Goal: Task Accomplishment & Management: Complete application form

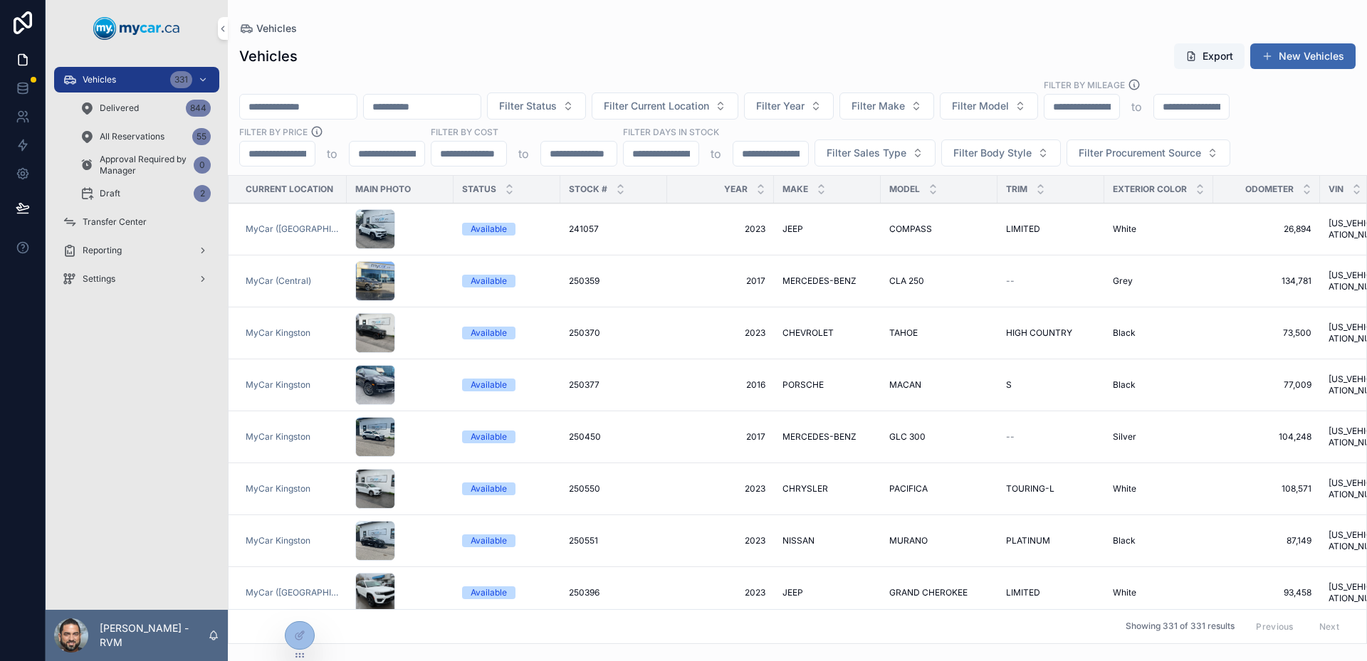
click at [0, 0] on div at bounding box center [0, 0] width 0 height 0
click at [0, 0] on icon at bounding box center [0, 0] width 0 height 0
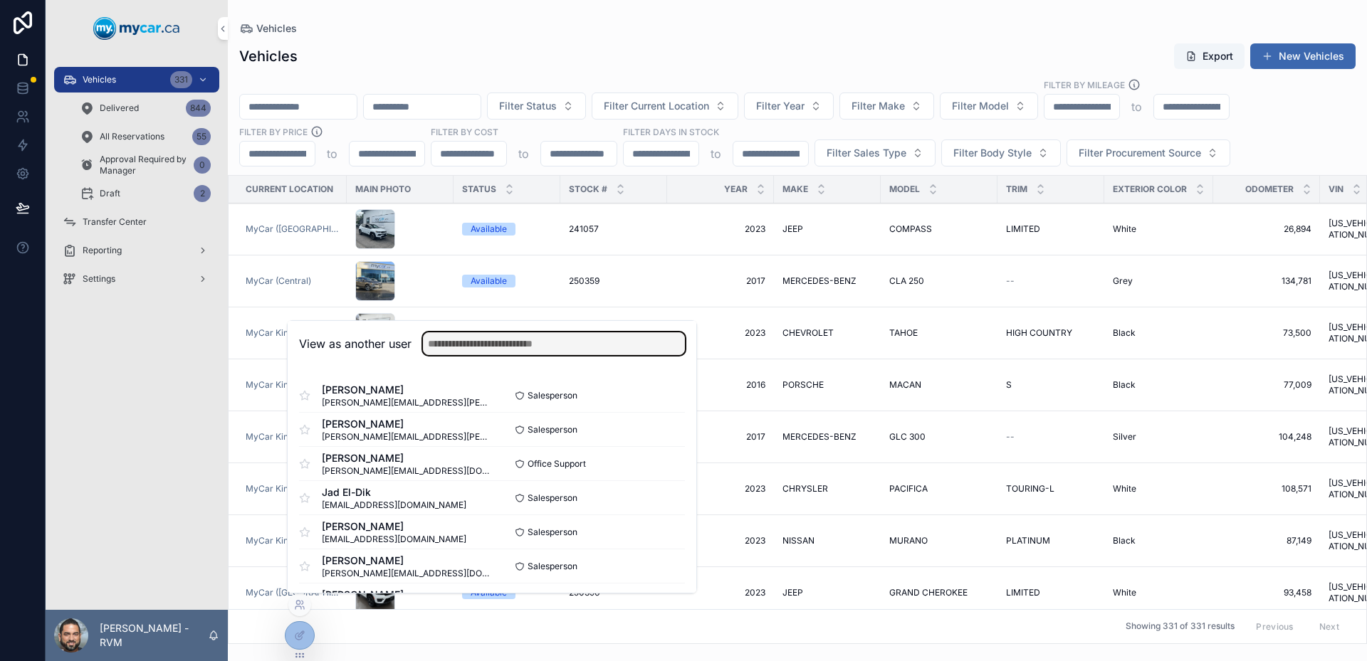
click at [483, 349] on input "text" at bounding box center [554, 343] width 262 height 23
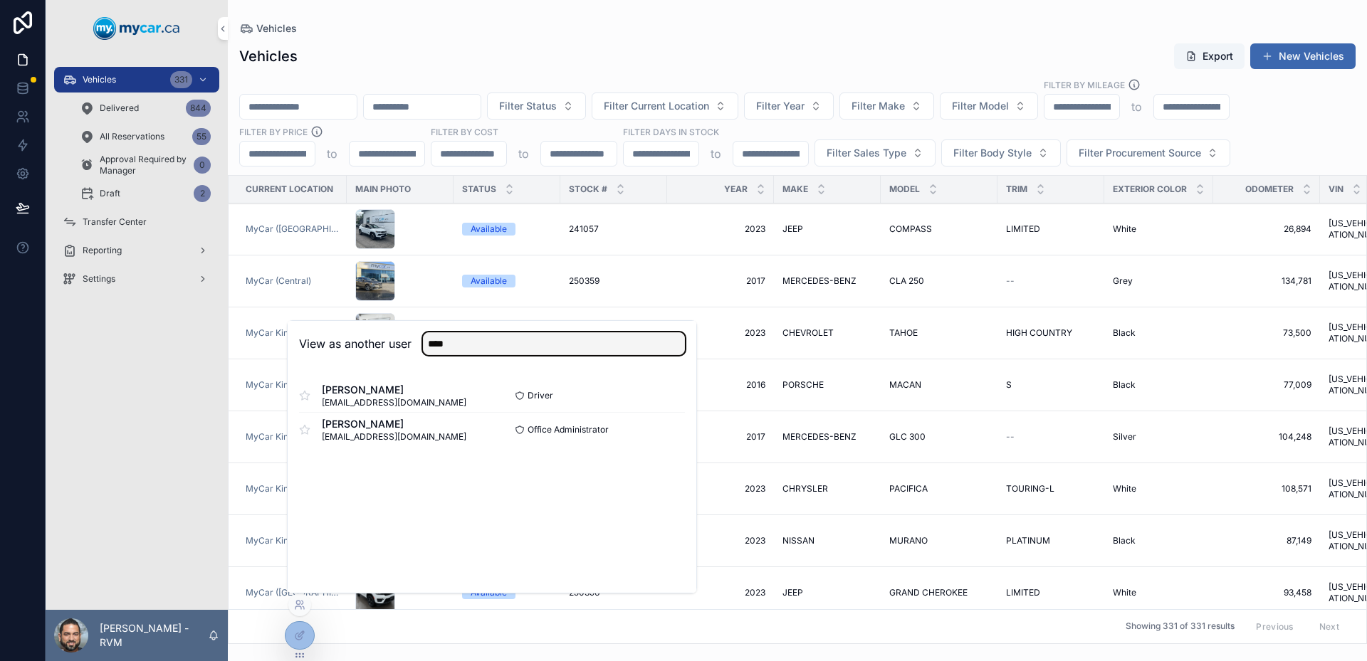
type input "****"
click at [0, 0] on button "Select" at bounding box center [0, 0] width 0 height 0
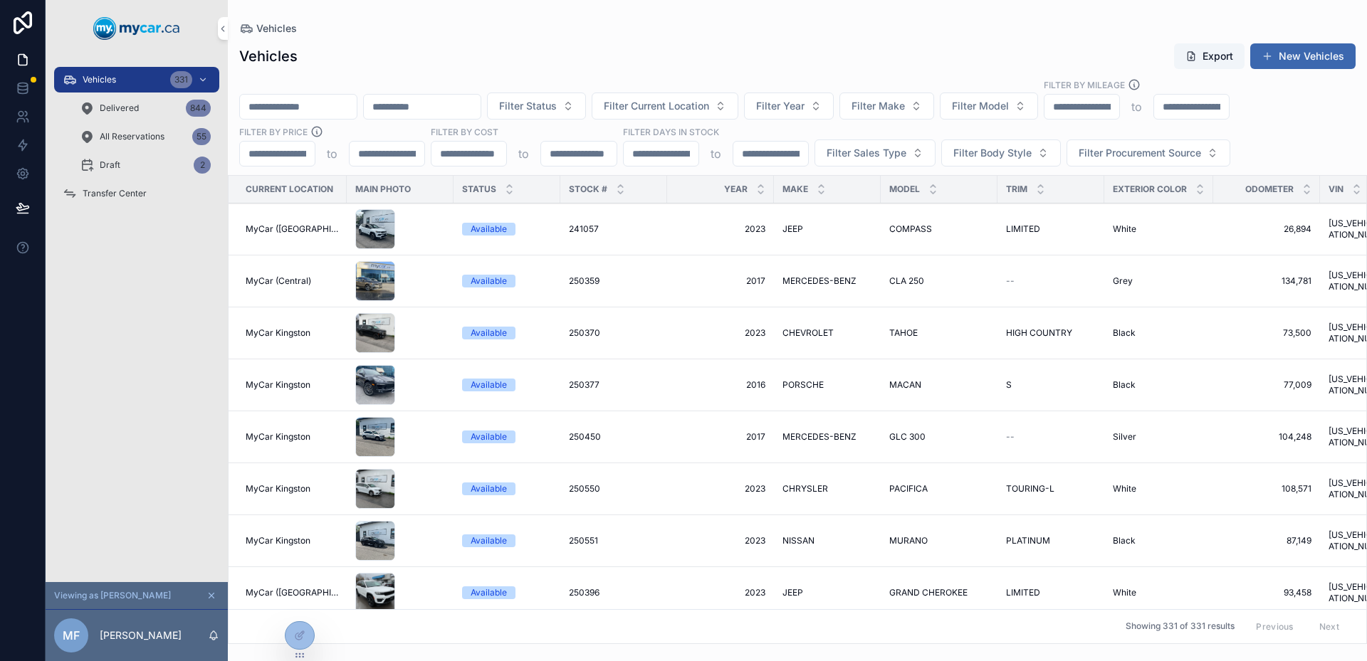
click at [159, 289] on div "Vehicles 331 Delivered 844 All Reservations 55 Draft 2 Transfer Center" at bounding box center [137, 319] width 182 height 525
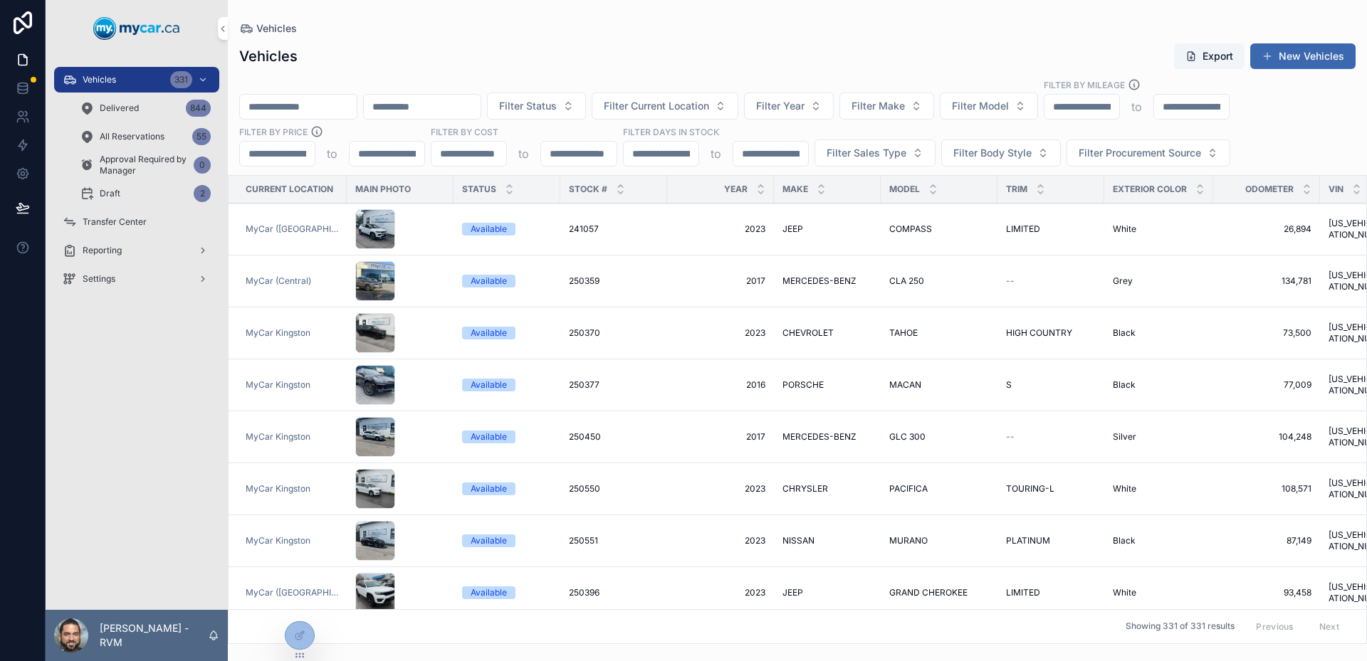
click at [335, 110] on input "scrollable content" at bounding box center [298, 107] width 117 height 20
click at [384, 70] on div "Vehicles Export New Vehicles Filter Status Filter Current Location Filter Year …" at bounding box center [797, 339] width 1139 height 610
click at [337, 107] on input "scrollable content" at bounding box center [298, 107] width 117 height 20
click at [556, 31] on div "Vehicles" at bounding box center [797, 28] width 1116 height 11
click at [357, 115] on input "scrollable content" at bounding box center [298, 107] width 117 height 20
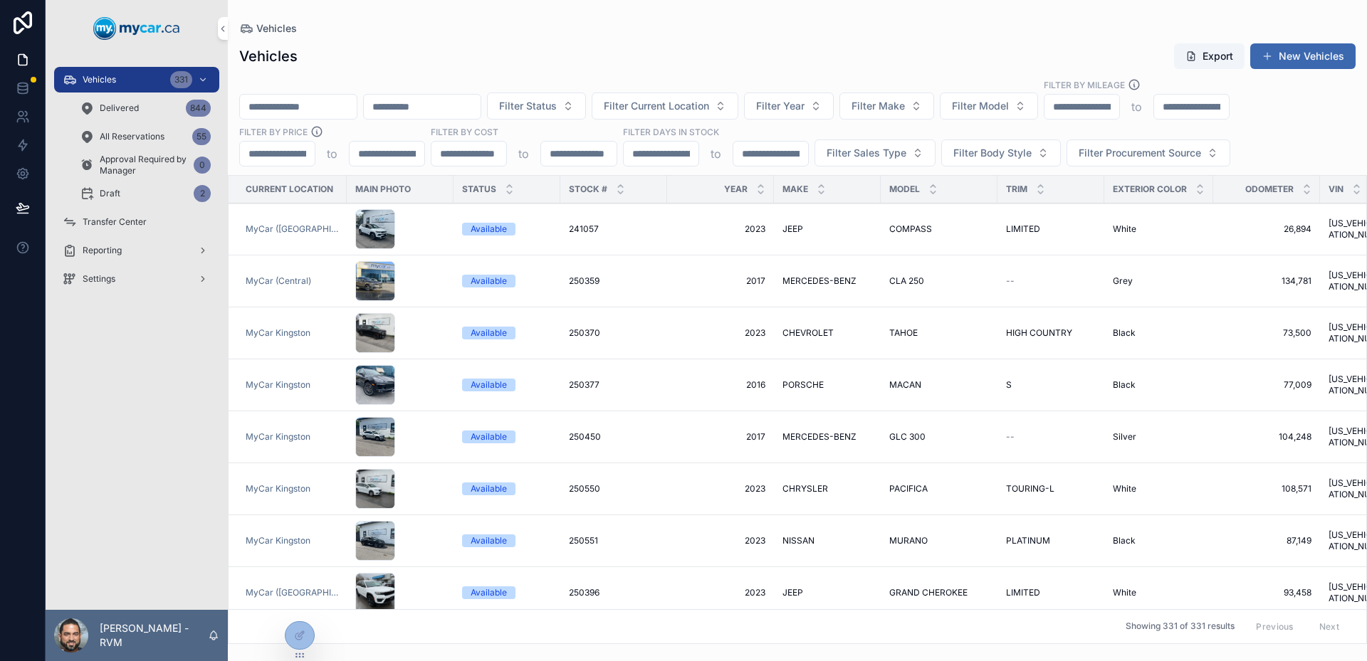
click at [433, 74] on div "Vehicles Export New Vehicles Filter Status Filter Current Location Filter Year …" at bounding box center [797, 339] width 1139 height 610
click at [327, 122] on div "Filter Status Filter Current Location Filter Year Filter Make Filter Model Filt…" at bounding box center [797, 122] width 1139 height 88
click at [333, 111] on input "scrollable content" at bounding box center [298, 107] width 117 height 20
click at [395, 94] on div "Filter Status Filter Current Location Filter Year Filter Make Filter Model Filt…" at bounding box center [797, 122] width 1139 height 88
click at [343, 112] on input "scrollable content" at bounding box center [298, 107] width 117 height 20
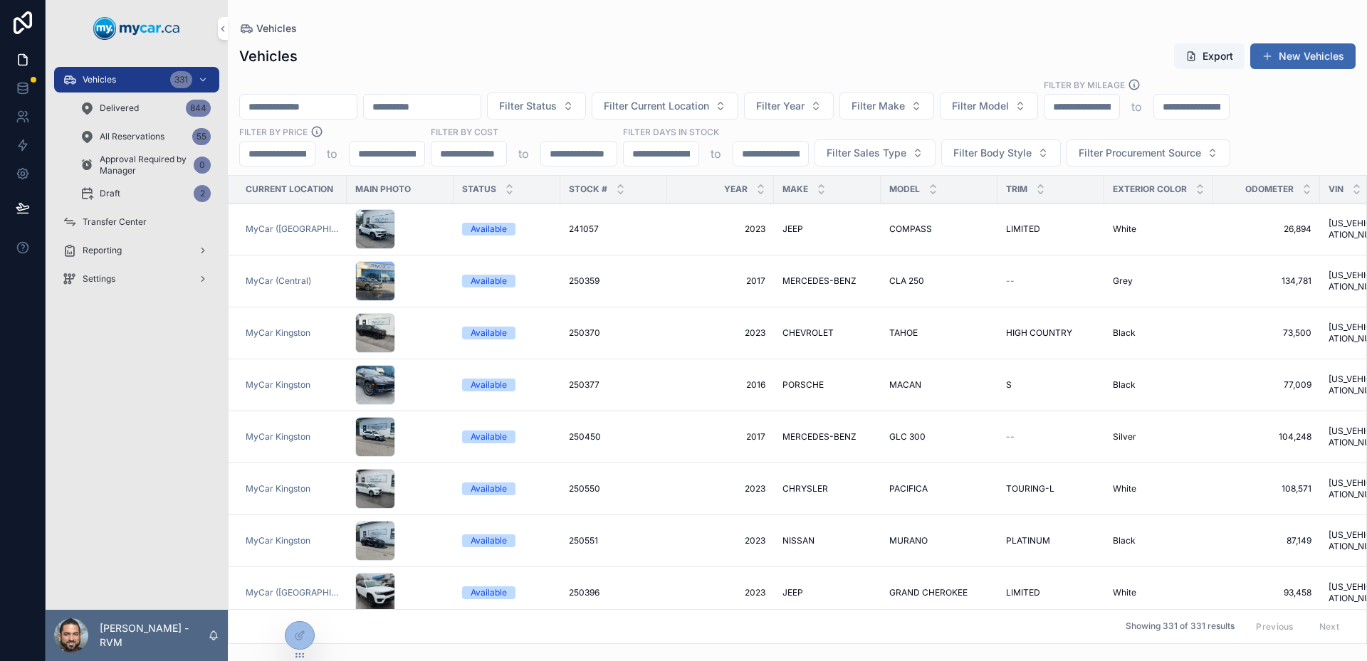
paste input "******"
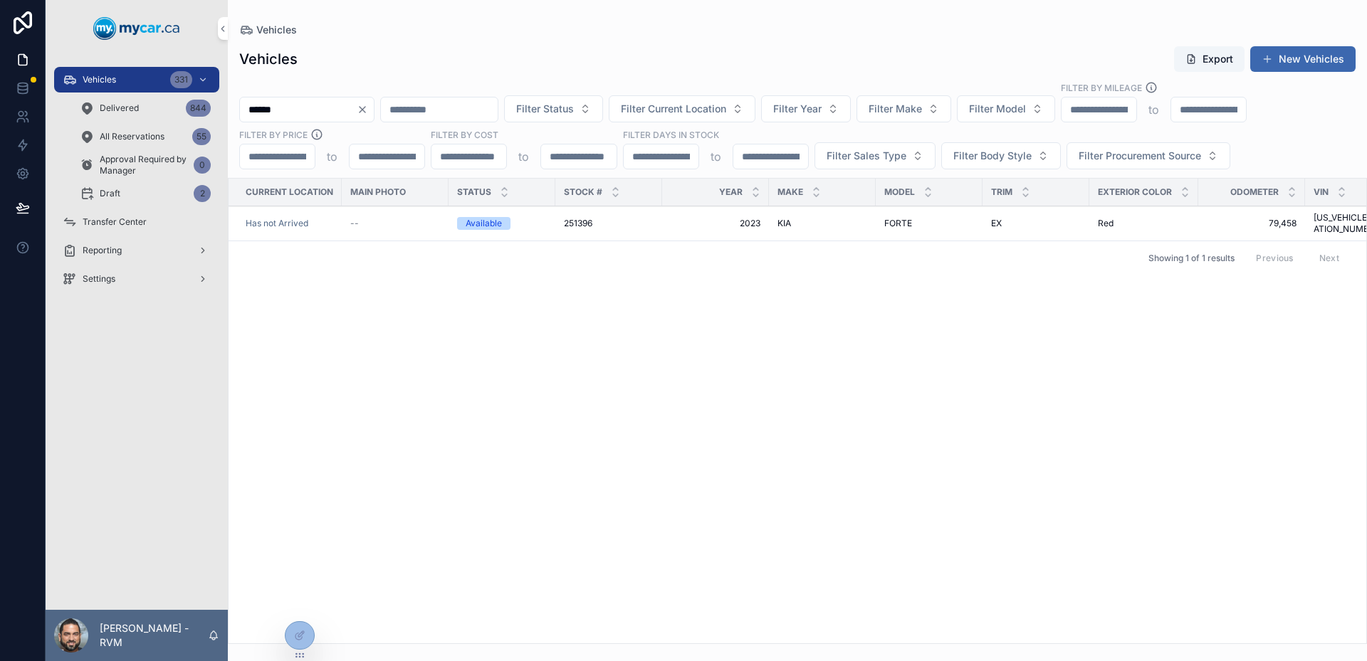
type input "******"
click at [409, 229] on td "--" at bounding box center [395, 223] width 107 height 35
click at [404, 218] on div "--" at bounding box center [395, 223] width 90 height 11
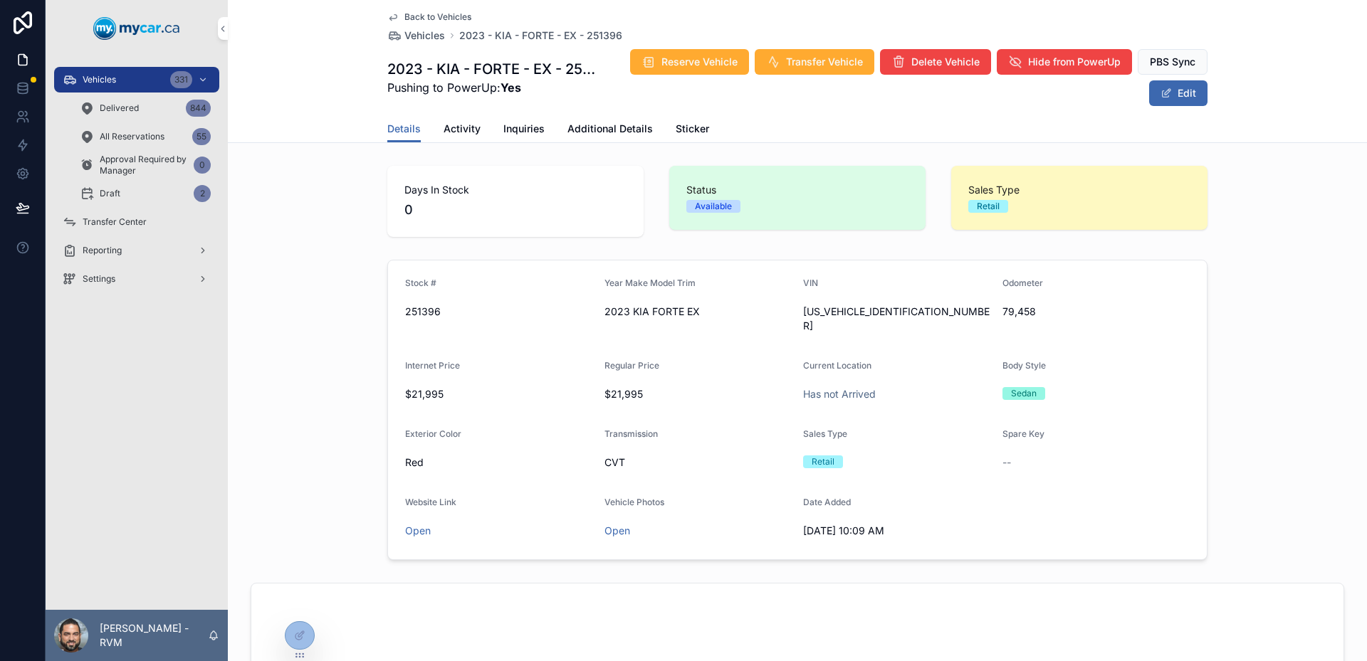
click at [448, 132] on span "Activity" at bounding box center [462, 129] width 37 height 14
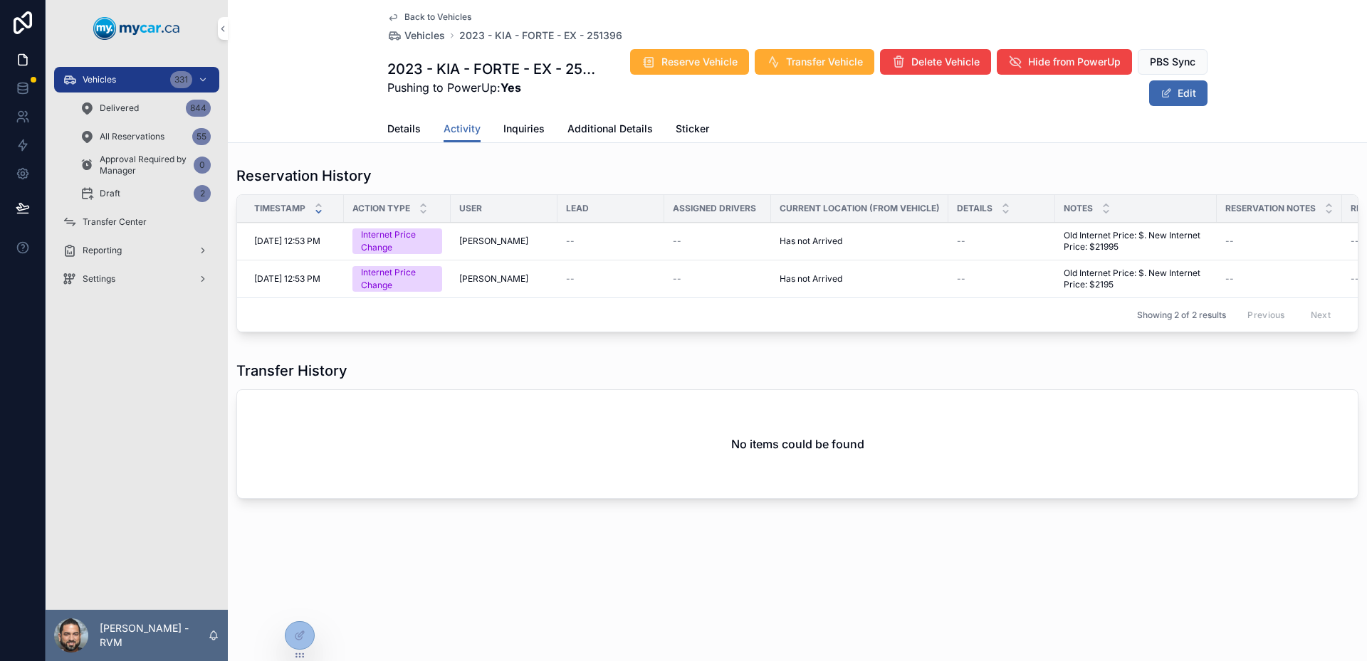
click at [125, 82] on div "Vehicles 331" at bounding box center [137, 79] width 148 height 23
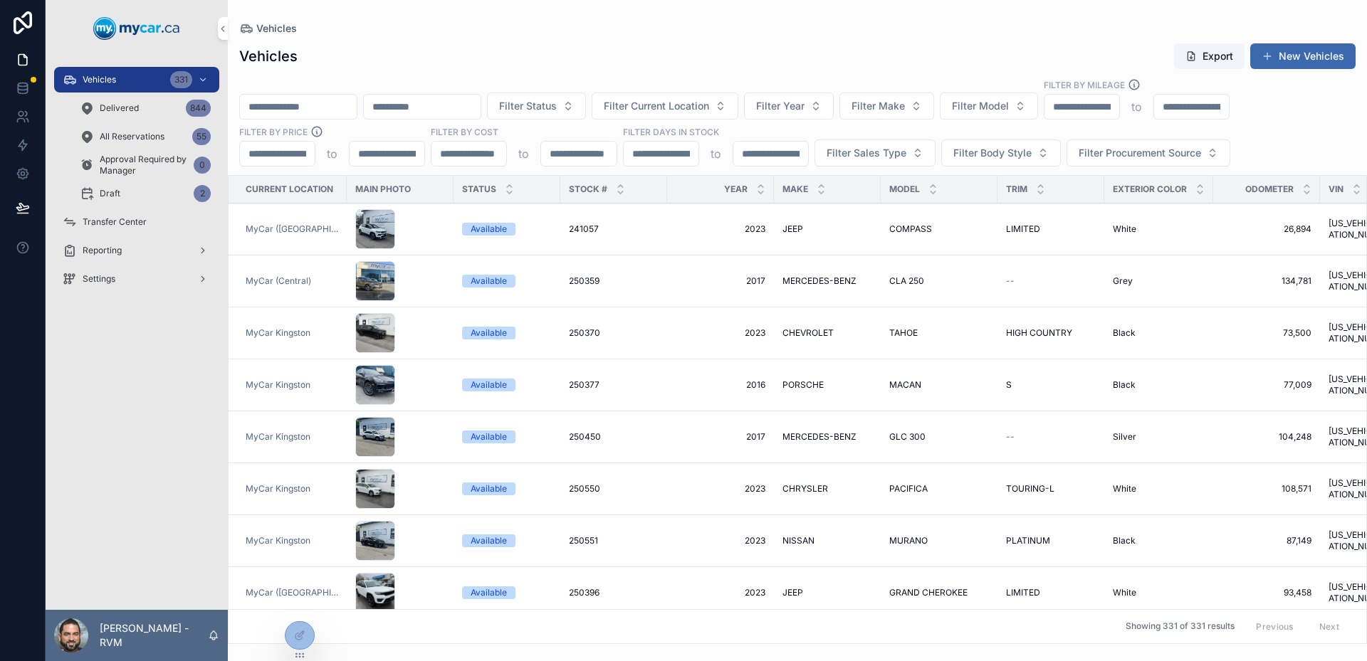
click at [1309, 57] on button "New Vehicles" at bounding box center [1302, 56] width 105 height 26
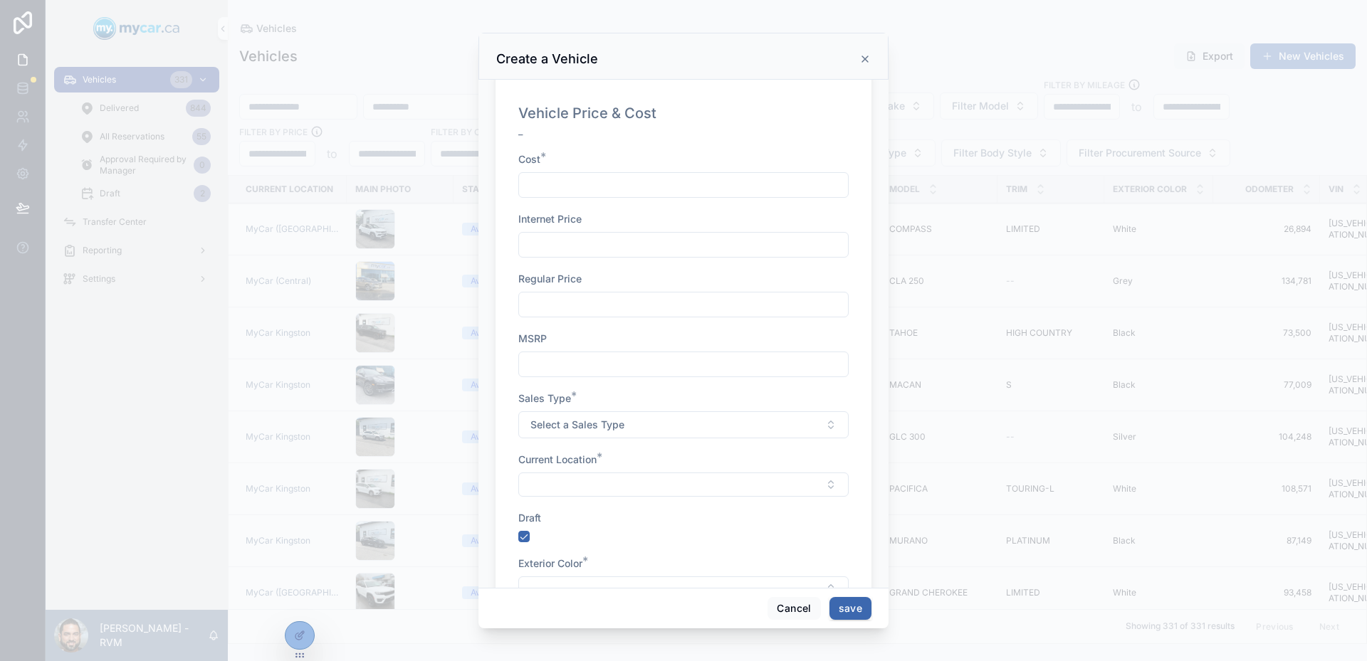
scroll to position [849, 0]
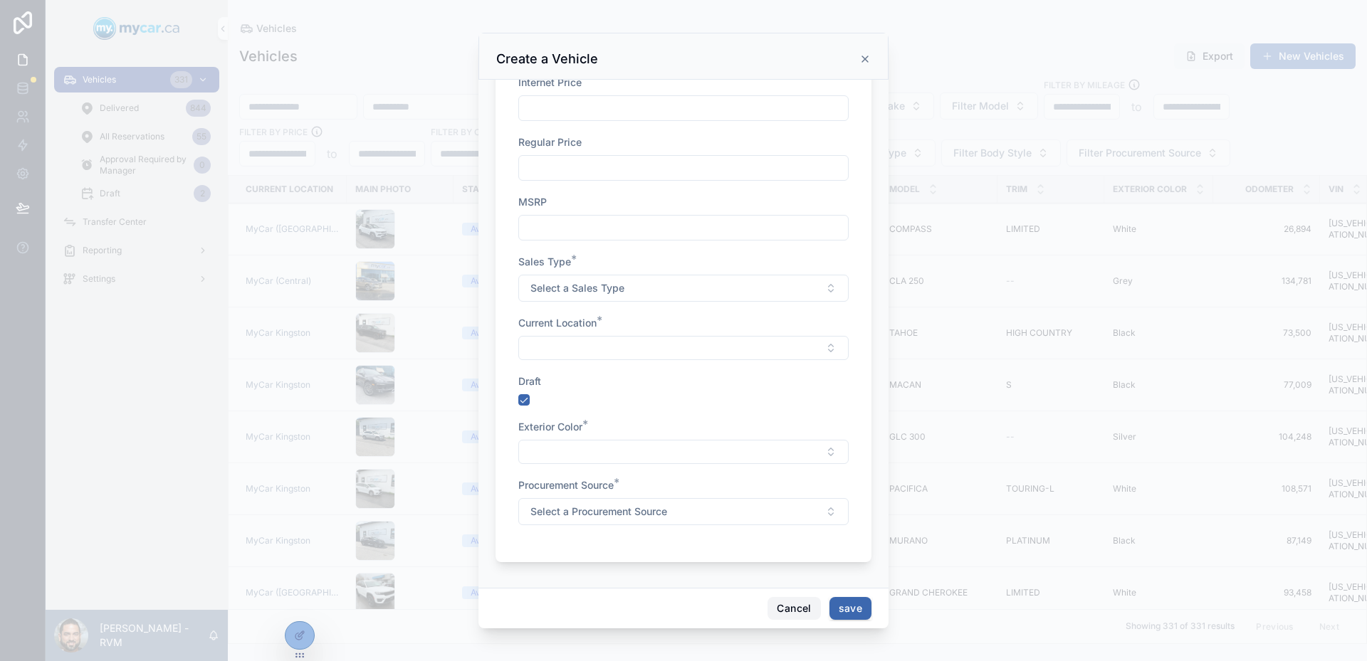
click at [799, 602] on button "Cancel" at bounding box center [793, 608] width 53 height 23
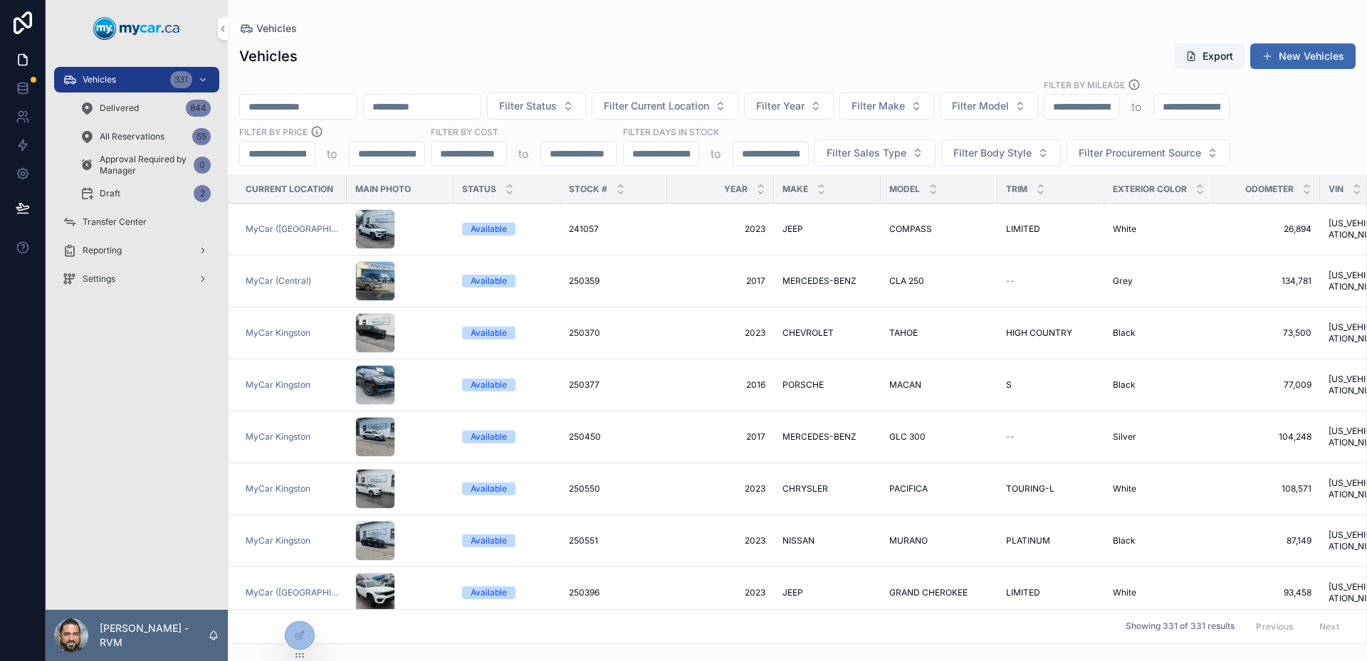
click at [1298, 65] on button "New Vehicles" at bounding box center [1302, 56] width 105 height 26
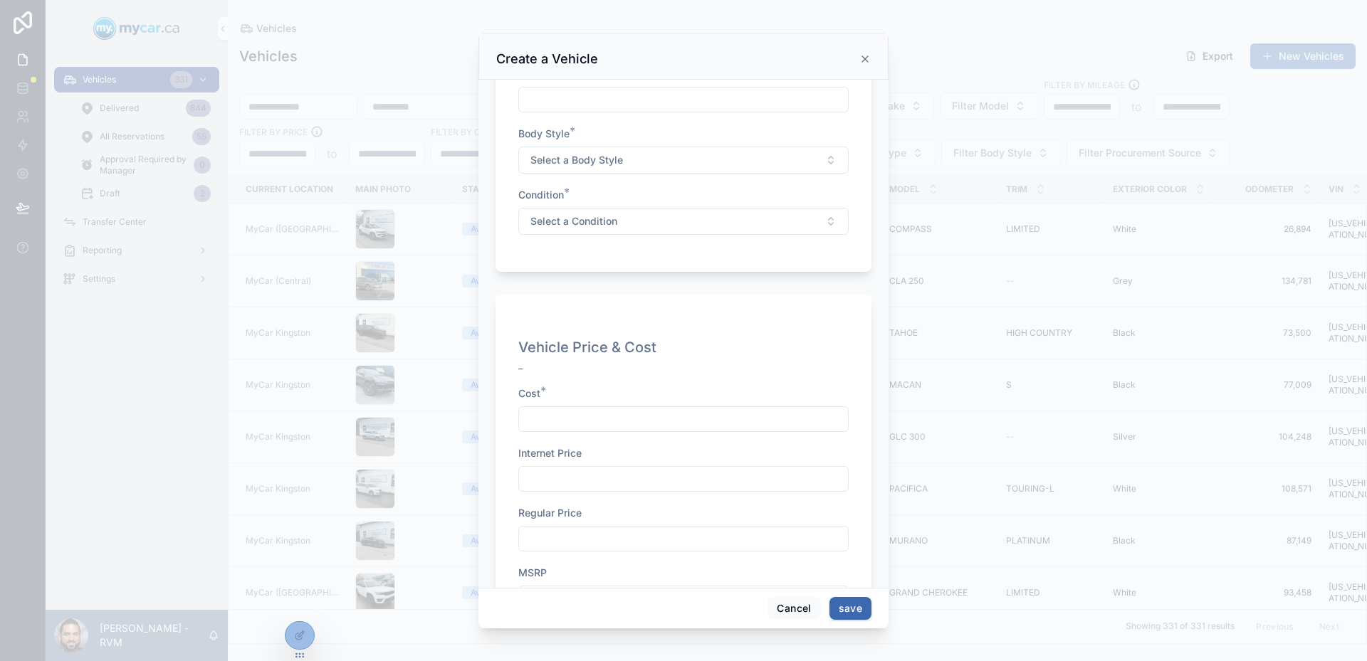
scroll to position [849, 0]
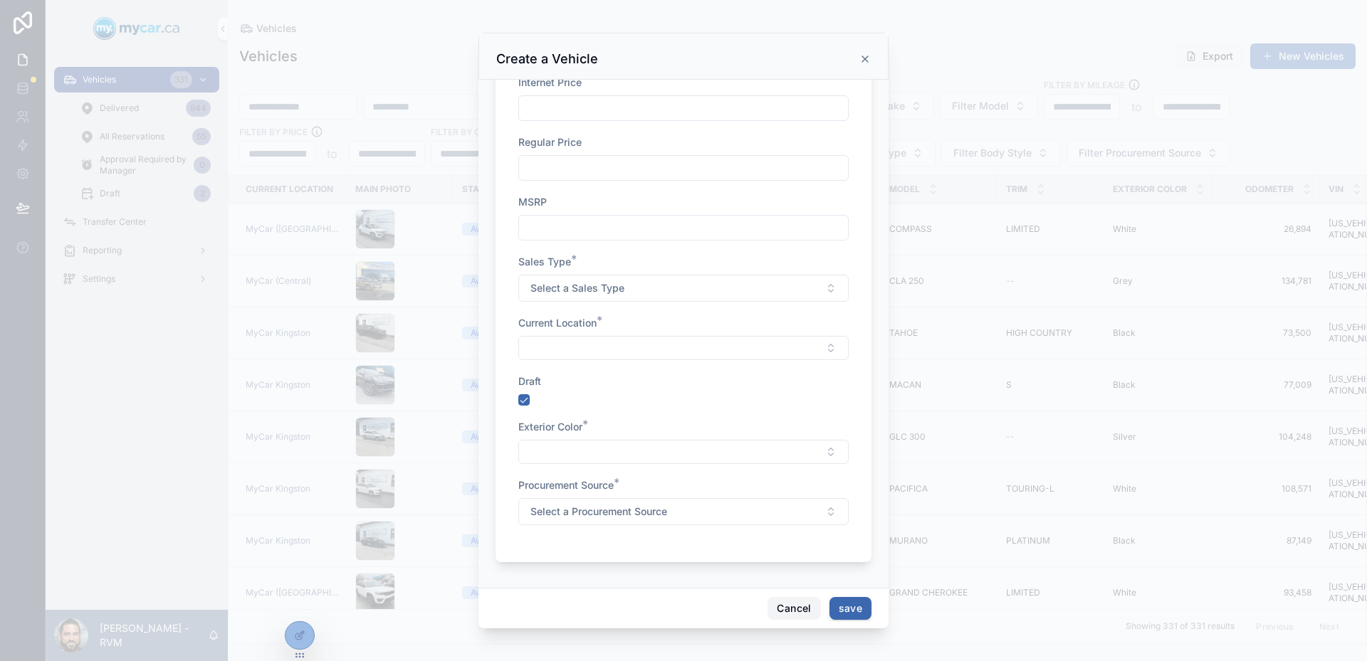
click at [795, 615] on button "Cancel" at bounding box center [793, 608] width 53 height 23
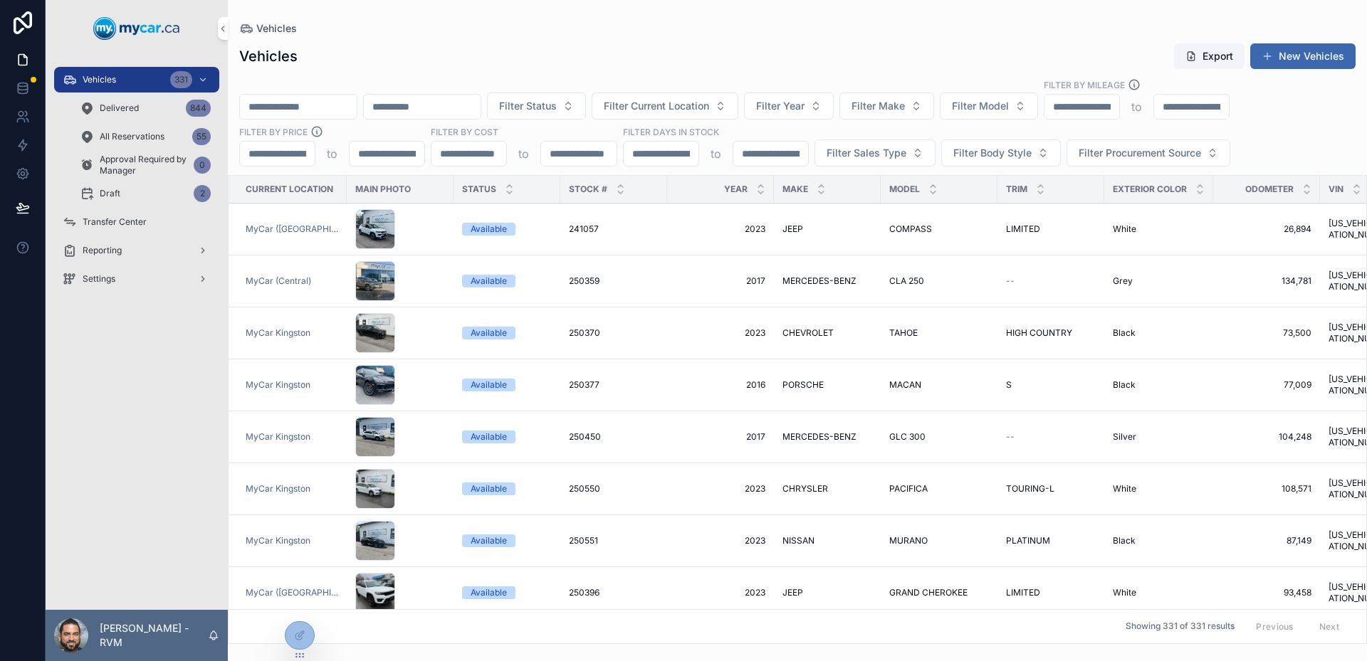
click at [310, 646] on div at bounding box center [300, 636] width 30 height 28
click at [309, 644] on div at bounding box center [299, 635] width 28 height 27
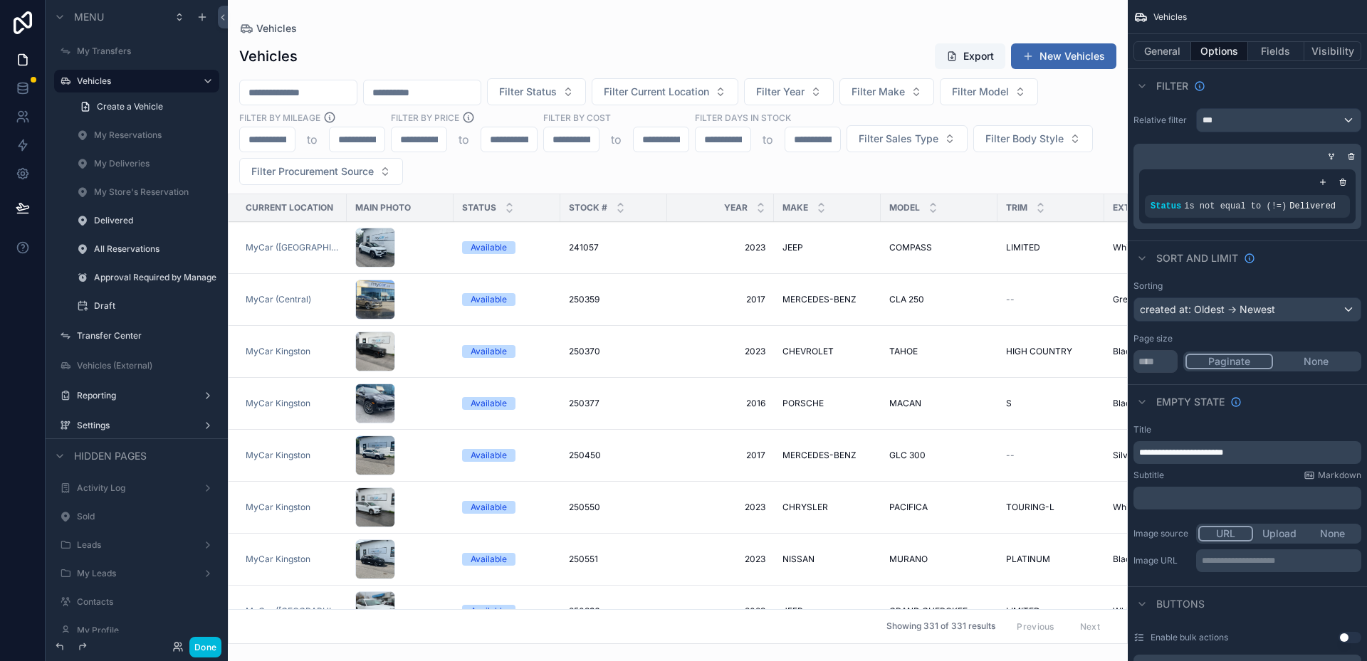
click at [151, 101] on span "Create a Vehicle" at bounding box center [130, 106] width 66 height 11
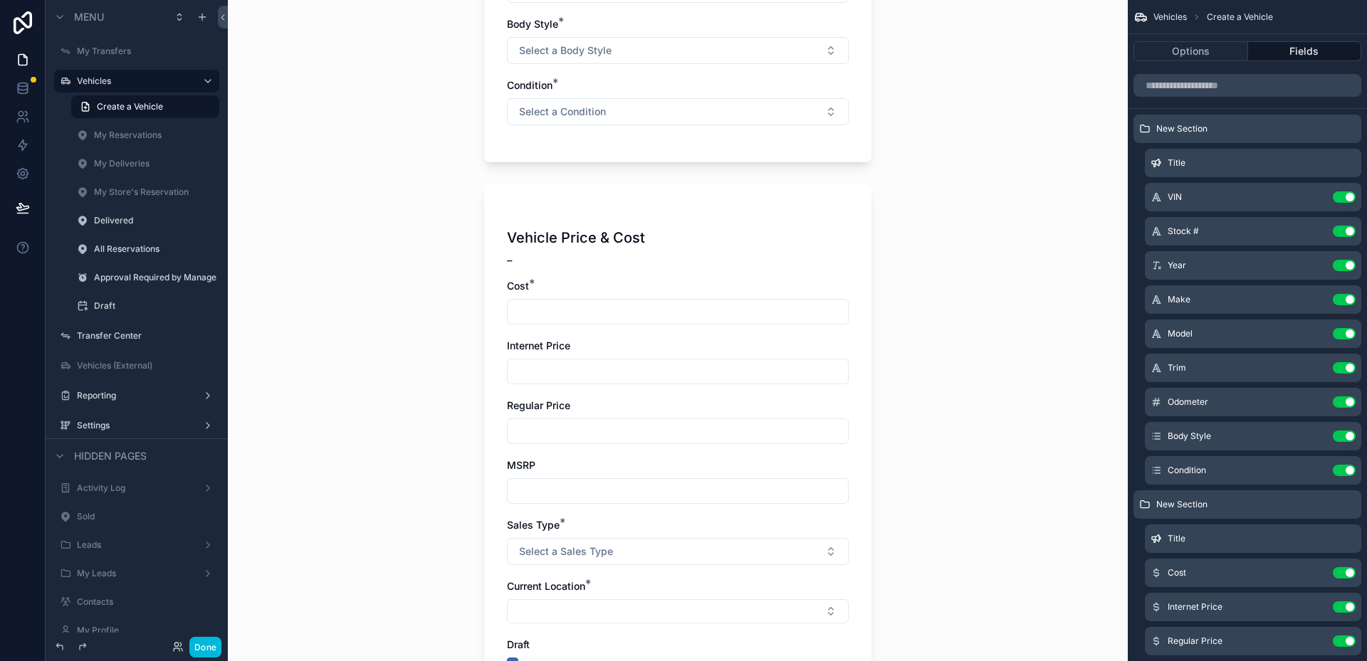
scroll to position [893, 0]
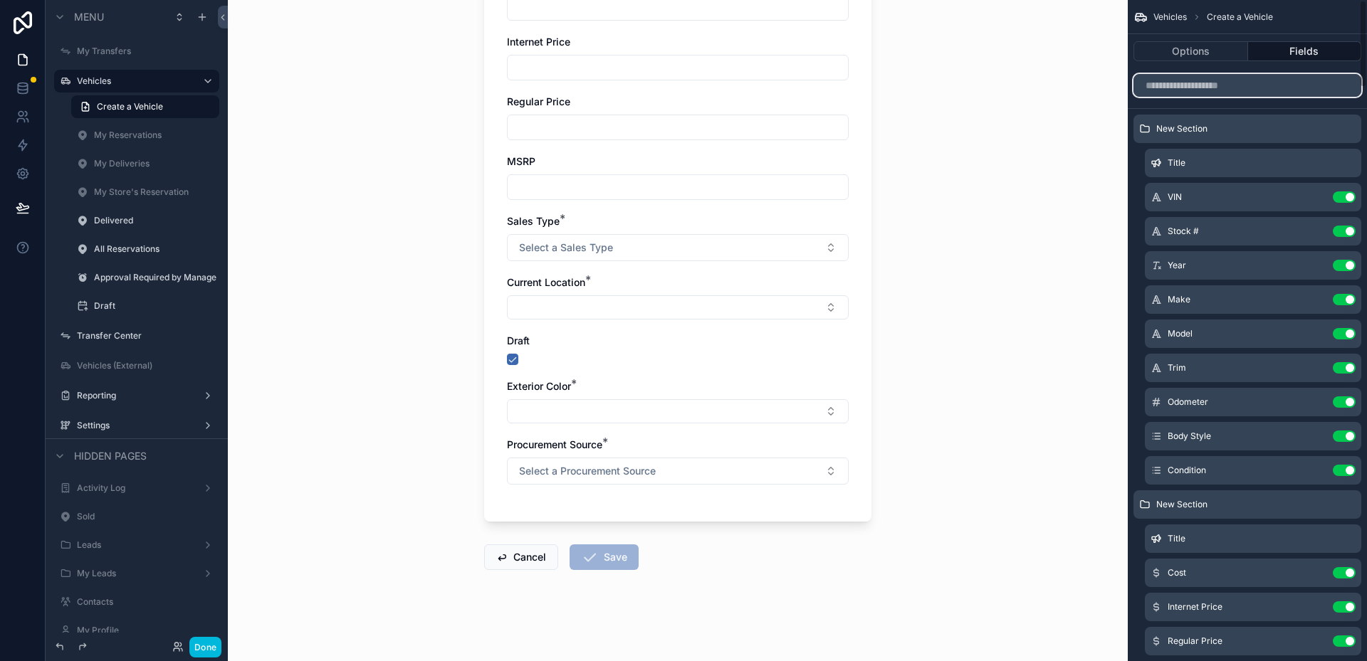
click at [1270, 92] on input "scrollable content" at bounding box center [1247, 85] width 228 height 23
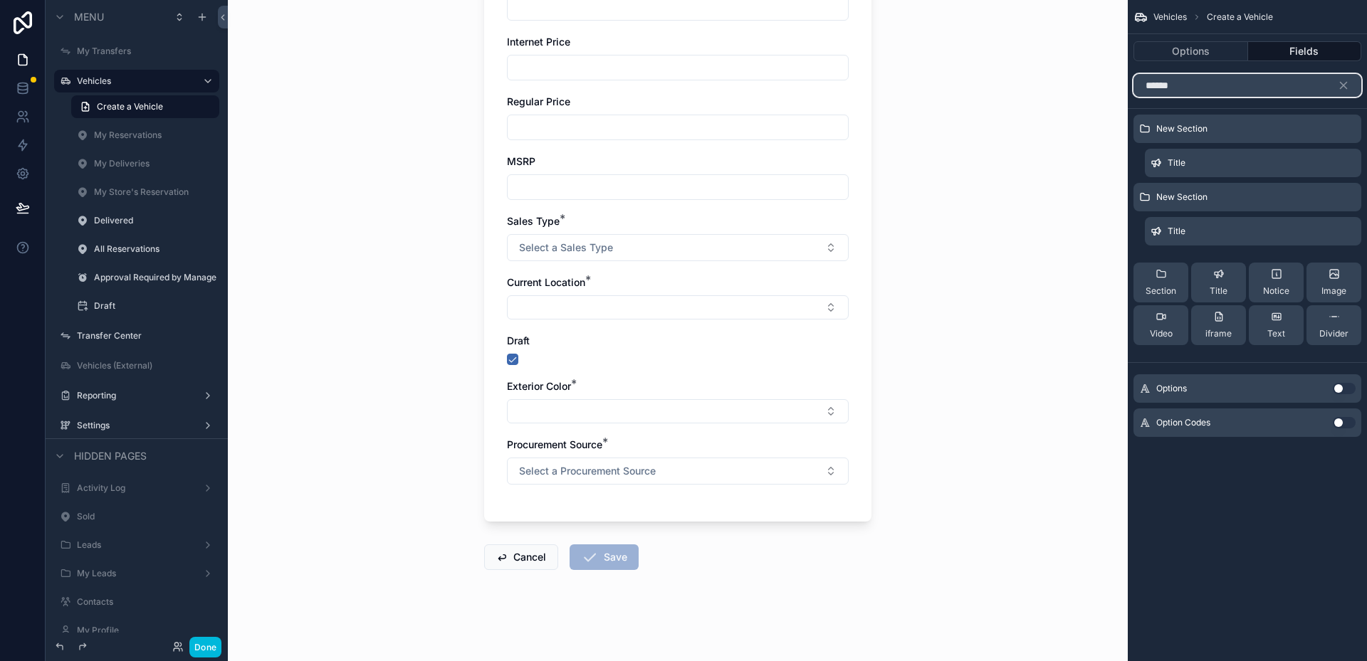
type input "******"
click at [1341, 386] on button "Use setting" at bounding box center [1344, 388] width 23 height 11
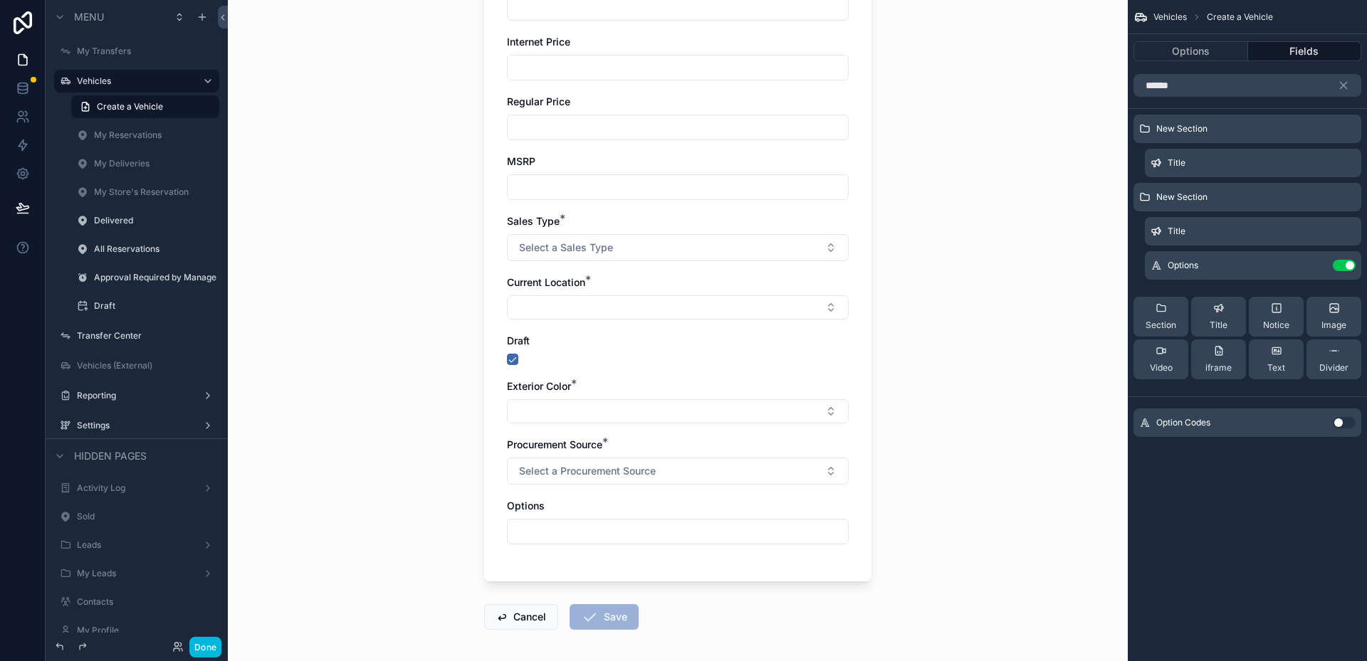
click at [0, 0] on icon "scrollable content" at bounding box center [0, 0] width 0 height 0
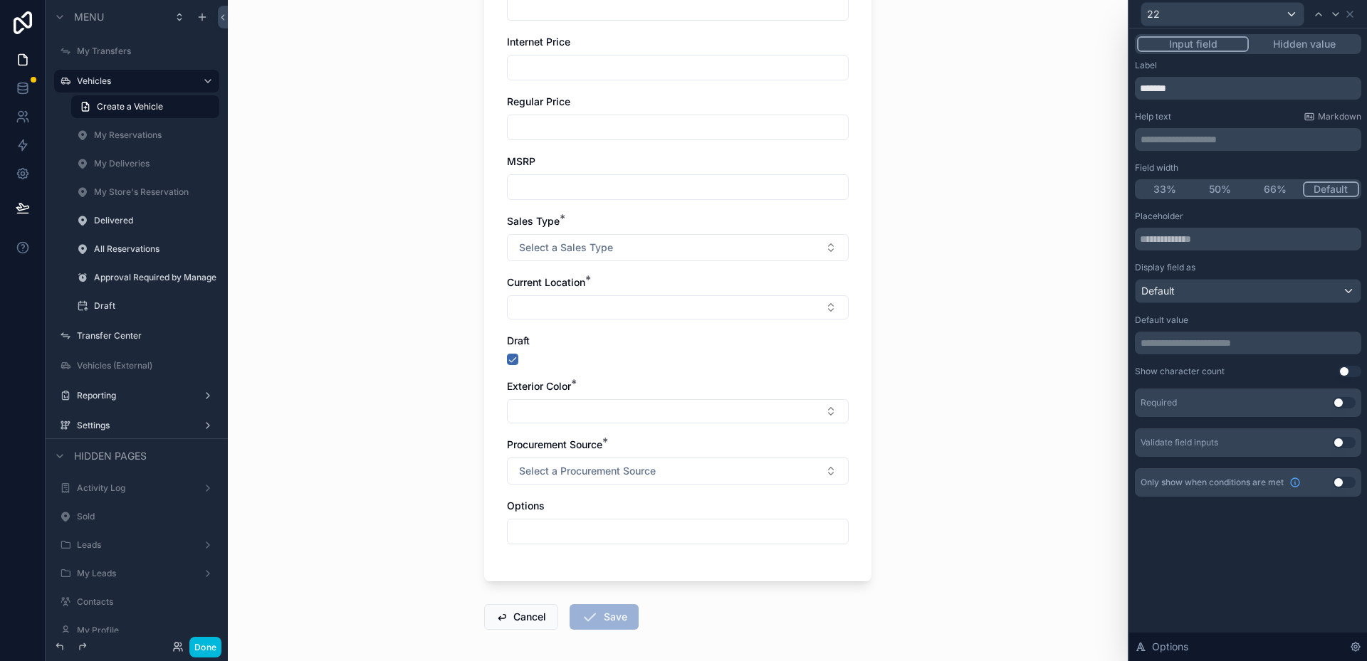
click at [1331, 403] on div "Required Use setting" at bounding box center [1248, 403] width 226 height 28
click at [1338, 403] on button "Use setting" at bounding box center [1344, 402] width 23 height 11
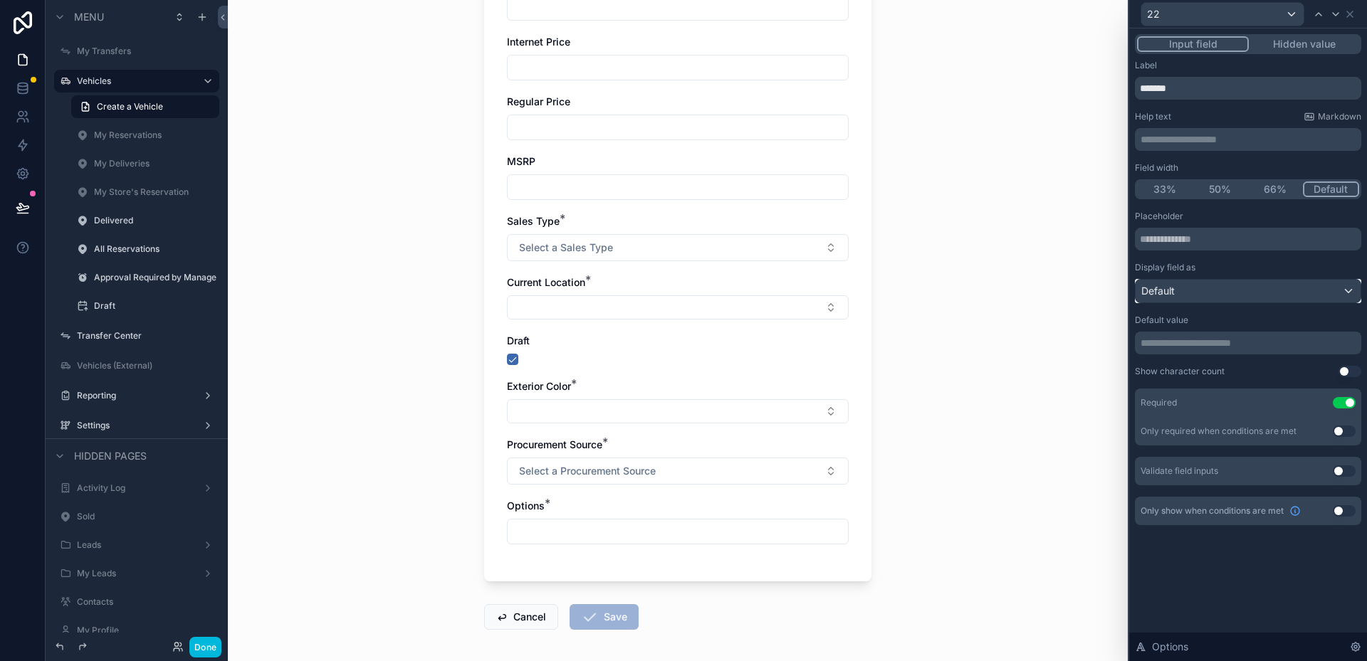
click at [1217, 293] on div "Default" at bounding box center [1248, 291] width 225 height 23
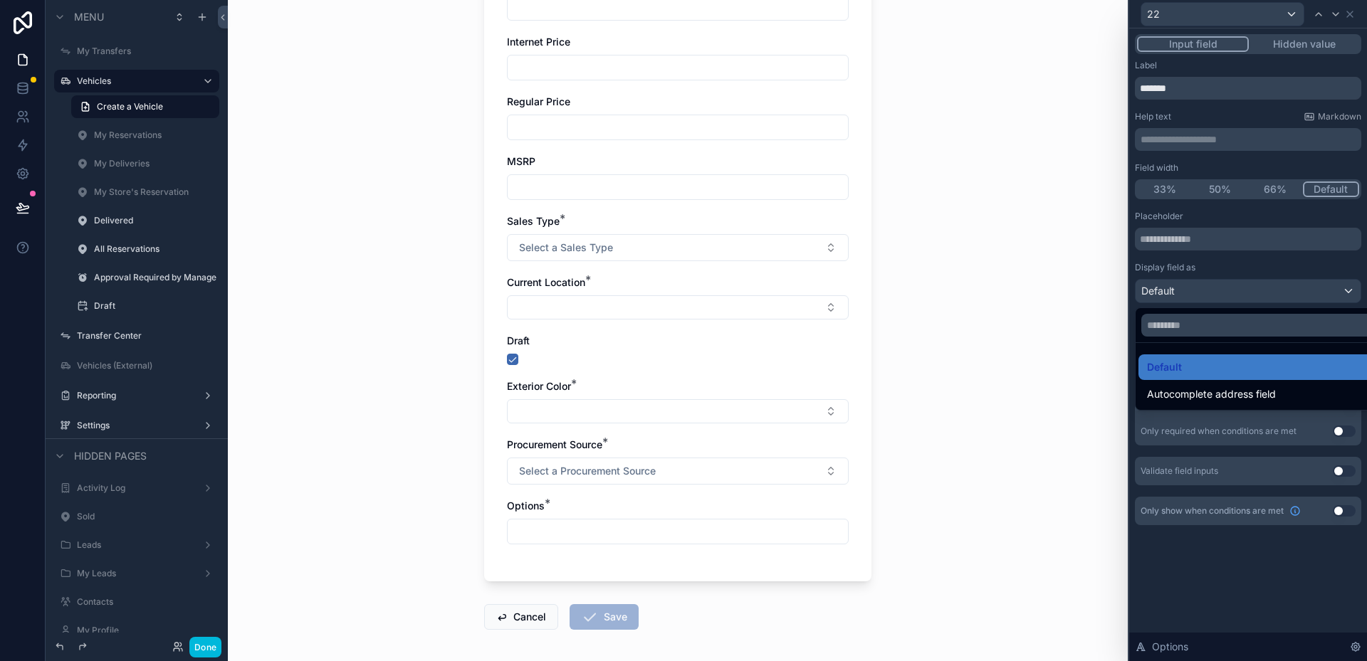
click at [1217, 293] on div at bounding box center [1248, 330] width 238 height 661
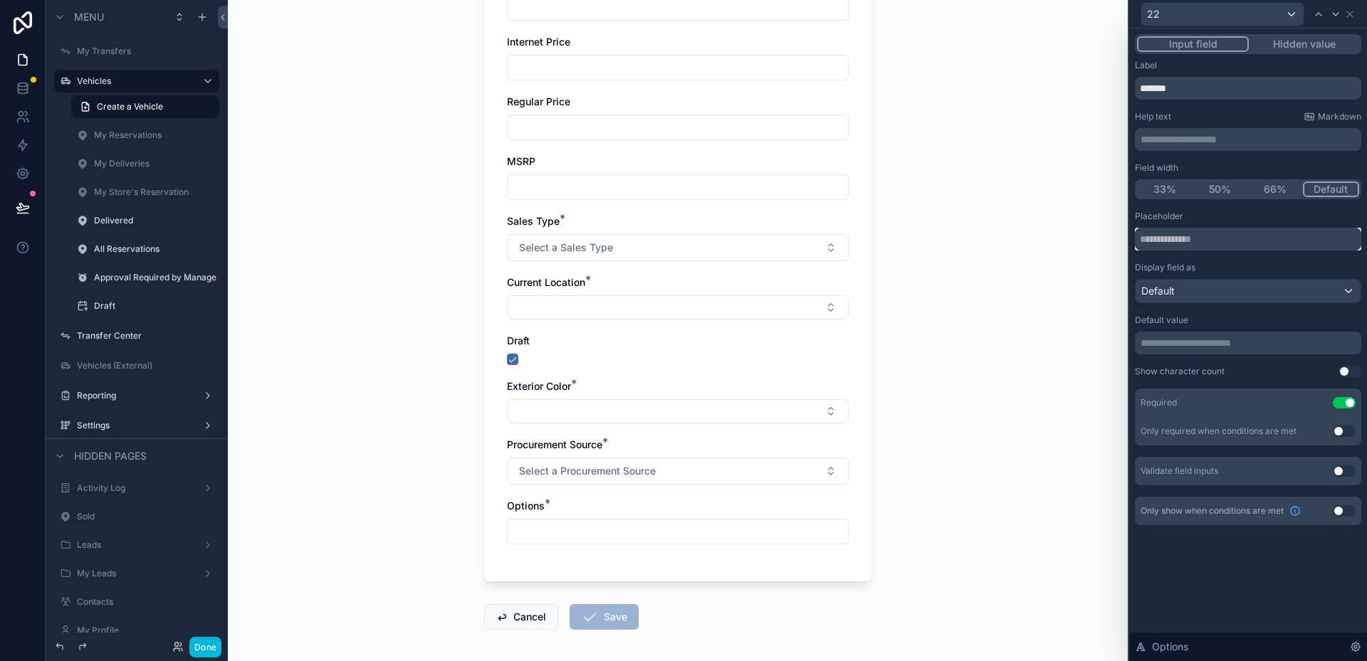
click at [1212, 243] on input "text" at bounding box center [1248, 239] width 226 height 23
click at [1237, 102] on div "**********" at bounding box center [1248, 293] width 226 height 466
click at [1226, 93] on input "*******" at bounding box center [1248, 88] width 226 height 23
click at [1213, 120] on div "Help text Markdown" at bounding box center [1248, 116] width 226 height 11
click at [1236, 142] on p "**********" at bounding box center [1250, 139] width 218 height 14
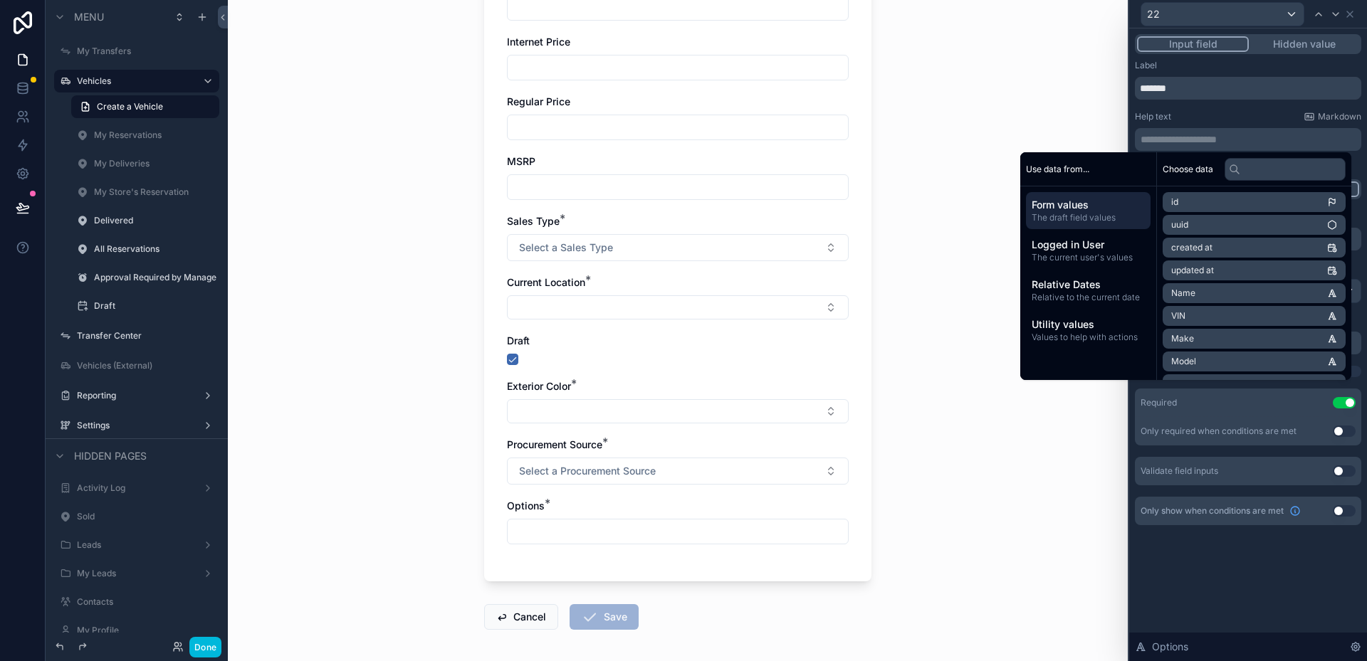
click at [1217, 117] on div "Help text Markdown" at bounding box center [1248, 116] width 226 height 11
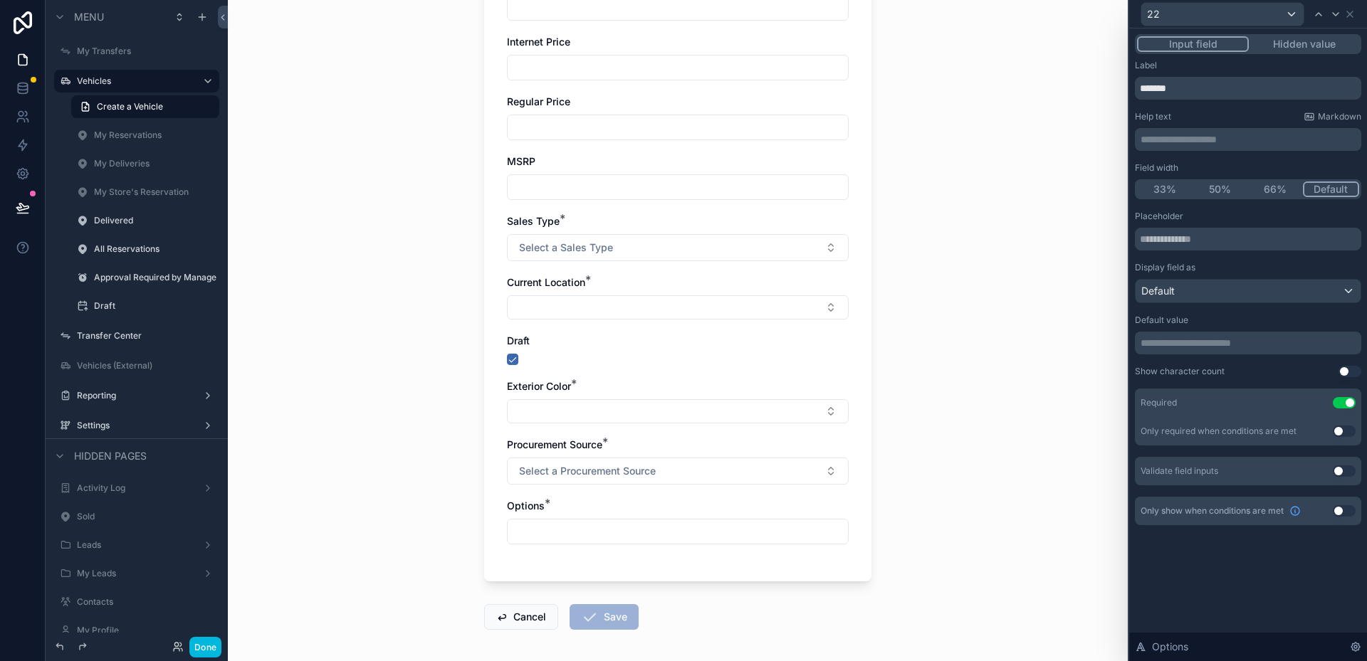
click at [1228, 132] on p "**********" at bounding box center [1250, 139] width 218 height 14
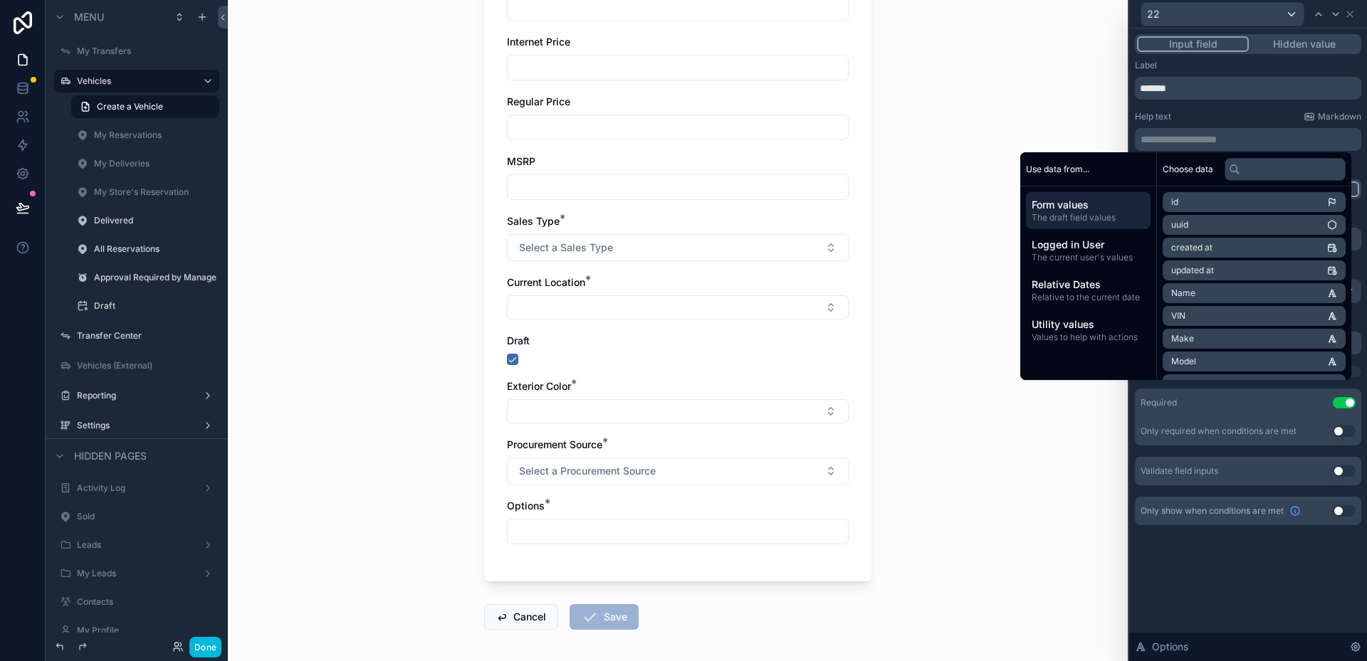
click at [1220, 120] on div "Help text Markdown" at bounding box center [1248, 116] width 226 height 11
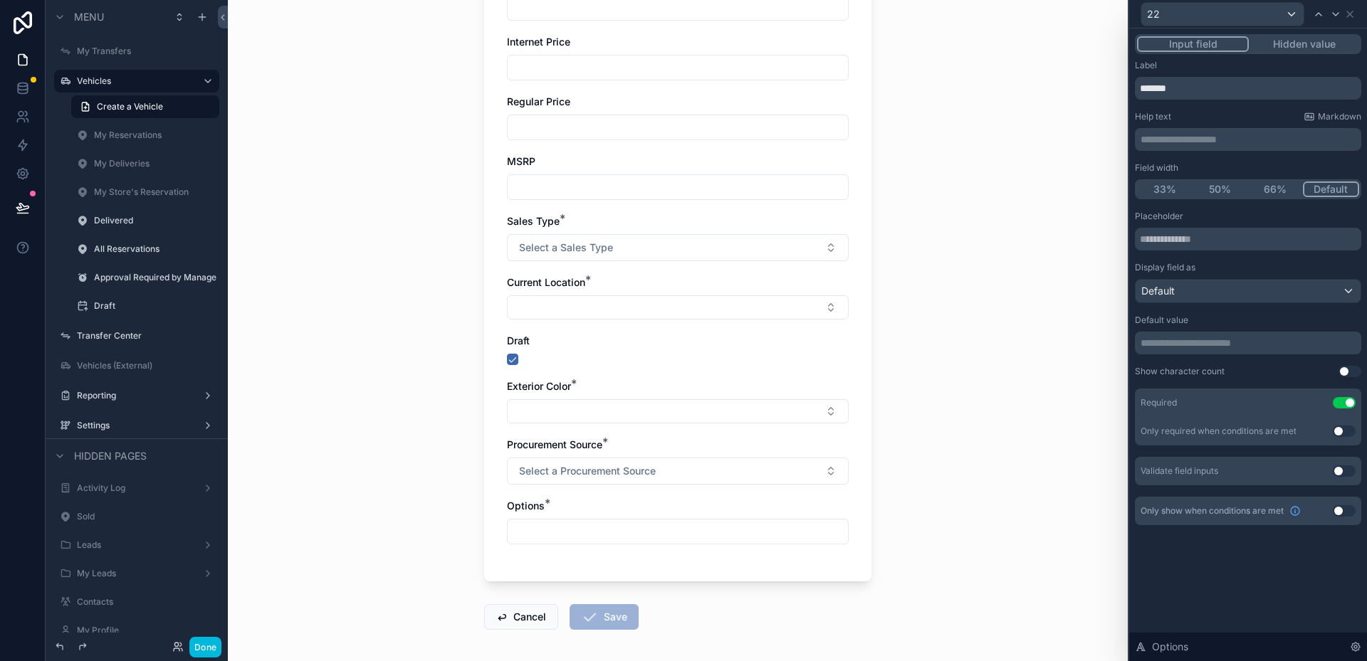
click at [1215, 136] on p "**********" at bounding box center [1250, 139] width 218 height 14
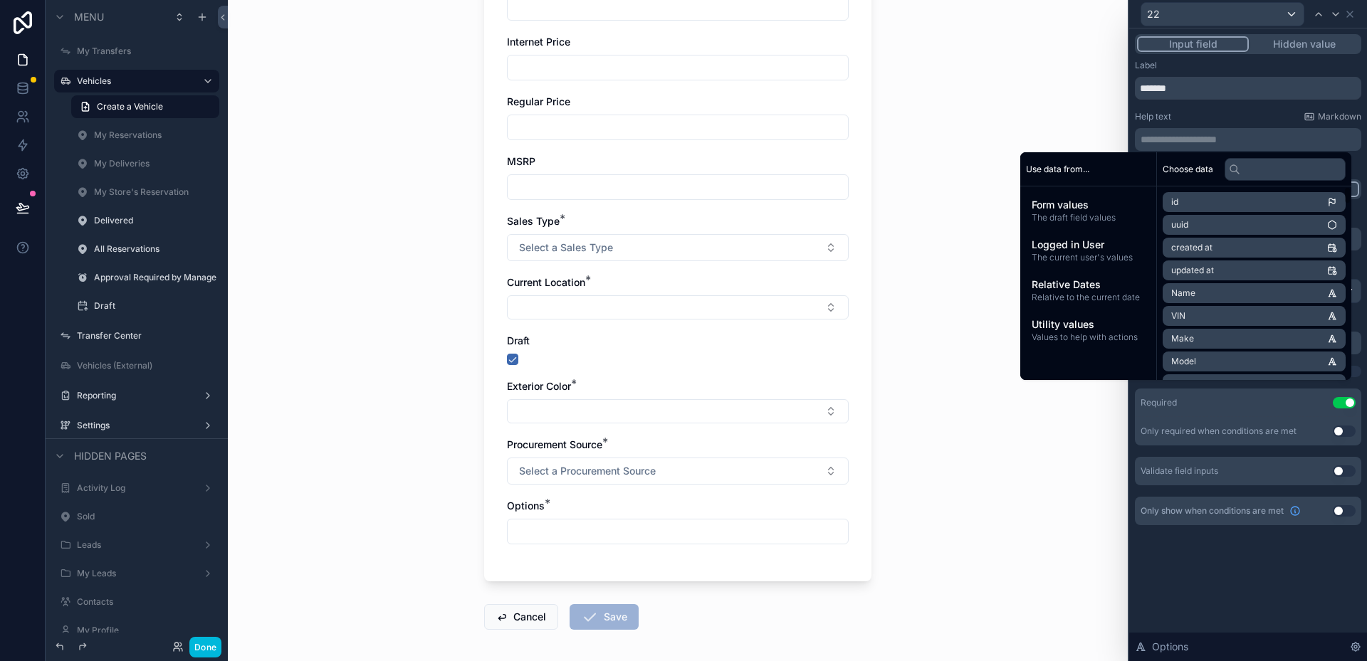
click at [1190, 582] on div "**********" at bounding box center [1248, 344] width 238 height 633
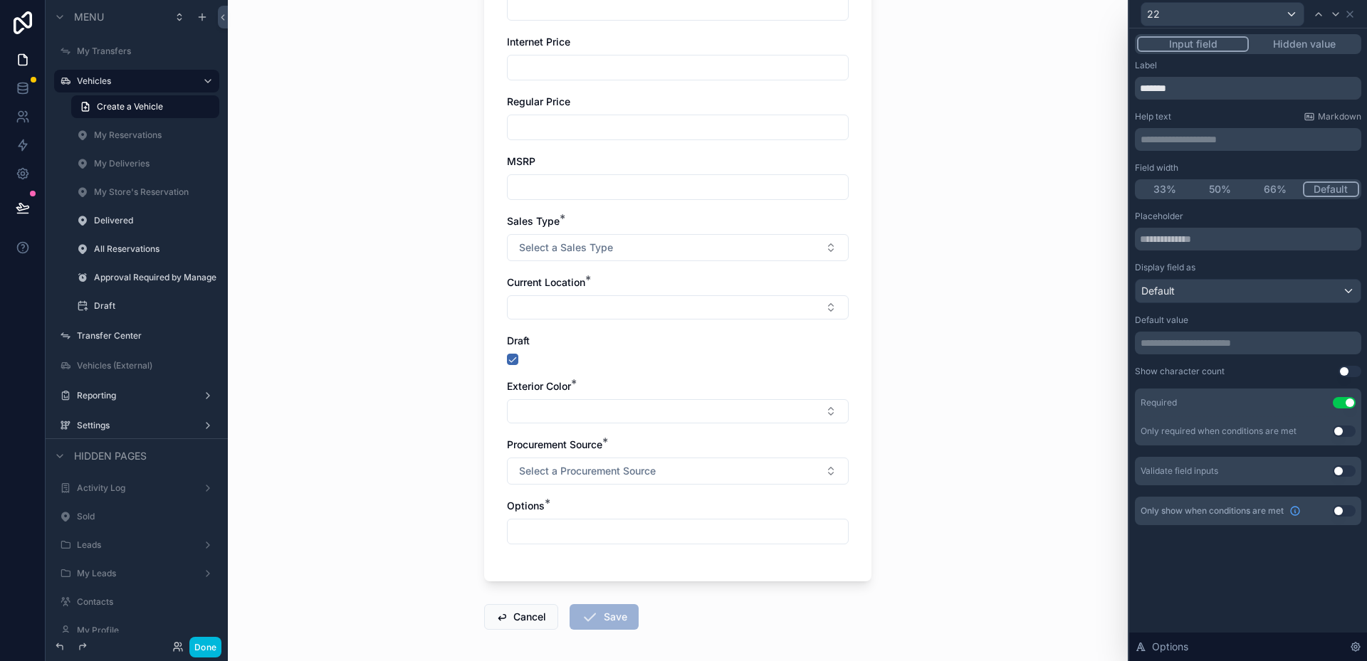
click at [997, 490] on div "Vehicles Create a Vehicle Create a Vehicle Vehicle Info _ VIN * Stock # * Year …" at bounding box center [678, 330] width 900 height 661
click at [1348, 14] on icon at bounding box center [1349, 14] width 11 height 11
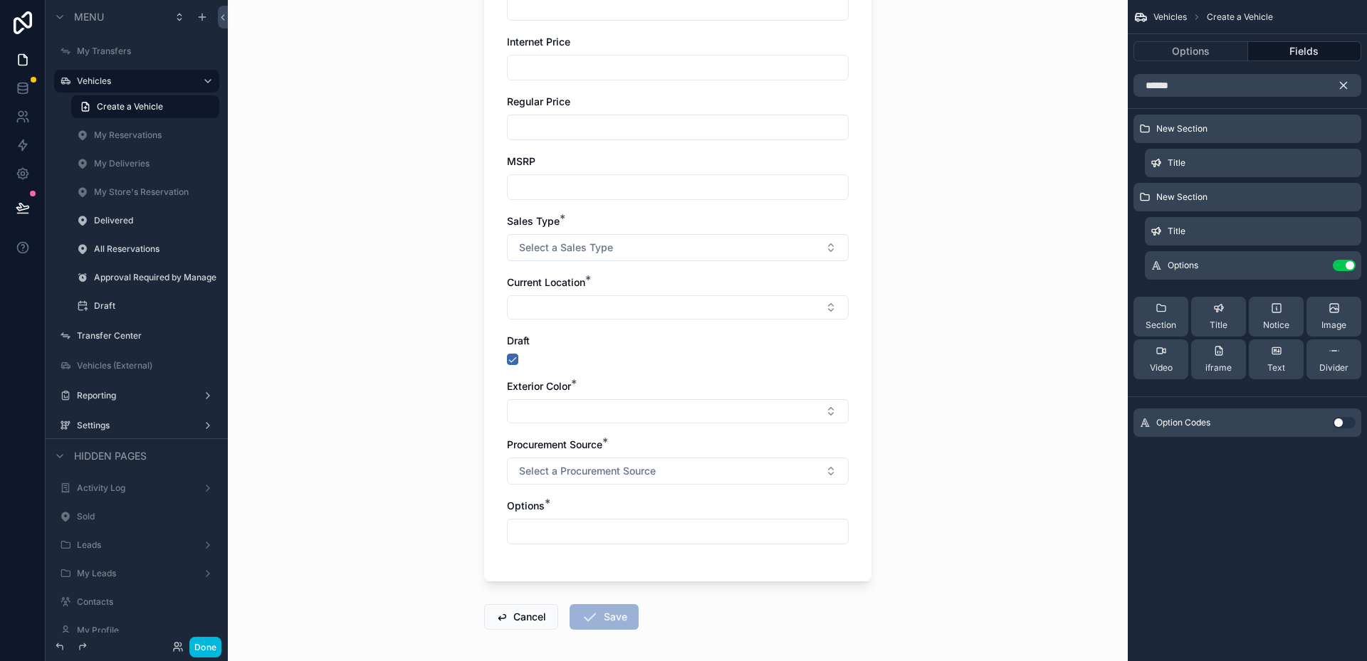
click at [1342, 77] on button "scrollable content" at bounding box center [1349, 85] width 24 height 23
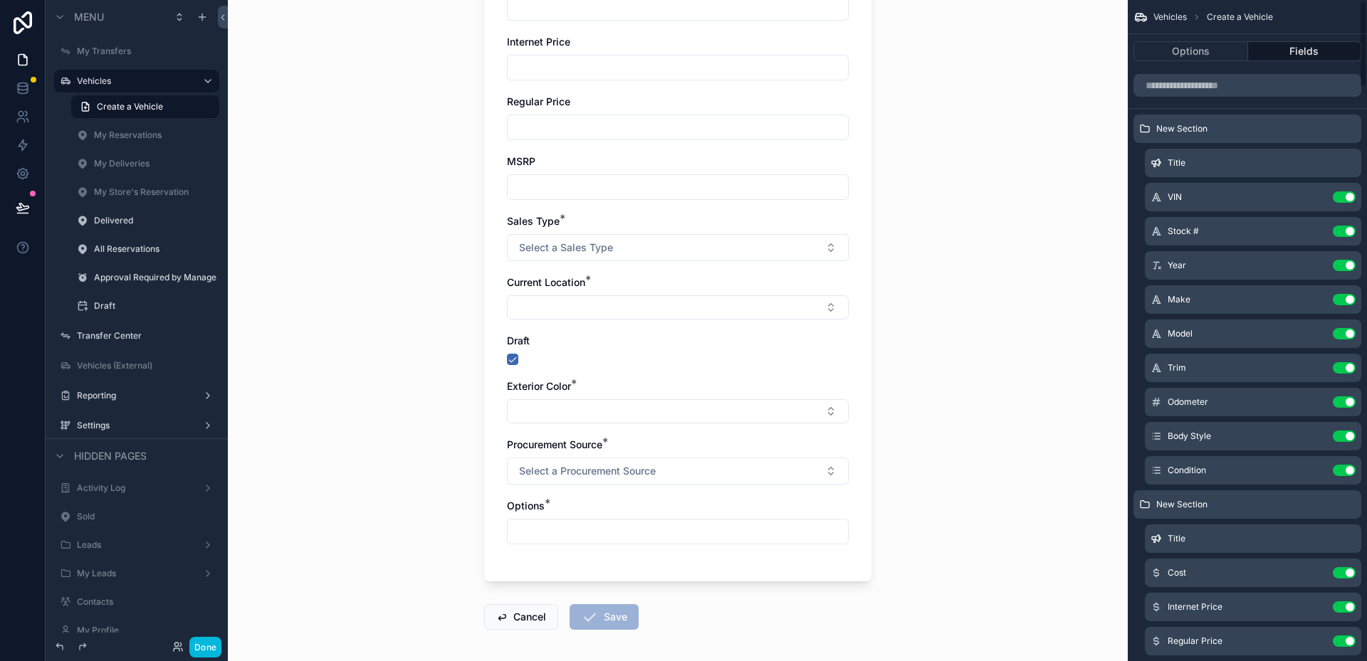
click at [981, 172] on div "Vehicles Create a Vehicle Create a Vehicle Vehicle Info _ VIN * Stock # * Year …" at bounding box center [678, 330] width 900 height 661
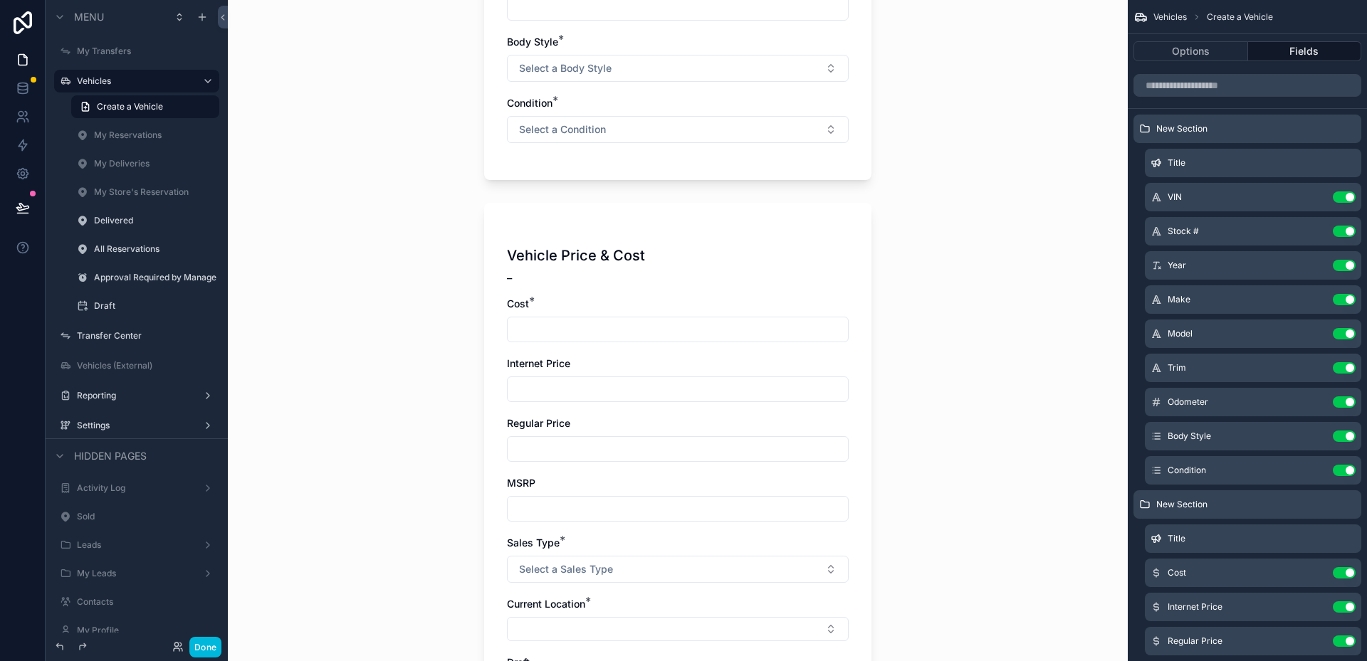
scroll to position [953, 0]
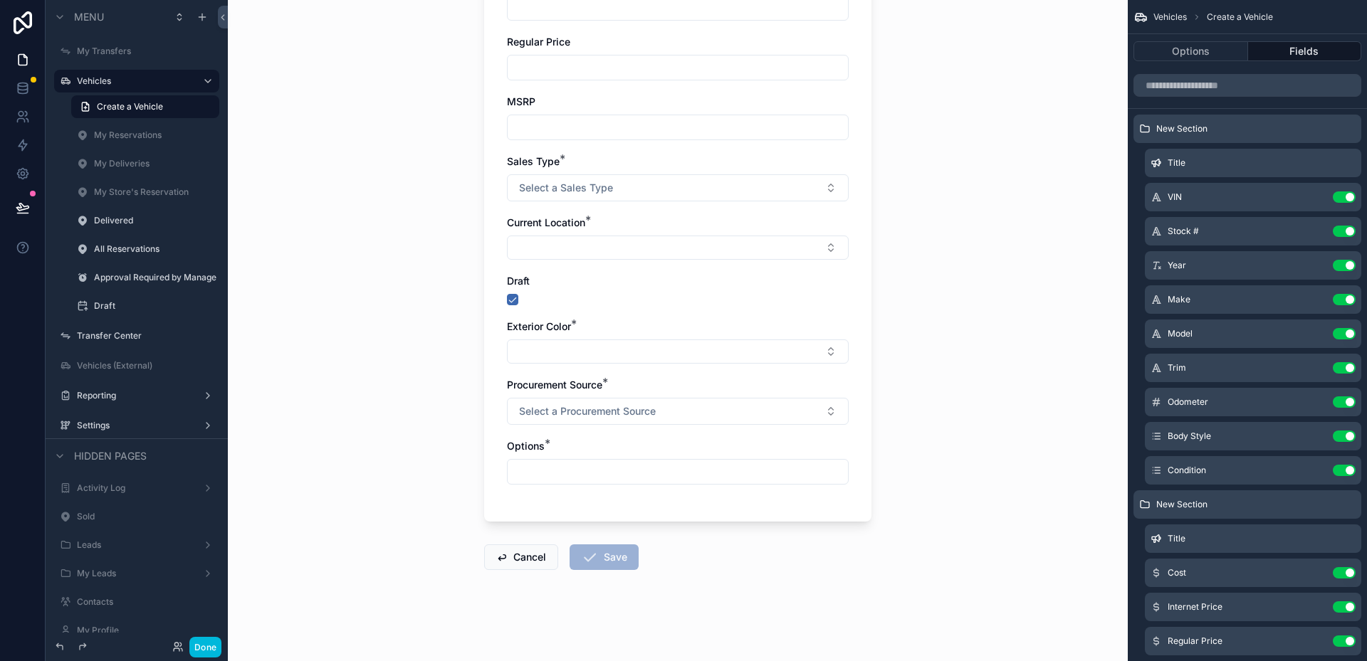
click at [990, 354] on div "Vehicles Create a Vehicle Create a Vehicle Vehicle Info _ VIN * Stock # * Year …" at bounding box center [678, 330] width 900 height 661
click at [954, 345] on div "Vehicles Create a Vehicle Create a Vehicle Vehicle Info _ VIN * Stock # * Year …" at bounding box center [678, 330] width 900 height 661
click at [199, 644] on button "Done" at bounding box center [205, 647] width 32 height 21
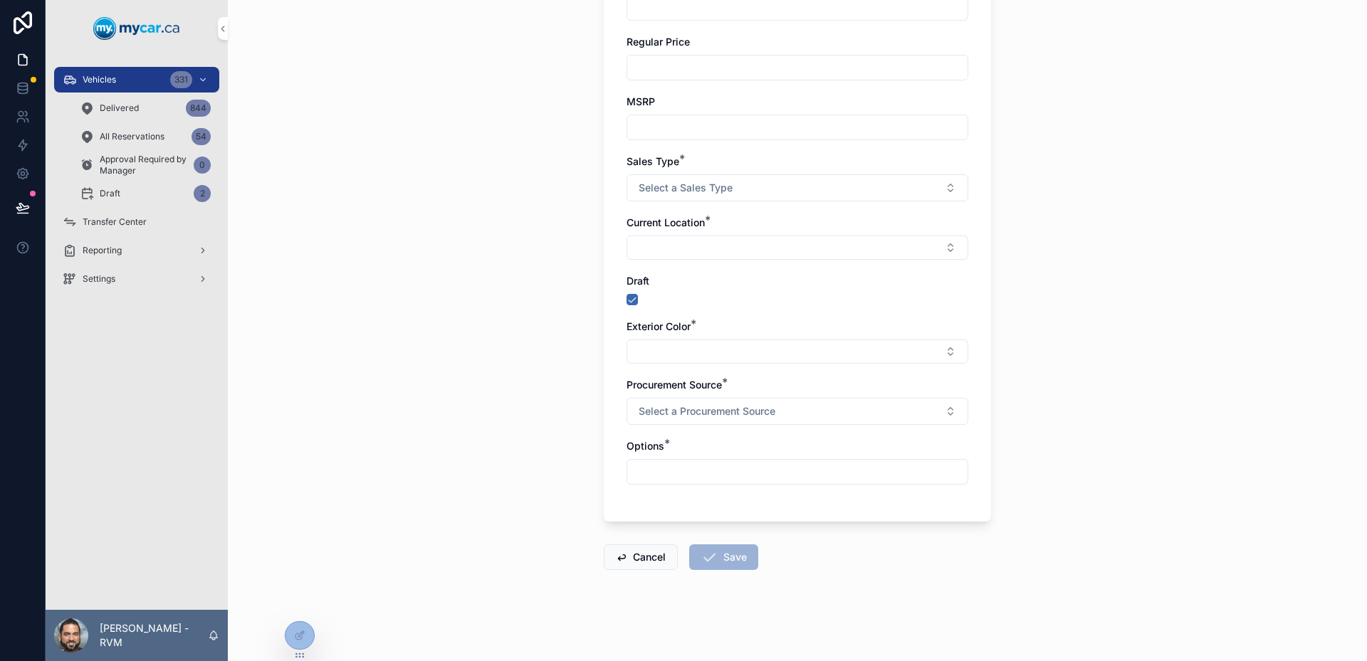
scroll to position [0, 0]
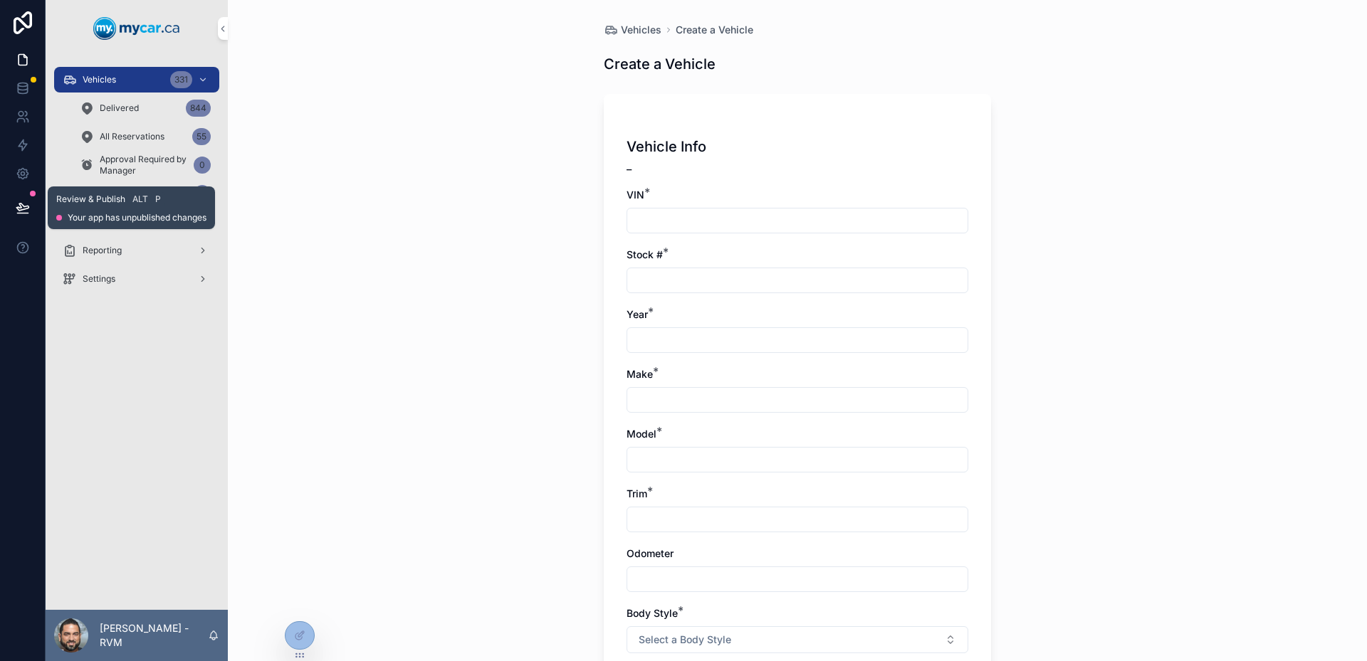
click at [33, 204] on button at bounding box center [22, 208] width 31 height 40
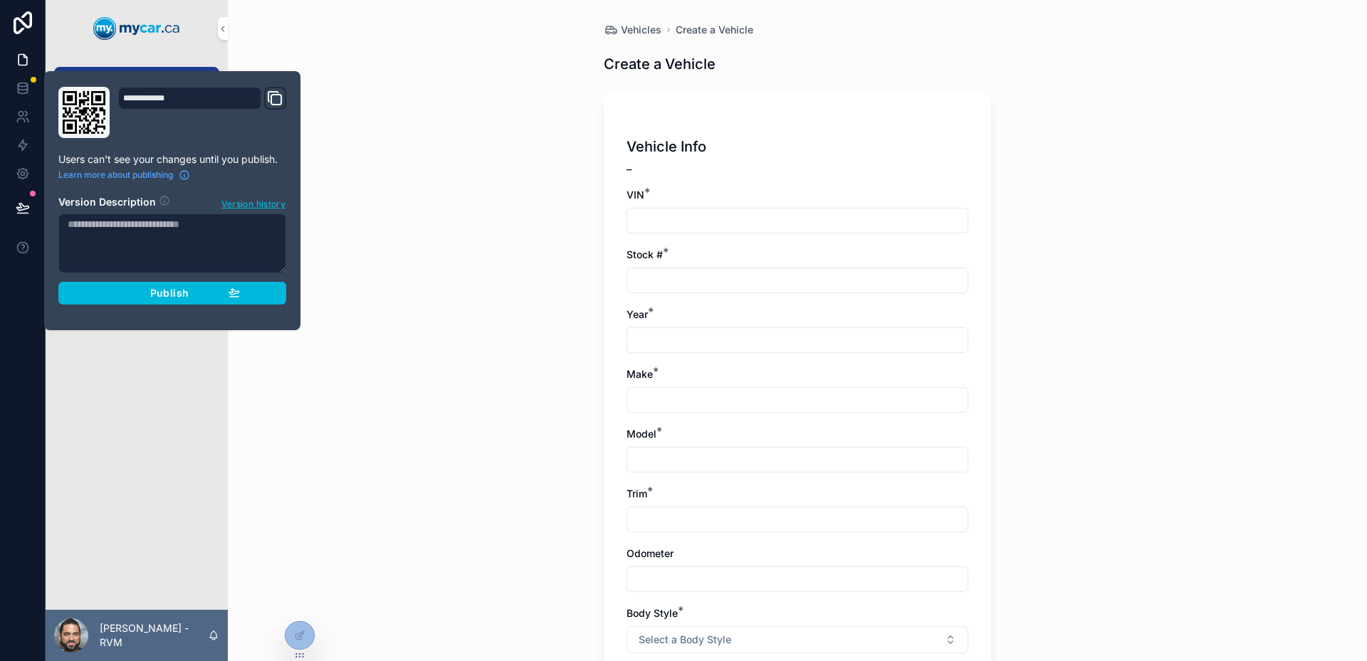
click at [163, 292] on span "Publish" at bounding box center [169, 293] width 38 height 13
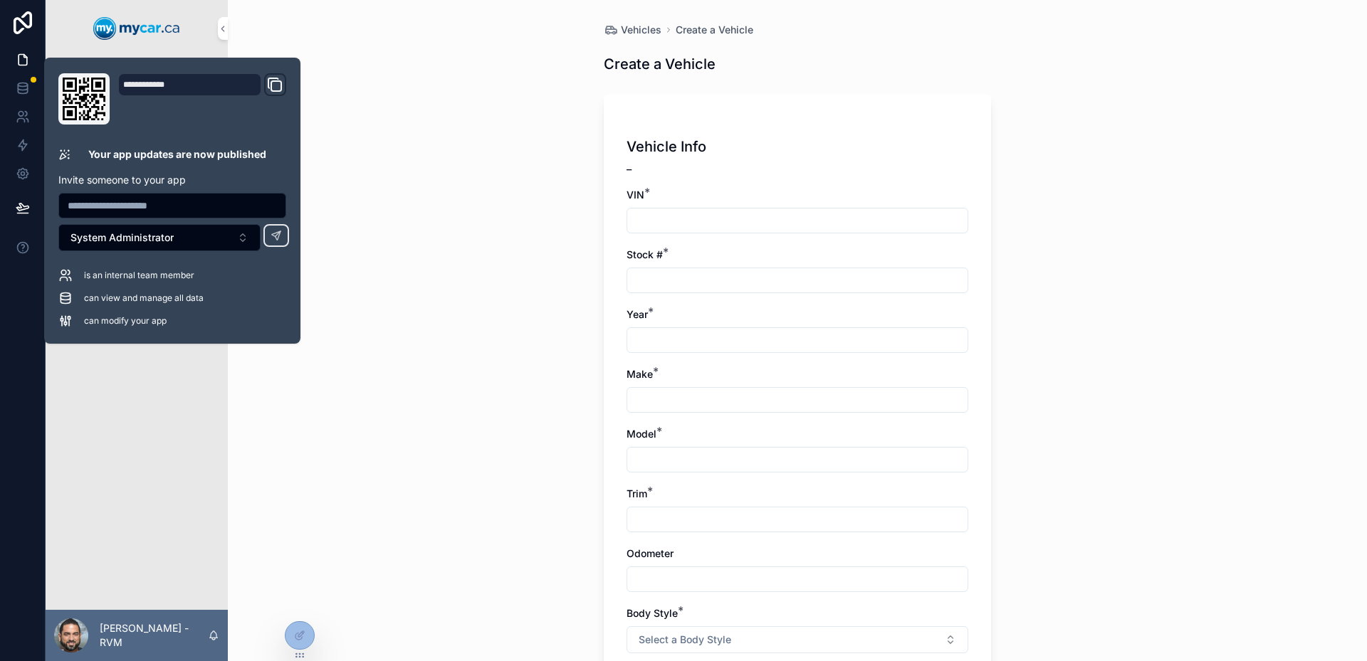
click at [344, 187] on div "Vehicles Create a Vehicle Create a Vehicle Vehicle Info _ VIN * Stock # * Year …" at bounding box center [797, 330] width 1139 height 661
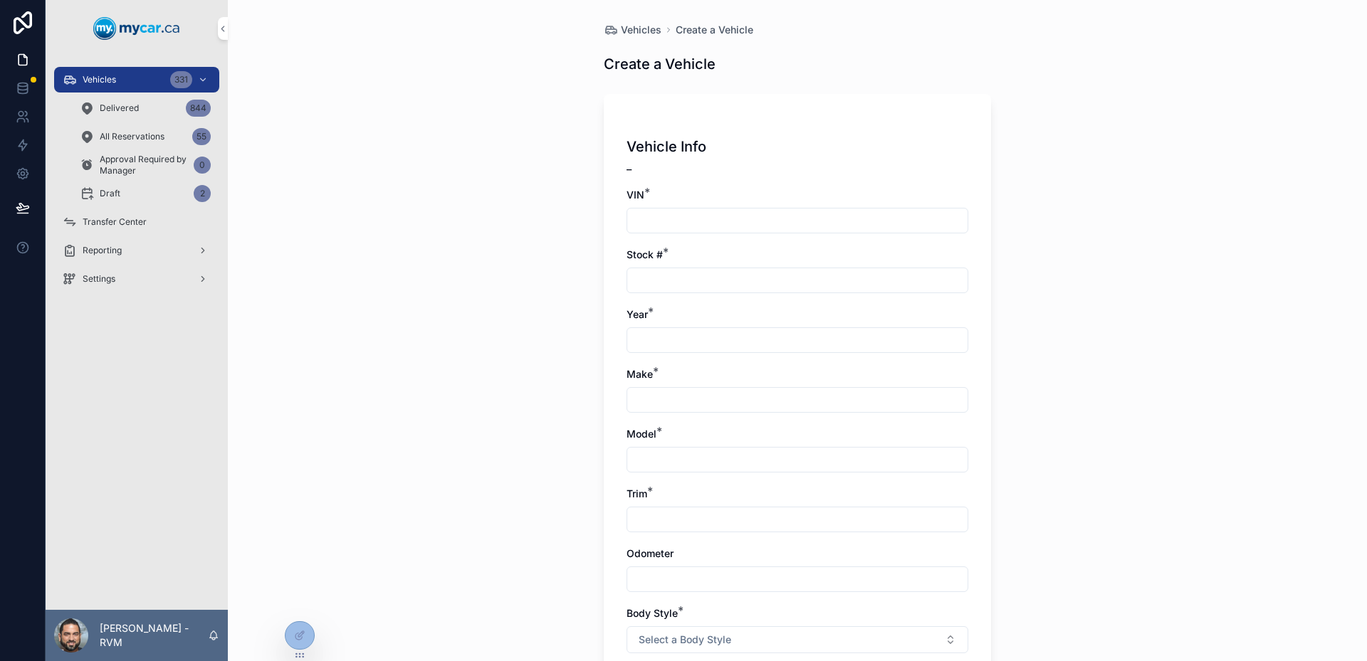
click at [129, 83] on div "Vehicles 331" at bounding box center [137, 79] width 148 height 23
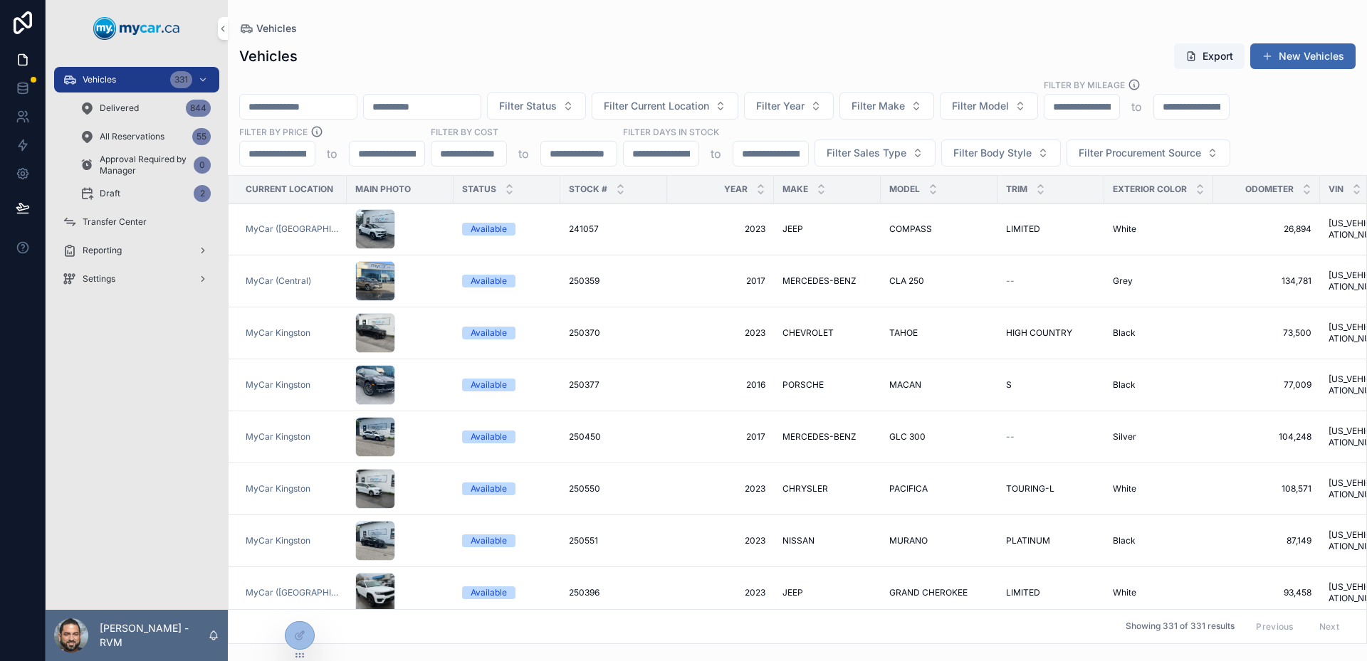
click at [1316, 49] on button "New Vehicles" at bounding box center [1302, 56] width 105 height 26
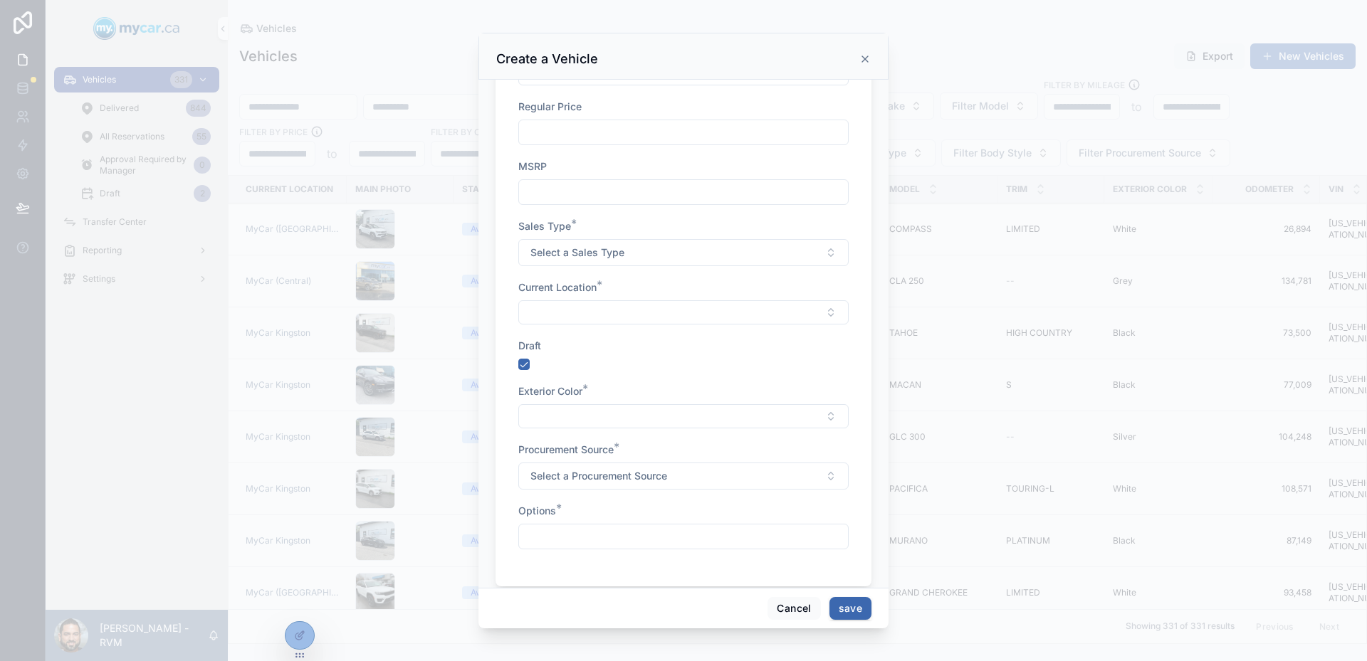
scroll to position [908, 0]
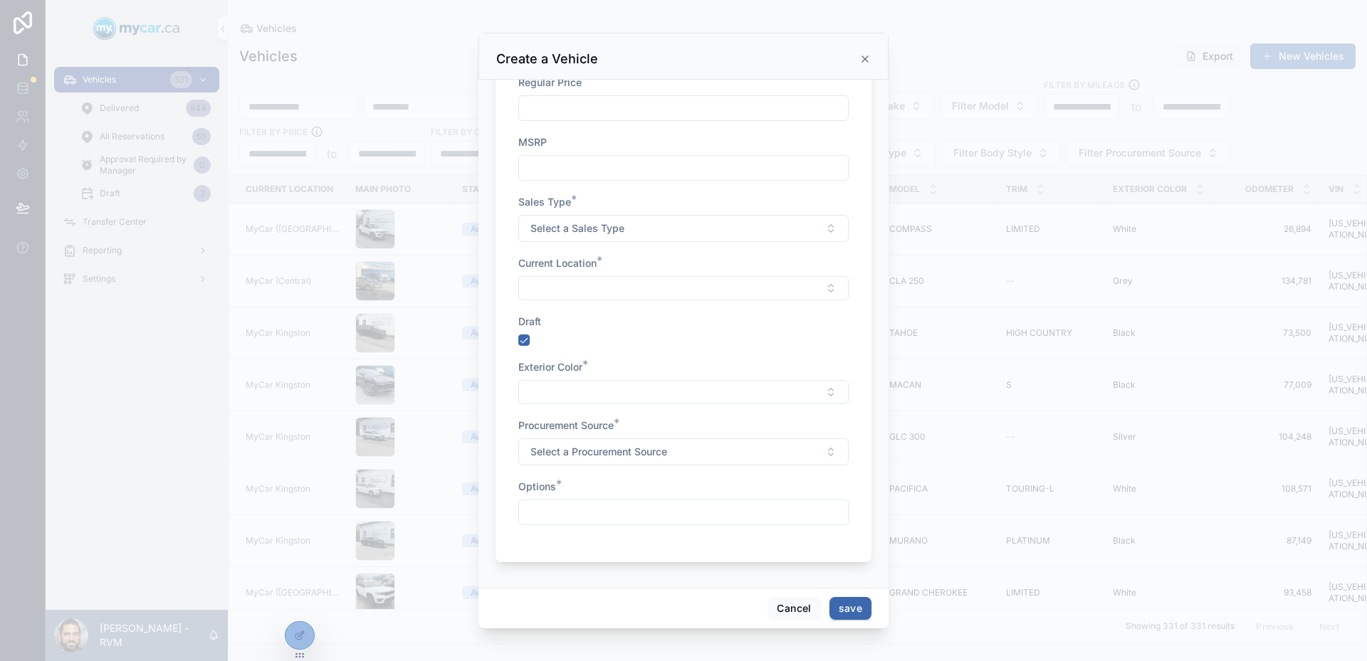
click at [860, 58] on icon "scrollable content" at bounding box center [864, 58] width 11 height 11
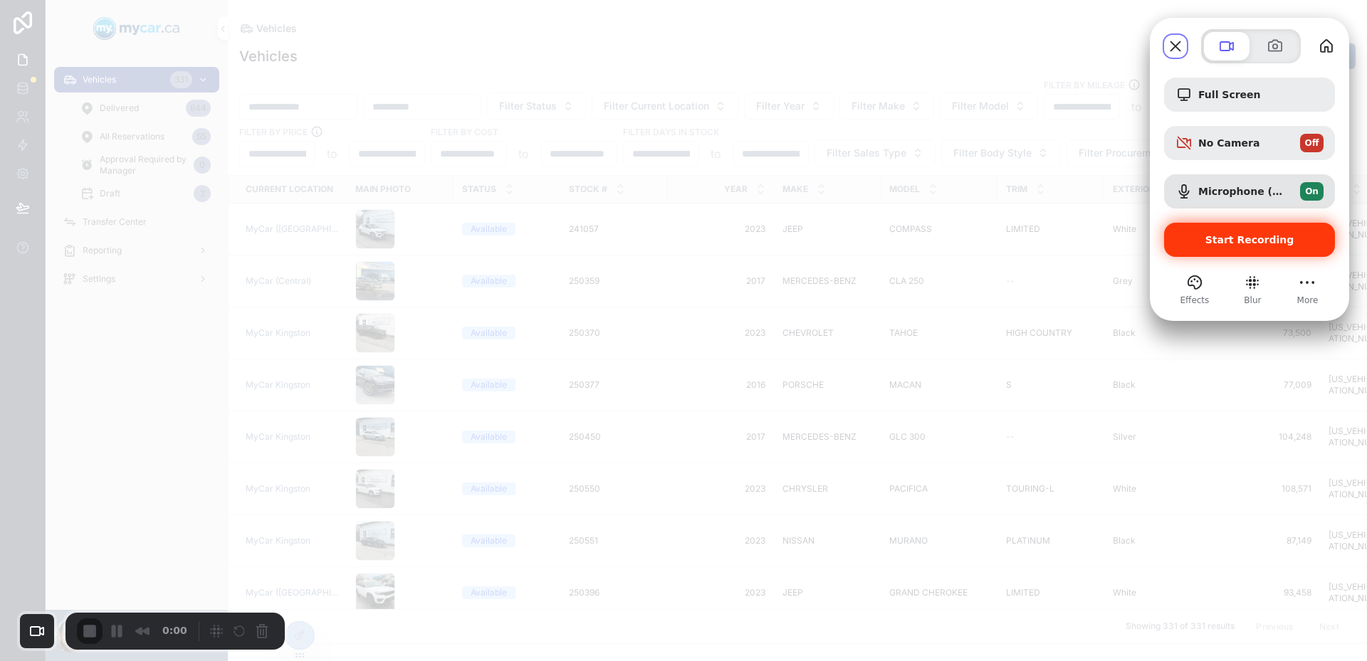
click at [1227, 232] on div "Start Recording" at bounding box center [1249, 240] width 171 height 34
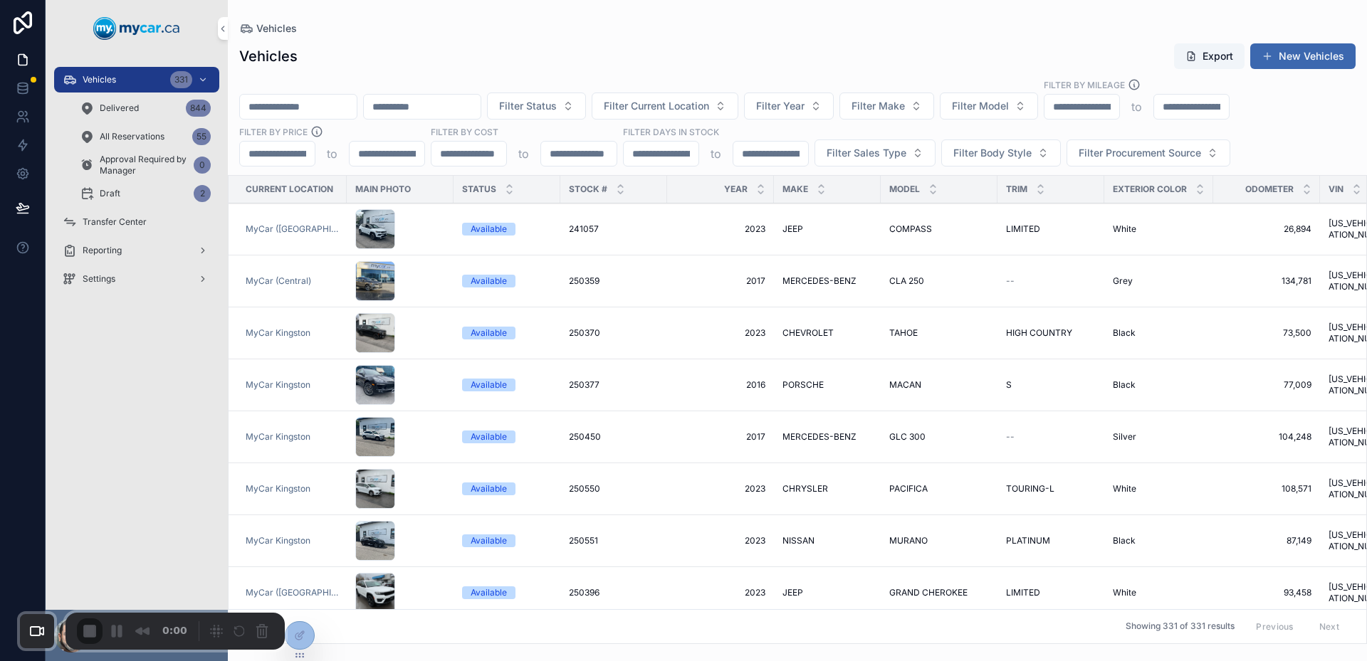
click at [1333, 54] on button "New Vehicles" at bounding box center [1302, 56] width 105 height 26
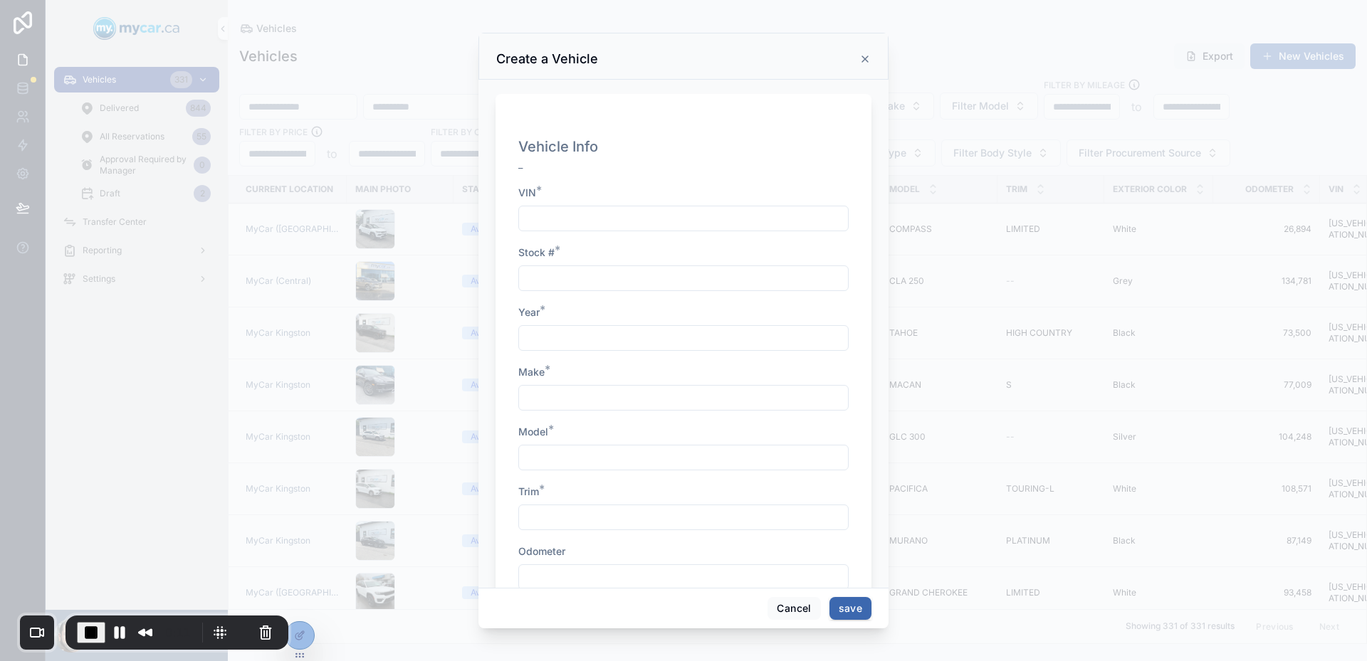
scroll to position [142, 0]
click at [587, 458] on div "Vehicle Info _ VIN * Stock # * Year * Make * Model * Trim * Odometer Body Style…" at bounding box center [683, 287] width 330 height 596
click at [571, 439] on input "scrollable content" at bounding box center [683, 435] width 329 height 20
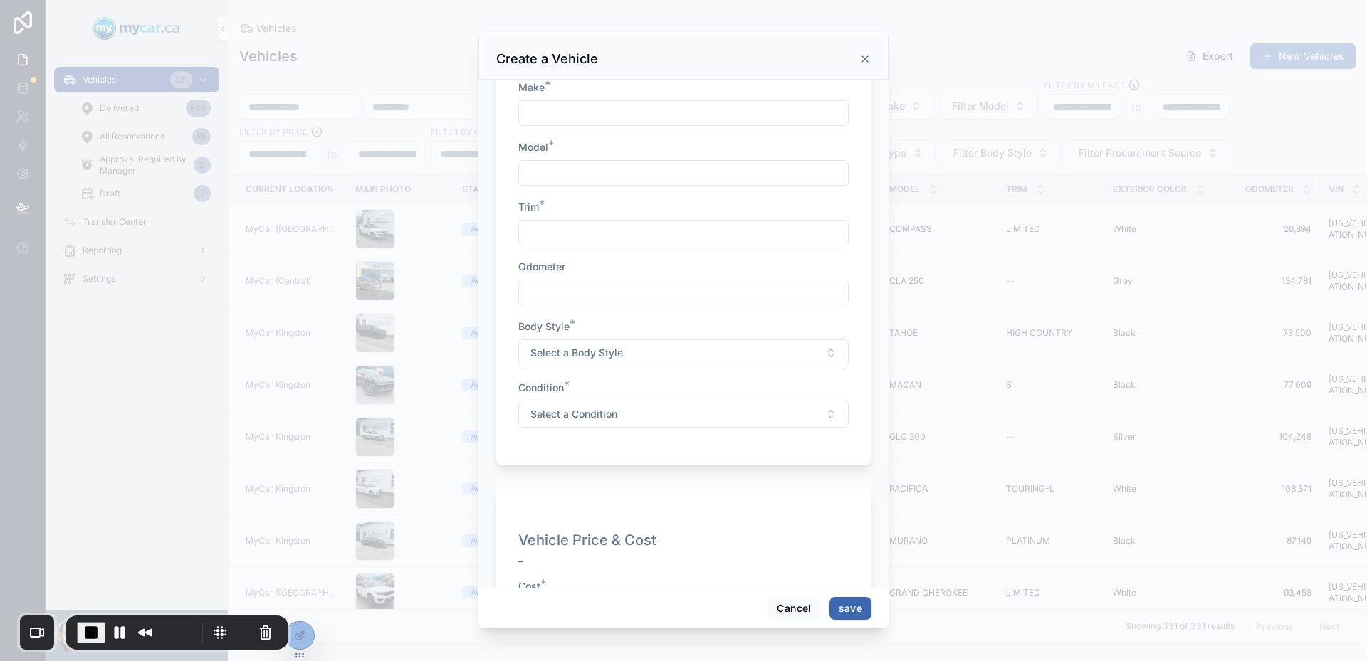
click at [741, 317] on div "Vehicle Info _ VIN * Stock # * Year * Make * Model * Trim * Odometer Body Style…" at bounding box center [683, 144] width 330 height 596
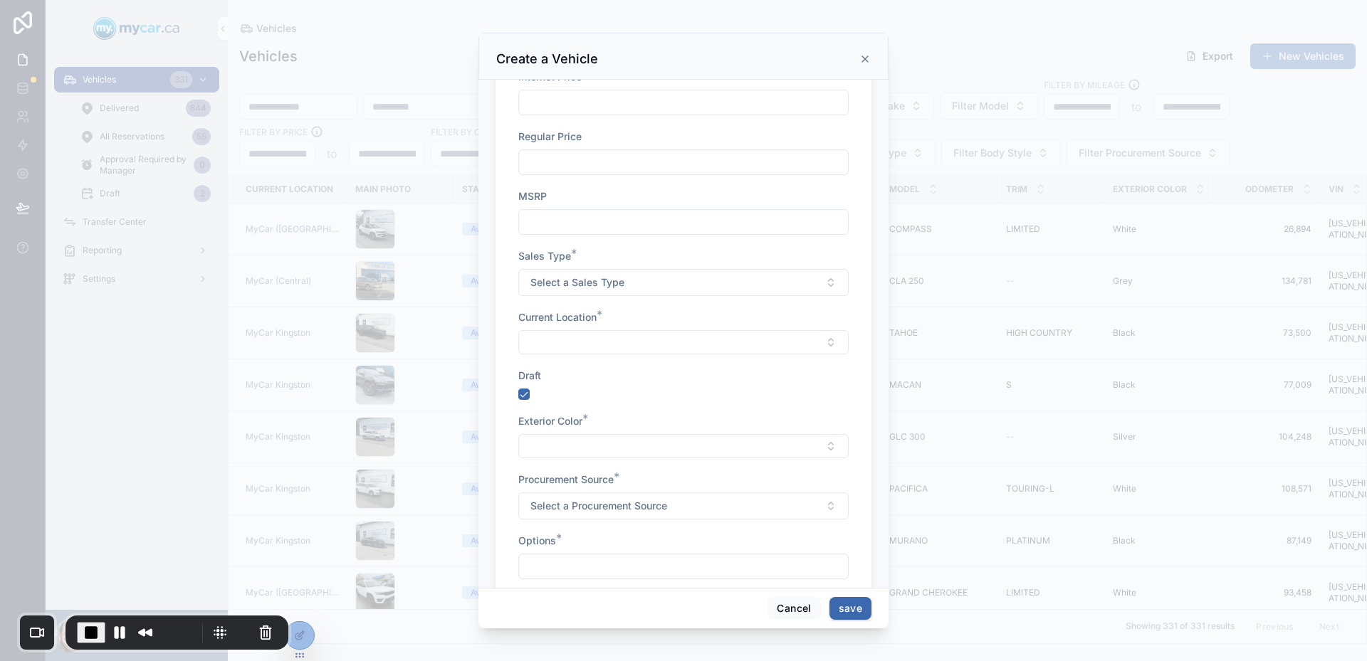
scroll to position [908, 0]
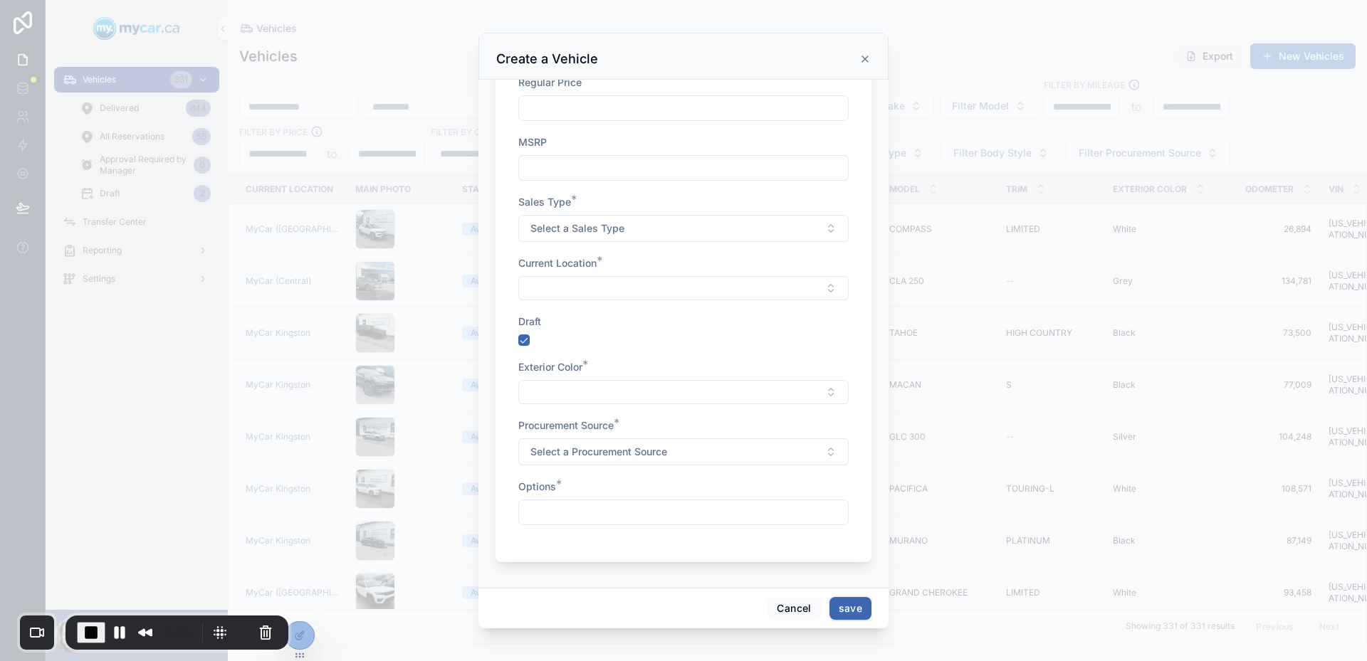
click at [550, 507] on input "scrollable content" at bounding box center [683, 513] width 329 height 20
click at [531, 486] on span "Options" at bounding box center [537, 487] width 38 height 12
drag, startPoint x: 531, startPoint y: 486, endPoint x: 559, endPoint y: 493, distance: 28.7
click at [556, 493] on label "Options *" at bounding box center [537, 487] width 38 height 14
click at [559, 493] on span "*" at bounding box center [559, 484] width 6 height 17
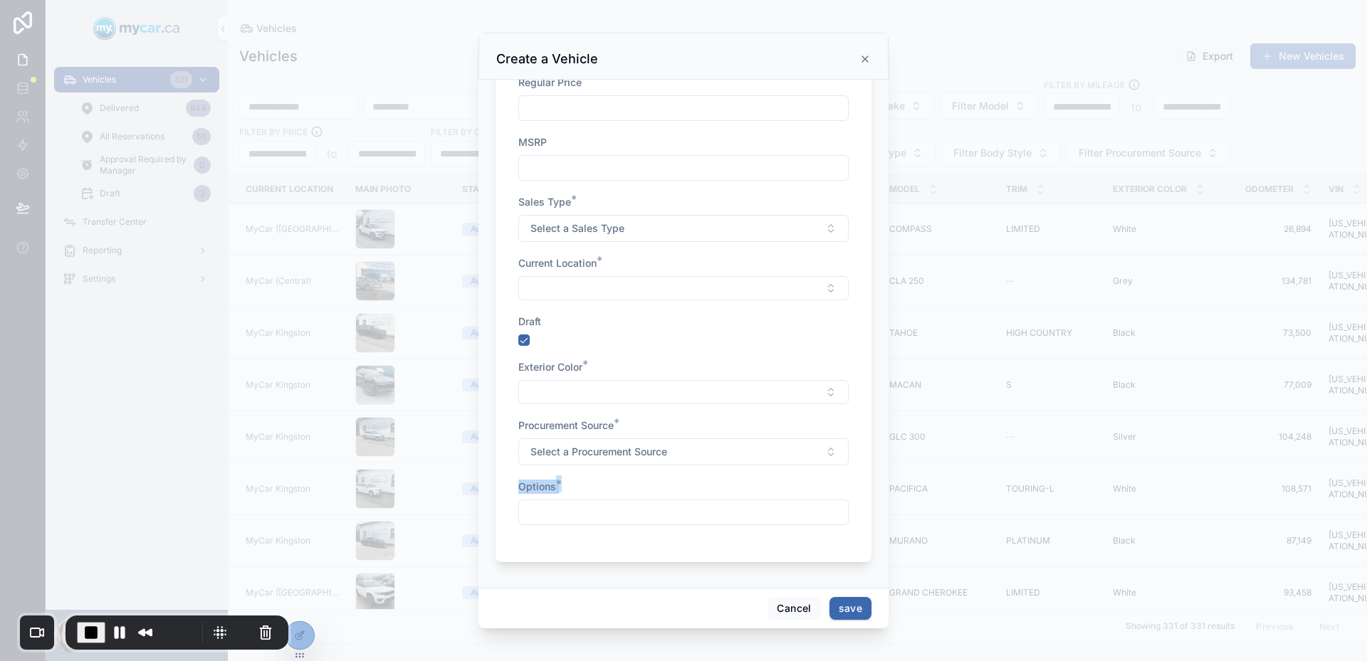
drag, startPoint x: 559, startPoint y: 493, endPoint x: 538, endPoint y: 476, distance: 26.9
click at [540, 478] on div "Vehicle Price & Cost _ Cost * Internet Price Regular Price MSRP Sales Type * Se…" at bounding box center [683, 220] width 330 height 639
click at [538, 476] on div "Vehicle Price & Cost _ Cost * Internet Price Regular Price MSRP Sales Type * Se…" at bounding box center [683, 220] width 330 height 639
drag, startPoint x: 538, startPoint y: 476, endPoint x: 584, endPoint y: 505, distance: 55.3
click at [584, 505] on div "Vehicle Price & Cost _ Cost * Internet Price Regular Price MSRP Sales Type * Se…" at bounding box center [683, 220] width 330 height 639
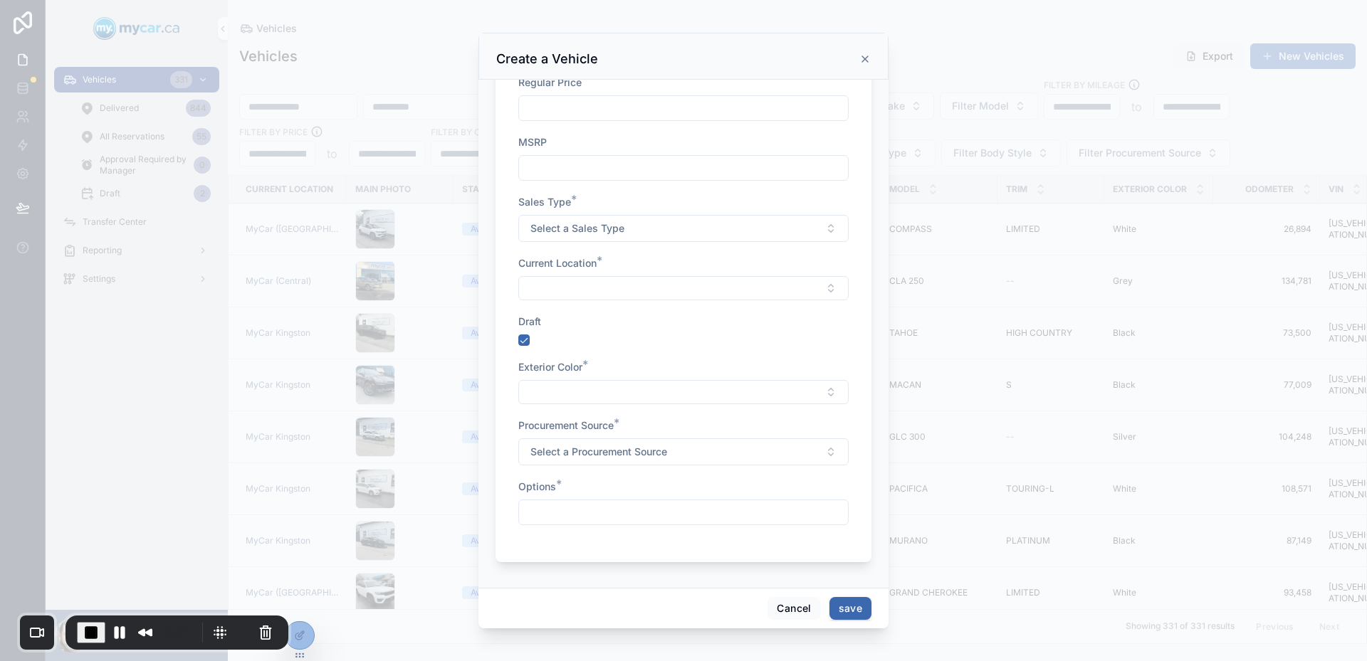
click at [584, 505] on input "scrollable content" at bounding box center [683, 513] width 329 height 20
click at [668, 502] on div "scrollable content" at bounding box center [683, 513] width 330 height 26
click at [560, 527] on div "Vehicle Price & Cost _ Cost * Internet Price Regular Price MSRP Sales Type * Se…" at bounding box center [683, 220] width 330 height 639
click at [555, 515] on input "scrollable content" at bounding box center [683, 513] width 329 height 20
click at [525, 485] on span "Options" at bounding box center [537, 487] width 38 height 12
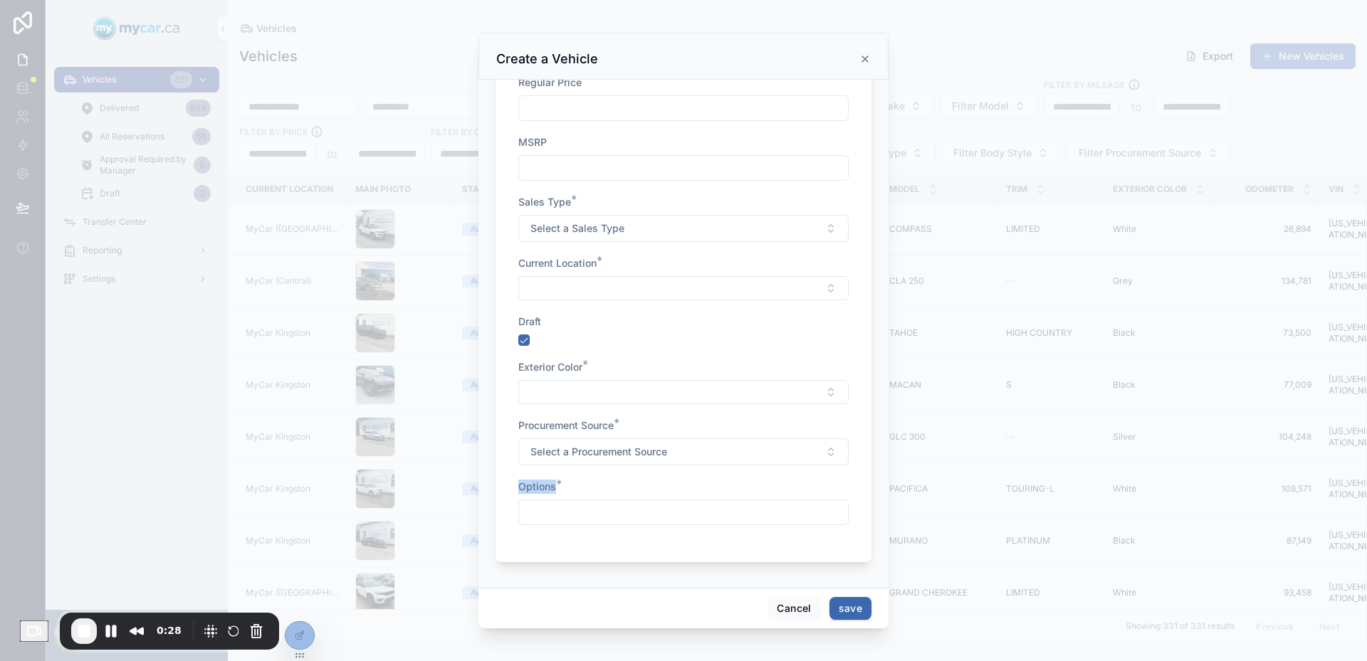
drag, startPoint x: 525, startPoint y: 485, endPoint x: 571, endPoint y: 488, distance: 45.7
click at [571, 488] on div "Options *" at bounding box center [683, 487] width 330 height 14
click at [585, 510] on input "scrollable content" at bounding box center [683, 513] width 329 height 20
click at [657, 512] on input "scrollable content" at bounding box center [683, 513] width 329 height 20
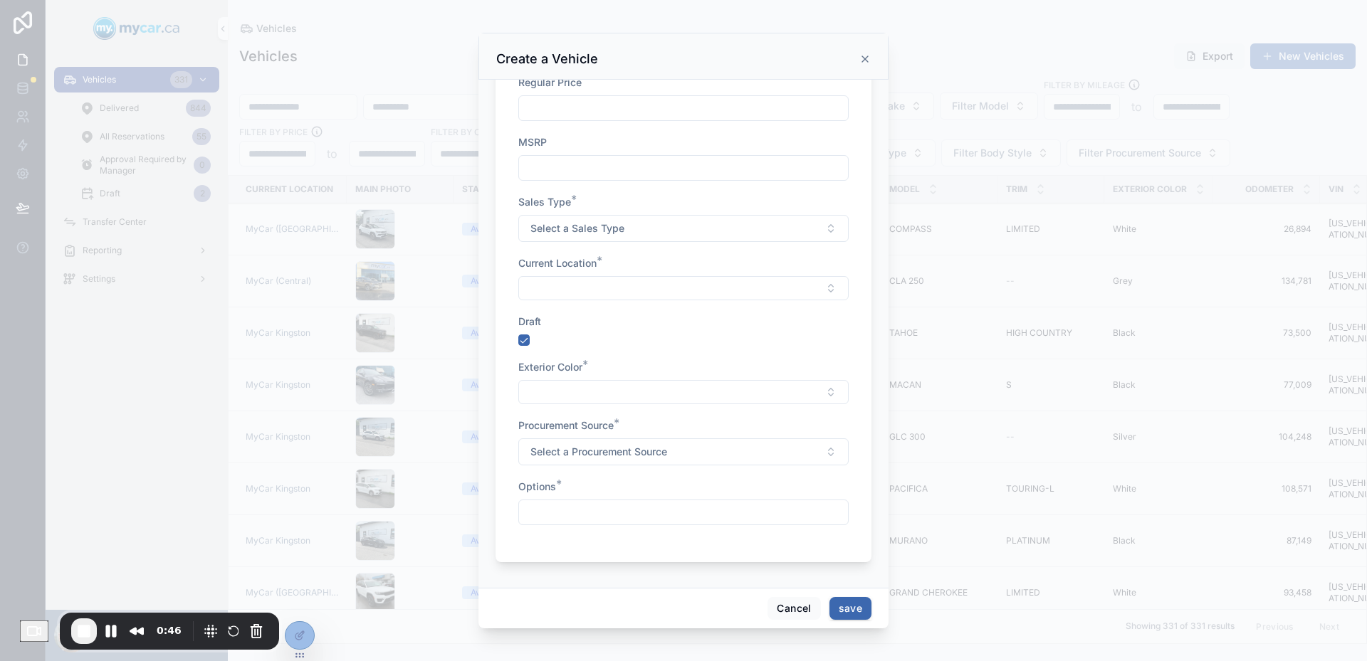
click at [536, 518] on input "scrollable content" at bounding box center [683, 513] width 329 height 20
click at [780, 607] on button "Cancel" at bounding box center [793, 608] width 53 height 23
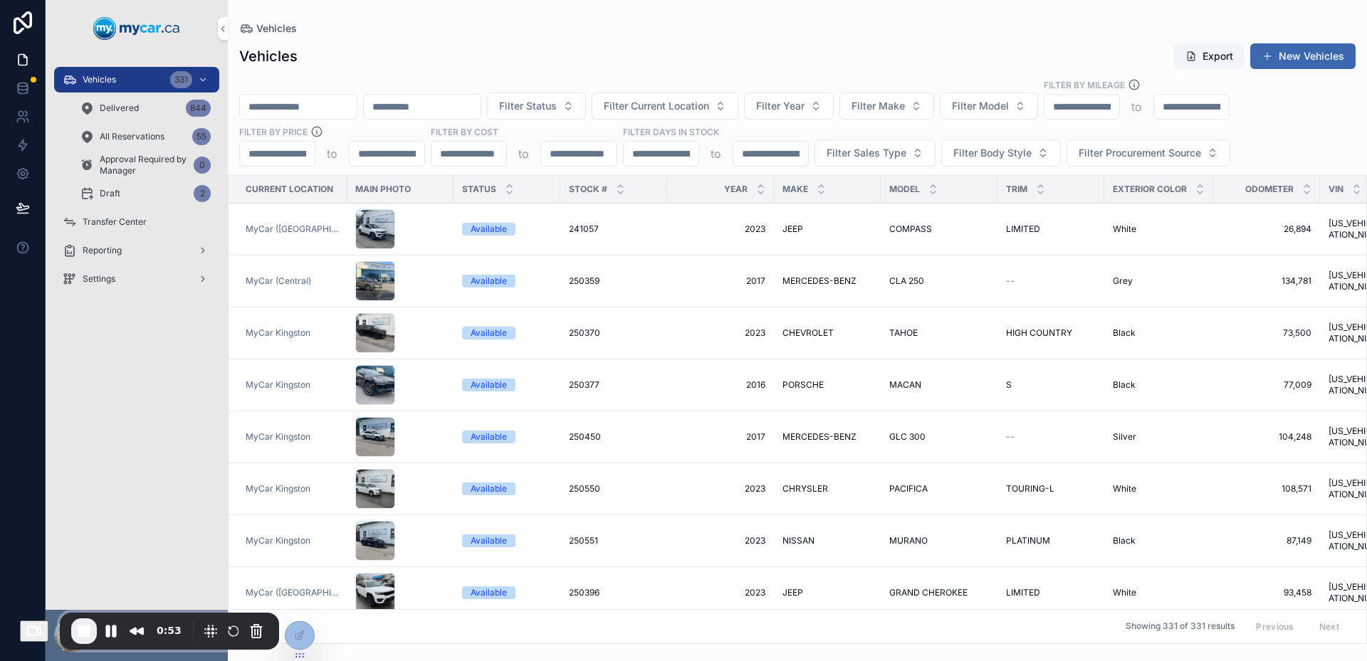
click at [414, 231] on div "scrollable content" at bounding box center [400, 229] width 90 height 40
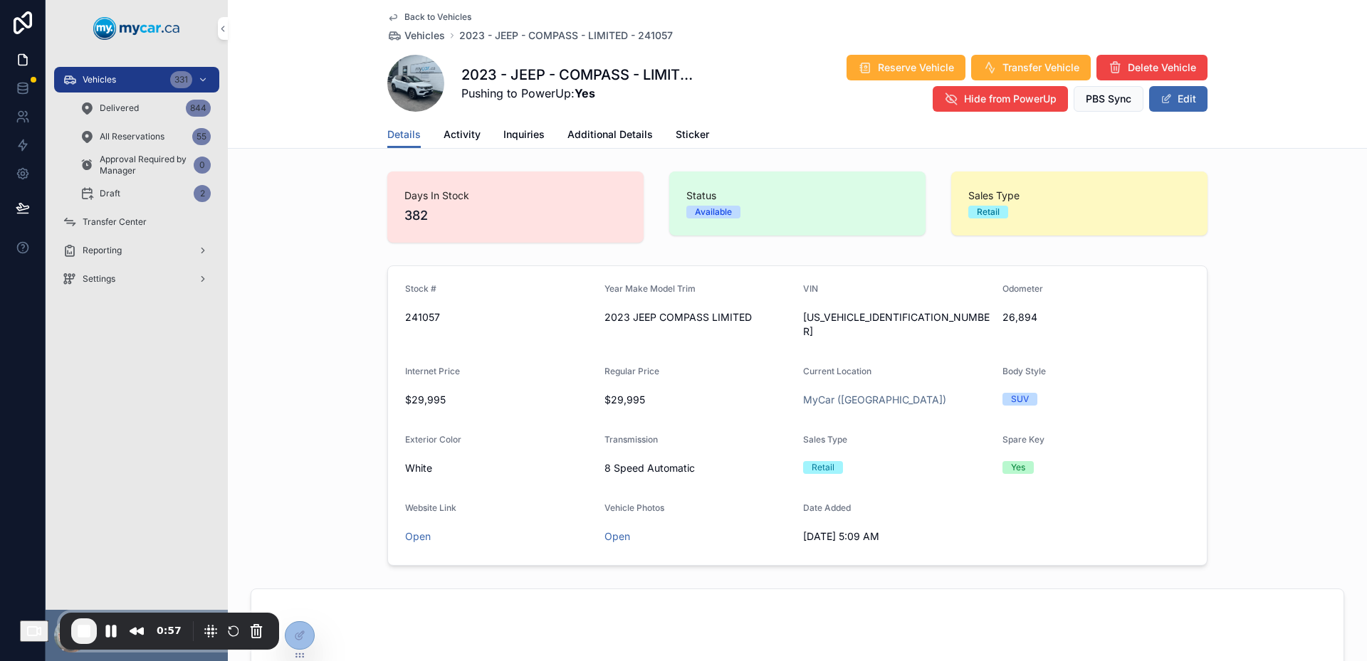
click at [612, 137] on span "Additional Details" at bounding box center [609, 134] width 85 height 14
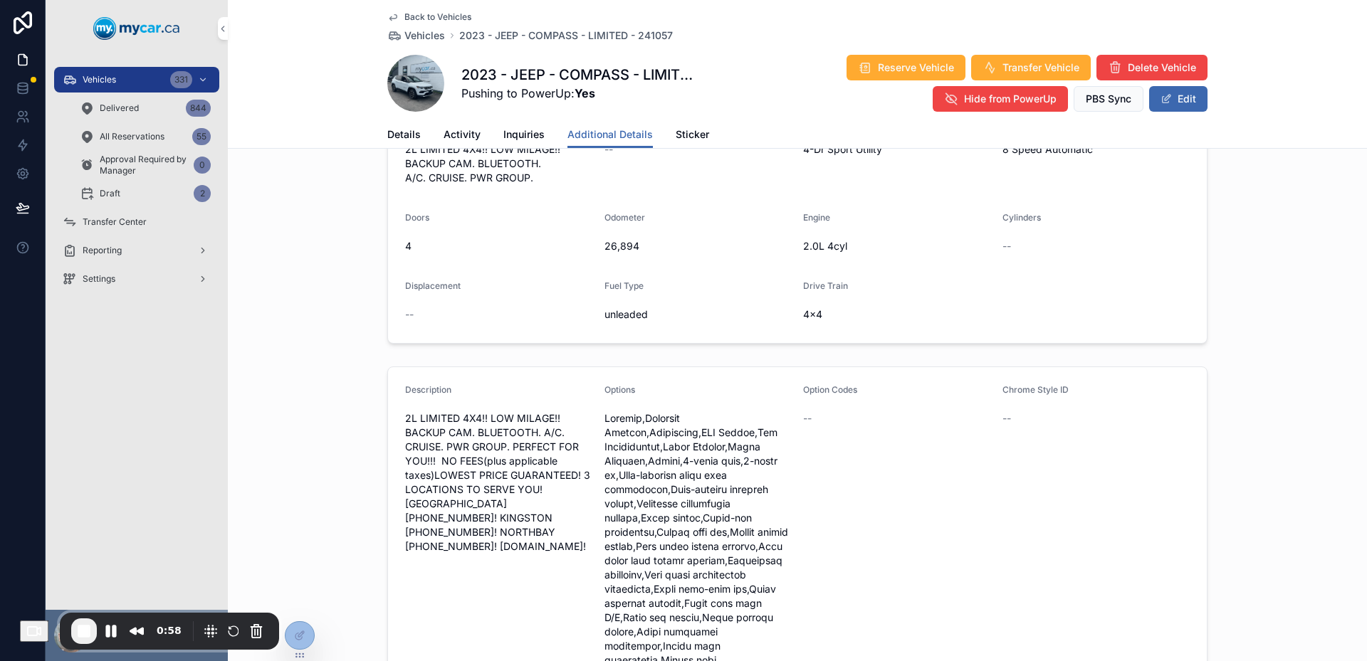
scroll to position [285, 0]
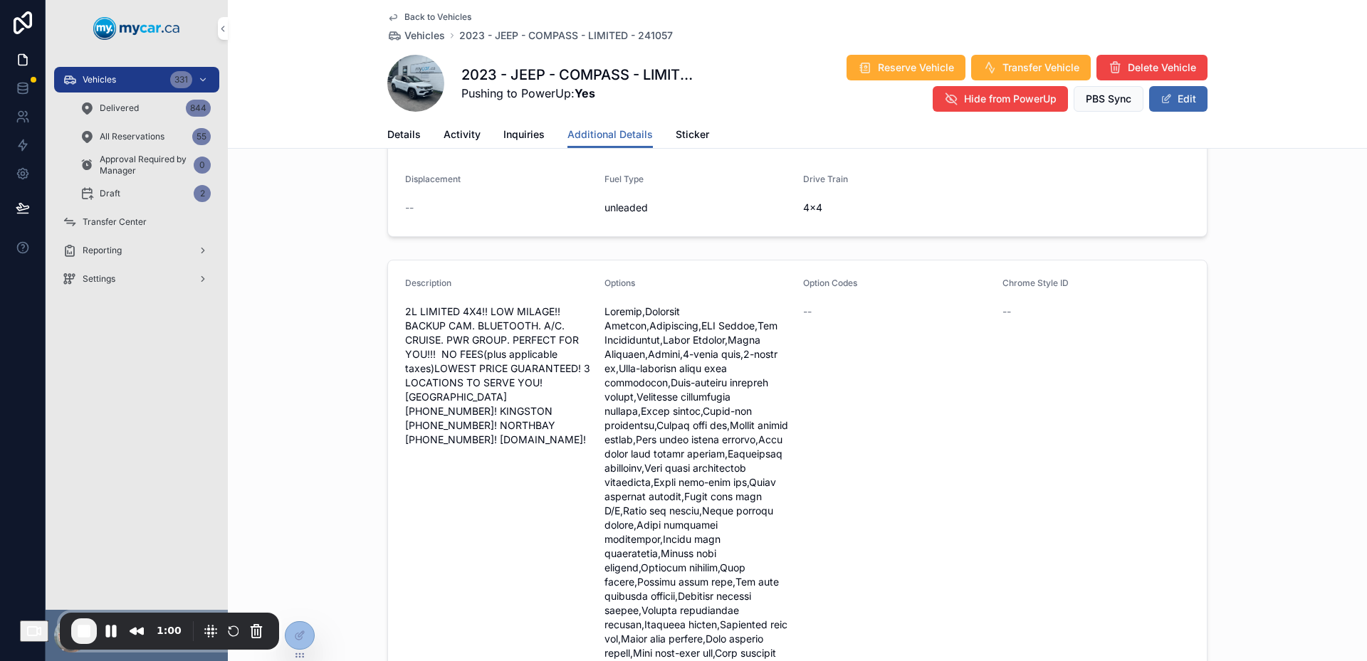
click at [398, 282] on form "Description 2L LIMITED 4X4!! LOW MILAGE!! BACKUP CAM. BLUETOOTH. A/C. CRUISE. P…" at bounding box center [797, 577] width 819 height 632
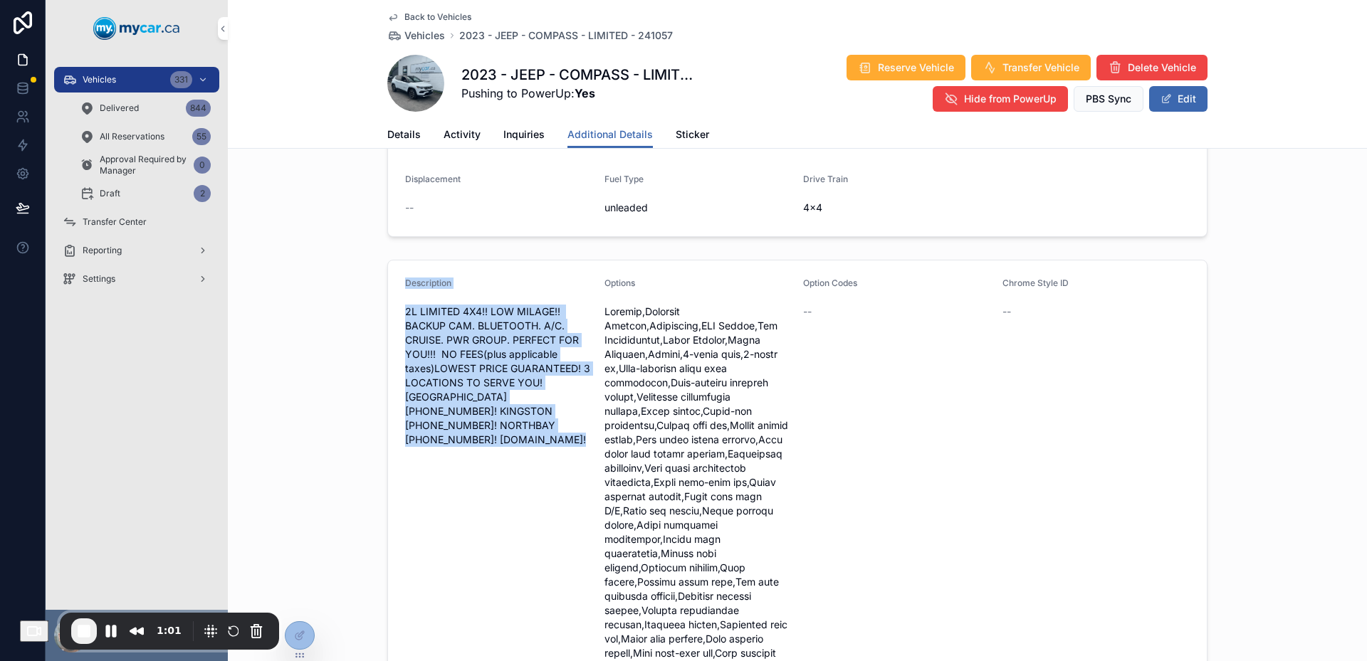
drag, startPoint x: 398, startPoint y: 282, endPoint x: 529, endPoint y: 427, distance: 195.6
click at [529, 427] on form "Description 2L LIMITED 4X4!! LOW MILAGE!! BACKUP CAM. BLUETOOTH. A/C. CRUISE. P…" at bounding box center [797, 577] width 819 height 632
click at [529, 427] on span "2L LIMITED 4X4!! LOW MILAGE!! BACKUP CAM. BLUETOOTH. A/C. CRUISE. PWR GROUP. PE…" at bounding box center [499, 376] width 188 height 142
drag, startPoint x: 529, startPoint y: 427, endPoint x: 402, endPoint y: 304, distance: 177.2
click at [405, 304] on div "2L LIMITED 4X4!! LOW MILAGE!! BACKUP CAM. BLUETOOTH. A/C. CRUISE. PWR GROUP. PE…" at bounding box center [499, 375] width 188 height 151
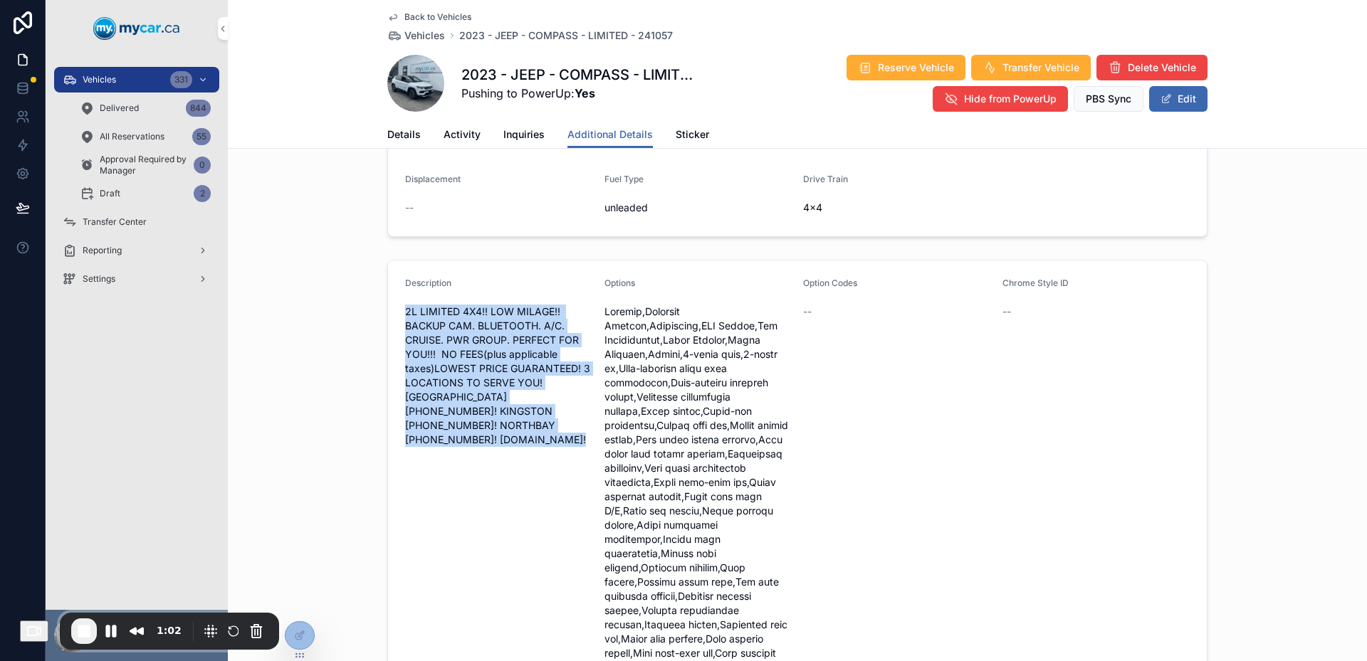
click at [405, 304] on div "2L LIMITED 4X4!! LOW MILAGE!! BACKUP CAM. BLUETOOTH. A/C. CRUISE. PWR GROUP. PE…" at bounding box center [499, 375] width 188 height 151
drag, startPoint x: 402, startPoint y: 304, endPoint x: 480, endPoint y: 416, distance: 137.1
click at [480, 416] on div "2L LIMITED 4X4!! LOW MILAGE!! BACKUP CAM. BLUETOOTH. A/C. CRUISE. PWR GROUP. PE…" at bounding box center [499, 375] width 188 height 151
click at [481, 417] on span "2L LIMITED 4X4!! LOW MILAGE!! BACKUP CAM. BLUETOOTH. A/C. CRUISE. PWR GROUP. PE…" at bounding box center [499, 376] width 188 height 142
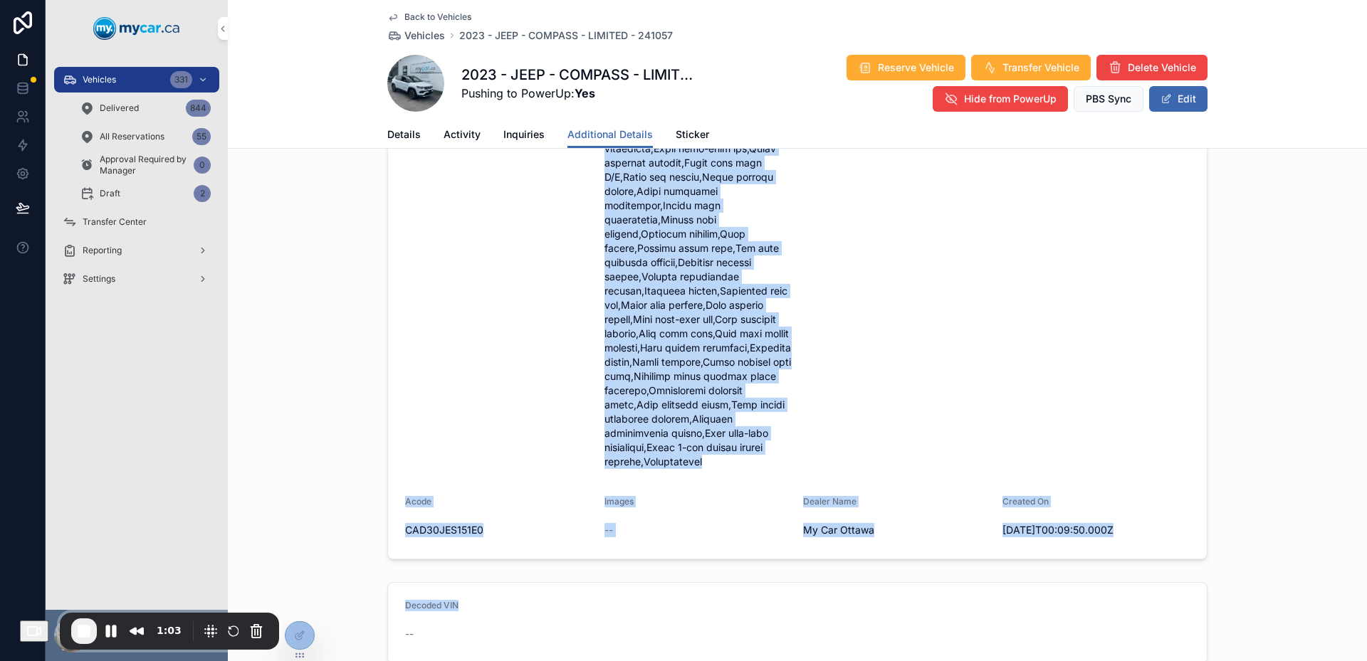
scroll to position [712, 0]
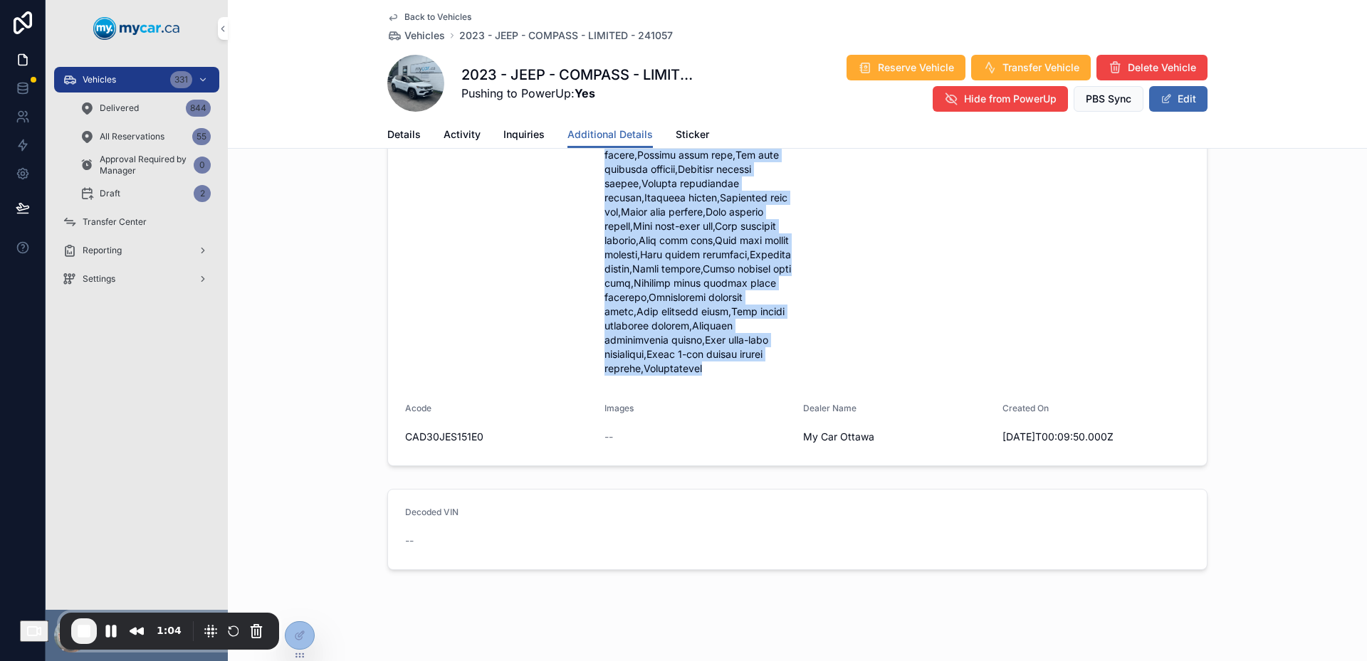
drag, startPoint x: 611, startPoint y: 325, endPoint x: 706, endPoint y: 377, distance: 108.6
click at [706, 377] on div "scrollable content" at bounding box center [698, 126] width 188 height 507
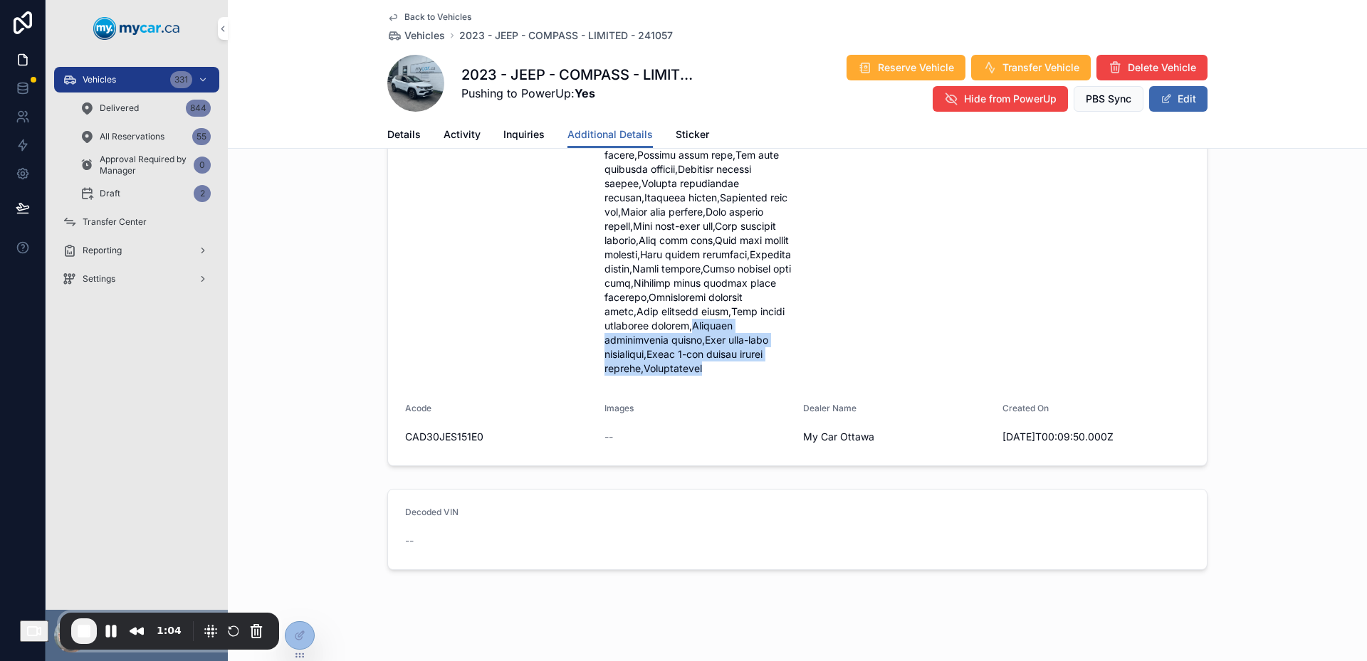
drag, startPoint x: 706, startPoint y: 377, endPoint x: 664, endPoint y: 332, distance: 62.5
click at [664, 332] on div "scrollable content" at bounding box center [698, 126] width 188 height 507
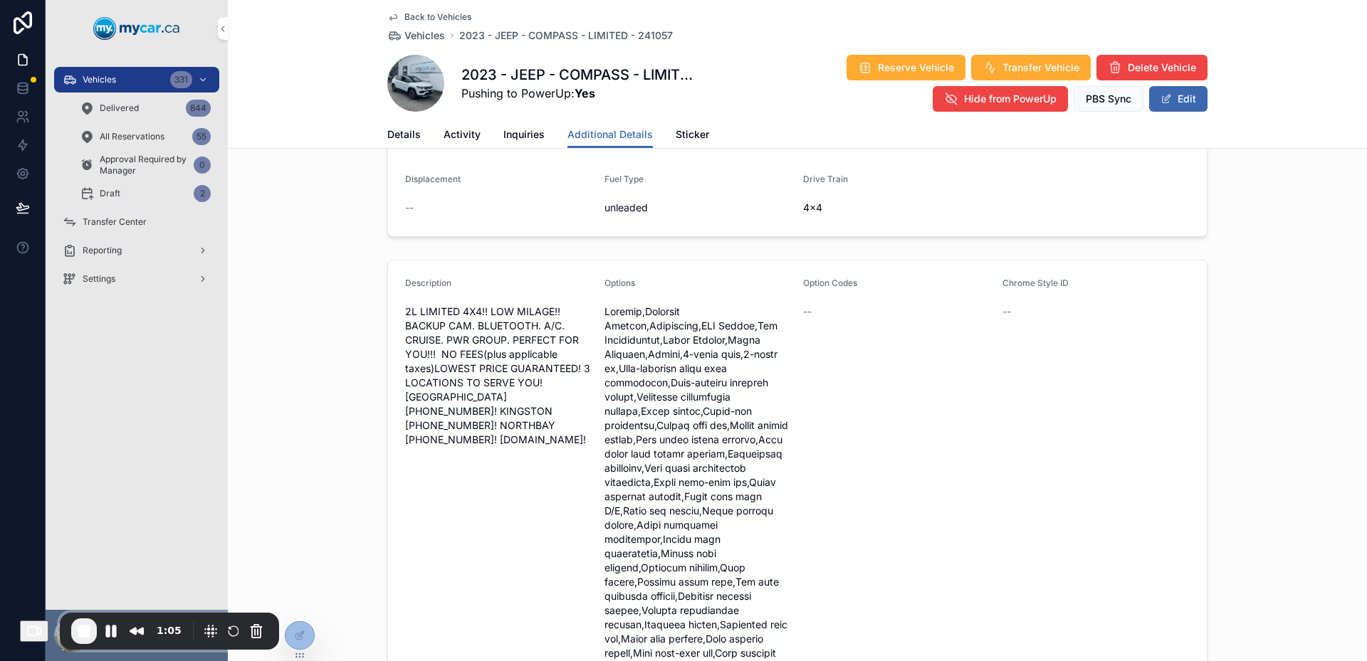
click at [711, 397] on span "scrollable content" at bounding box center [698, 554] width 188 height 498
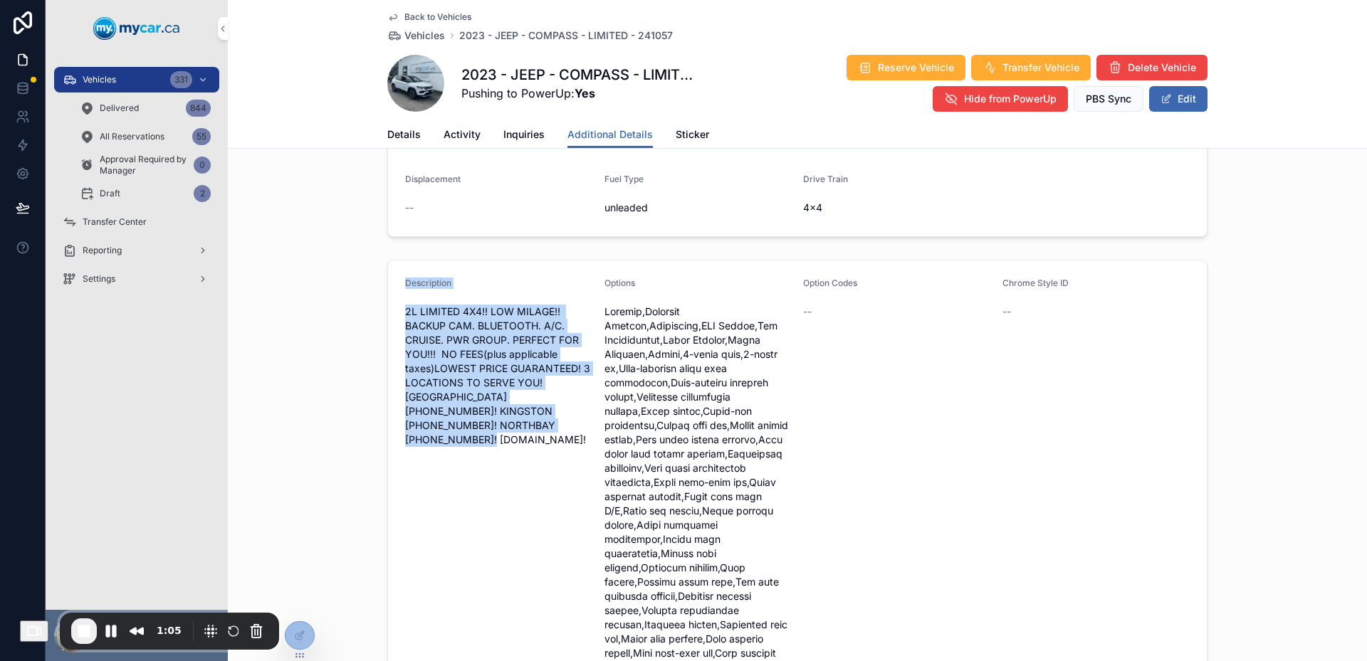
drag, startPoint x: 342, startPoint y: 295, endPoint x: 507, endPoint y: 425, distance: 209.9
click at [500, 429] on div "Description 2L LIMITED 4X4!! LOW MILAGE!! BACKUP CAM. BLUETOOTH. A/C. CRUISE. P…" at bounding box center [797, 576] width 1139 height 645
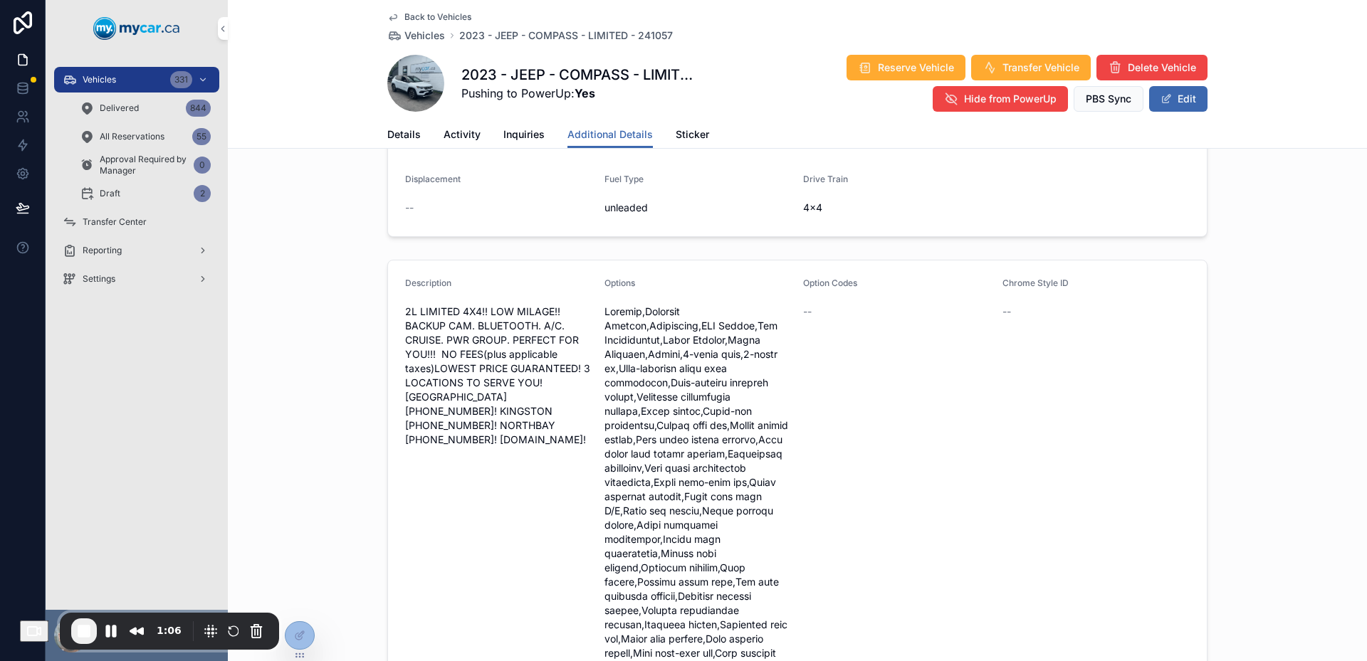
click at [507, 425] on span "2L LIMITED 4X4!! LOW MILAGE!! BACKUP CAM. BLUETOOTH. A/C. CRUISE. PWR GROUP. PE…" at bounding box center [499, 376] width 188 height 142
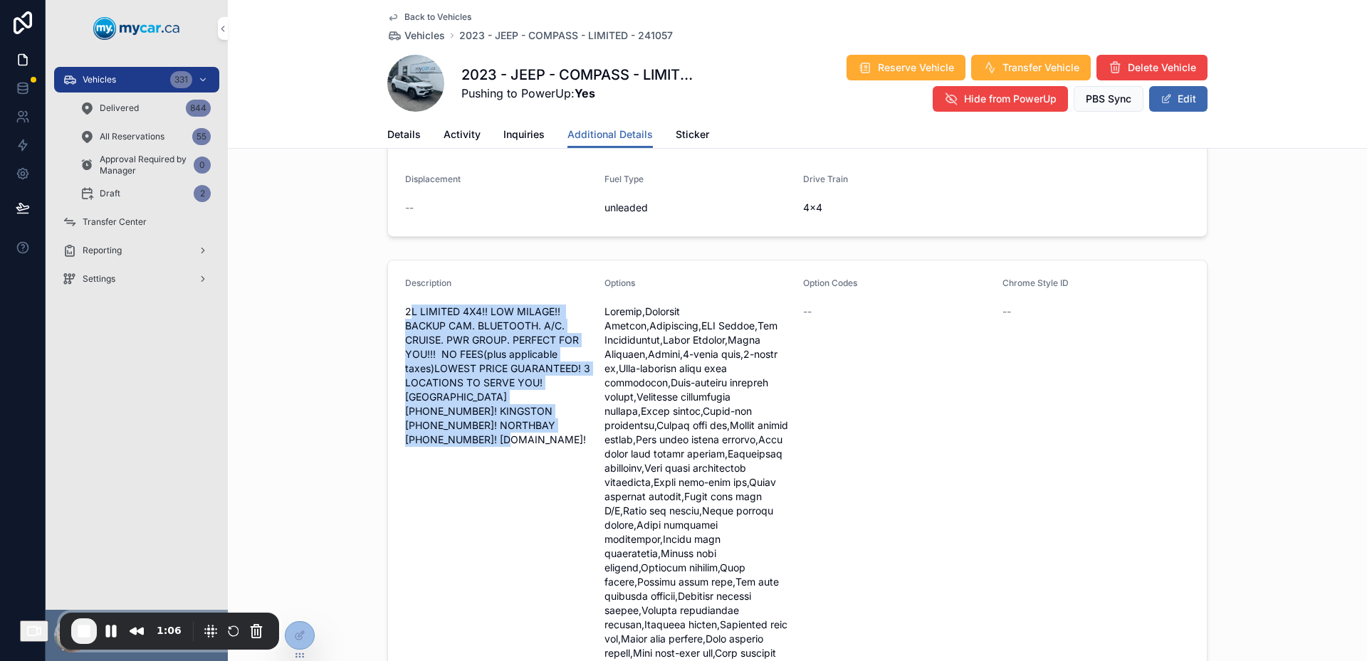
drag, startPoint x: 518, startPoint y: 426, endPoint x: 404, endPoint y: 303, distance: 167.8
click at [407, 306] on span "2L LIMITED 4X4!! LOW MILAGE!! BACKUP CAM. BLUETOOTH. A/C. CRUISE. PWR GROUP. PE…" at bounding box center [499, 376] width 188 height 142
click at [405, 303] on div "2L LIMITED 4X4!! LOW MILAGE!! BACKUP CAM. BLUETOOTH. A/C. CRUISE. PWR GROUP. PE…" at bounding box center [499, 375] width 188 height 151
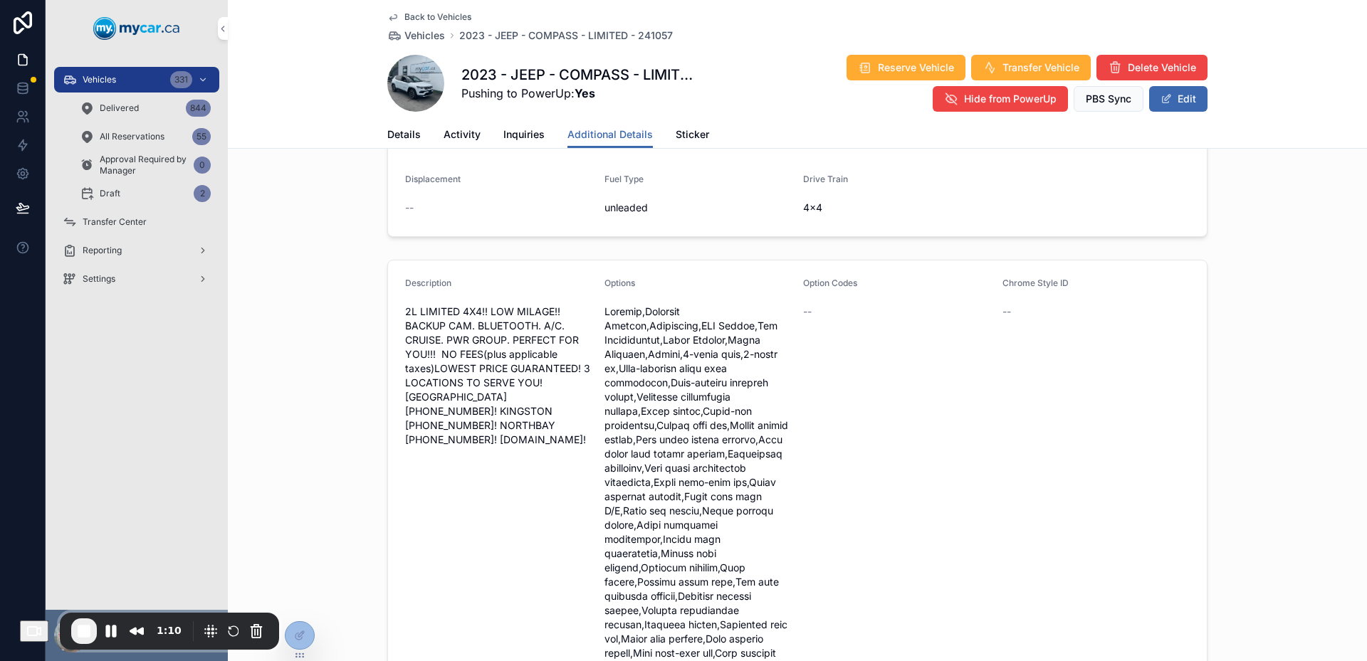
click at [1163, 104] on span "scrollable content" at bounding box center [1165, 98] width 11 height 11
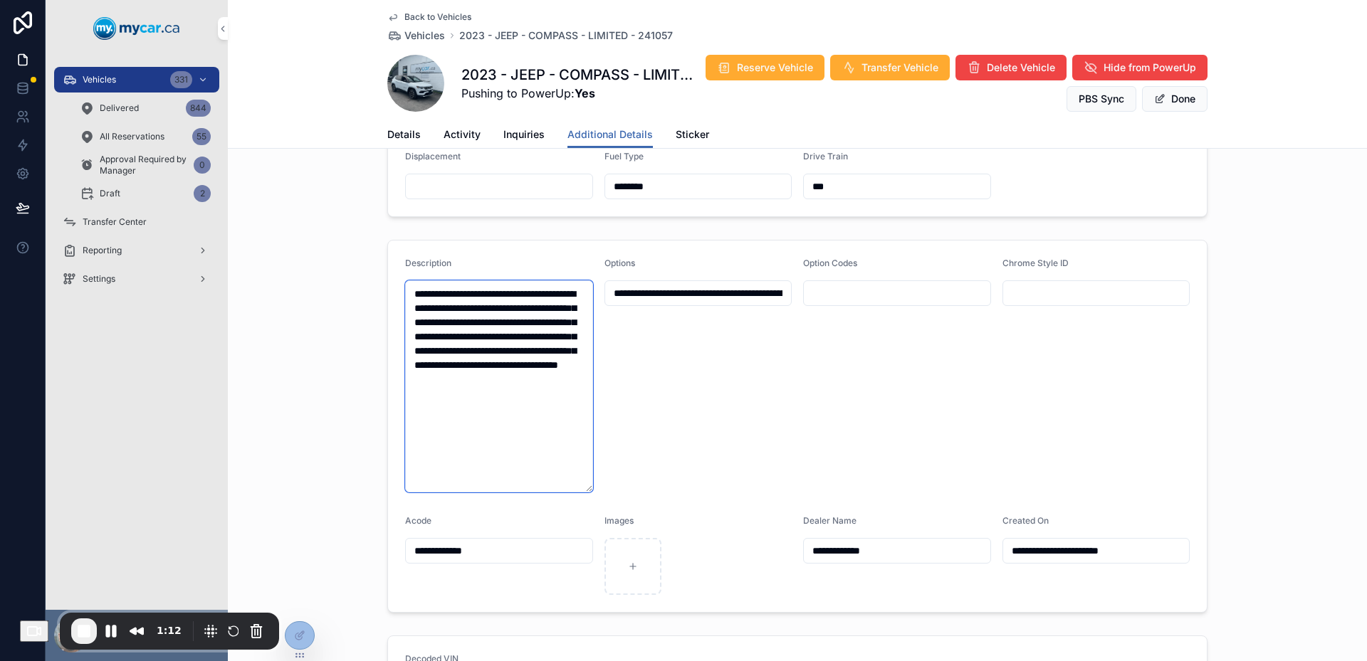
drag, startPoint x: 458, startPoint y: 297, endPoint x: 538, endPoint y: 371, distance: 108.3
click at [538, 371] on textarea "**********" at bounding box center [499, 386] width 188 height 212
click at [1158, 109] on button "Done" at bounding box center [1174, 99] width 65 height 26
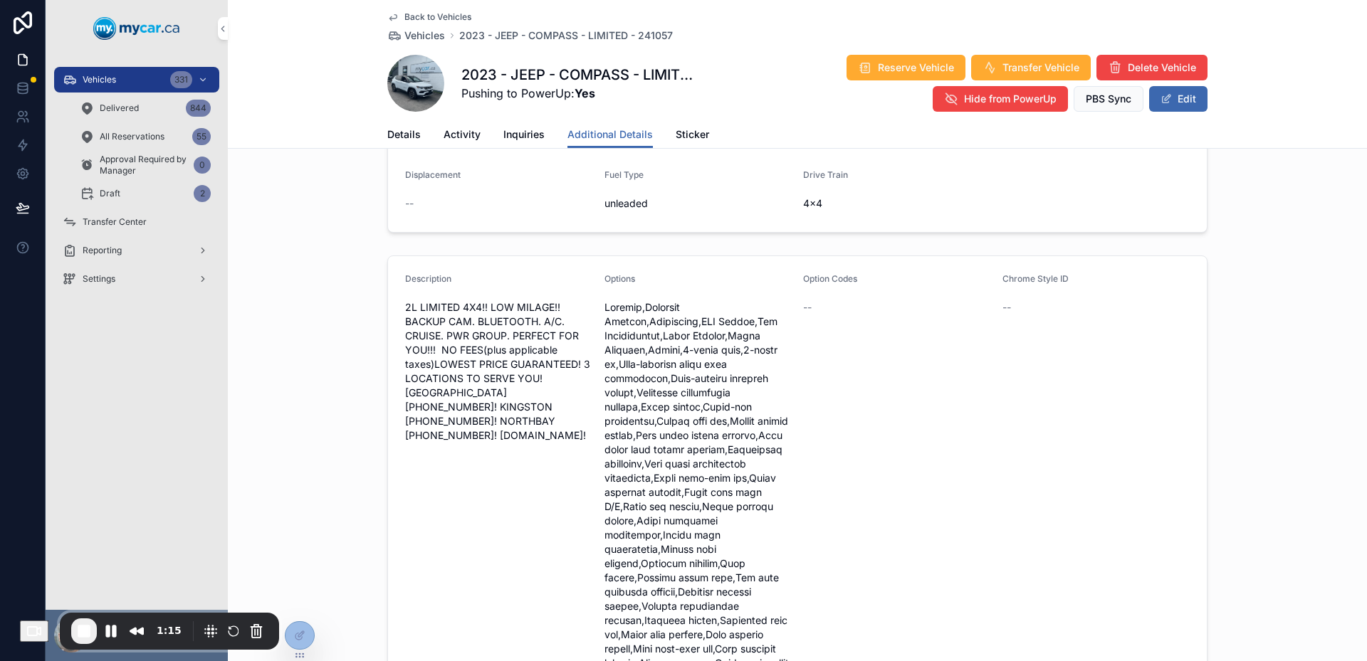
scroll to position [285, 0]
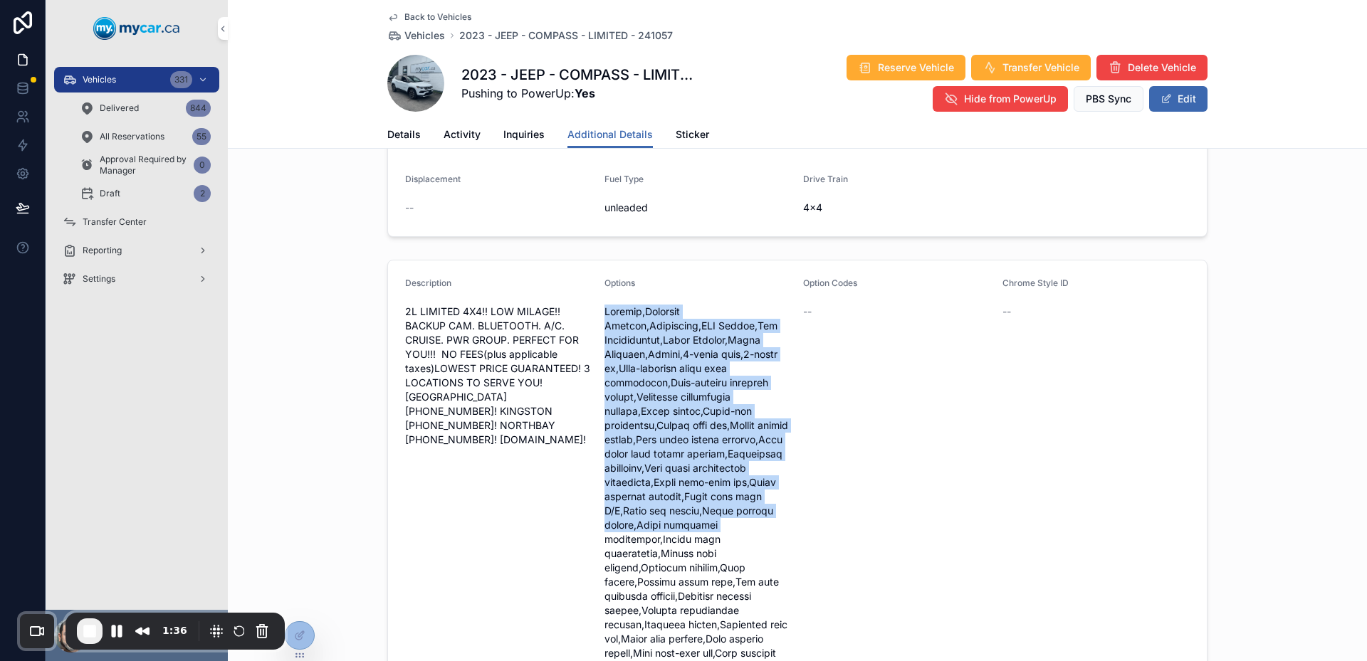
drag, startPoint x: 597, startPoint y: 304, endPoint x: 718, endPoint y: 545, distance: 269.4
click at [718, 543] on form "Description 2L LIMITED 4X4!! LOW MILAGE!! BACKUP CAM. BLUETOOTH. A/C. CRUISE. P…" at bounding box center [797, 577] width 819 height 632
click at [719, 545] on span "scrollable content" at bounding box center [698, 554] width 188 height 498
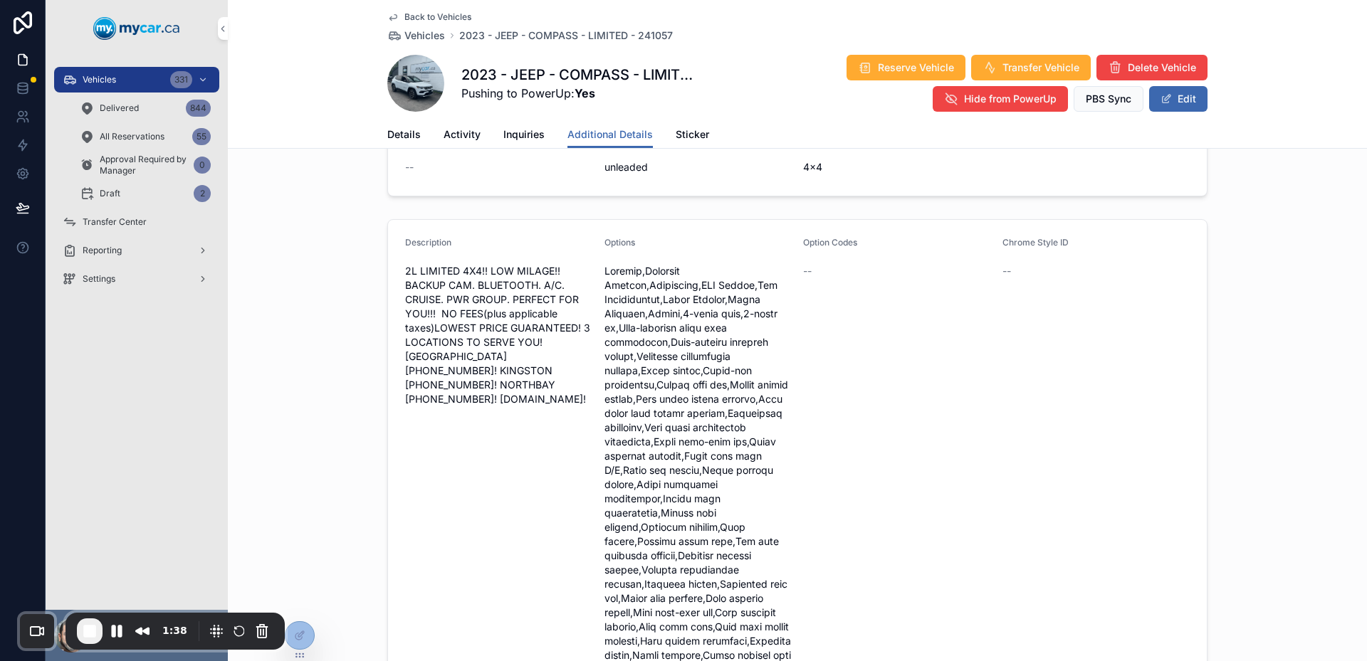
scroll to position [290, 0]
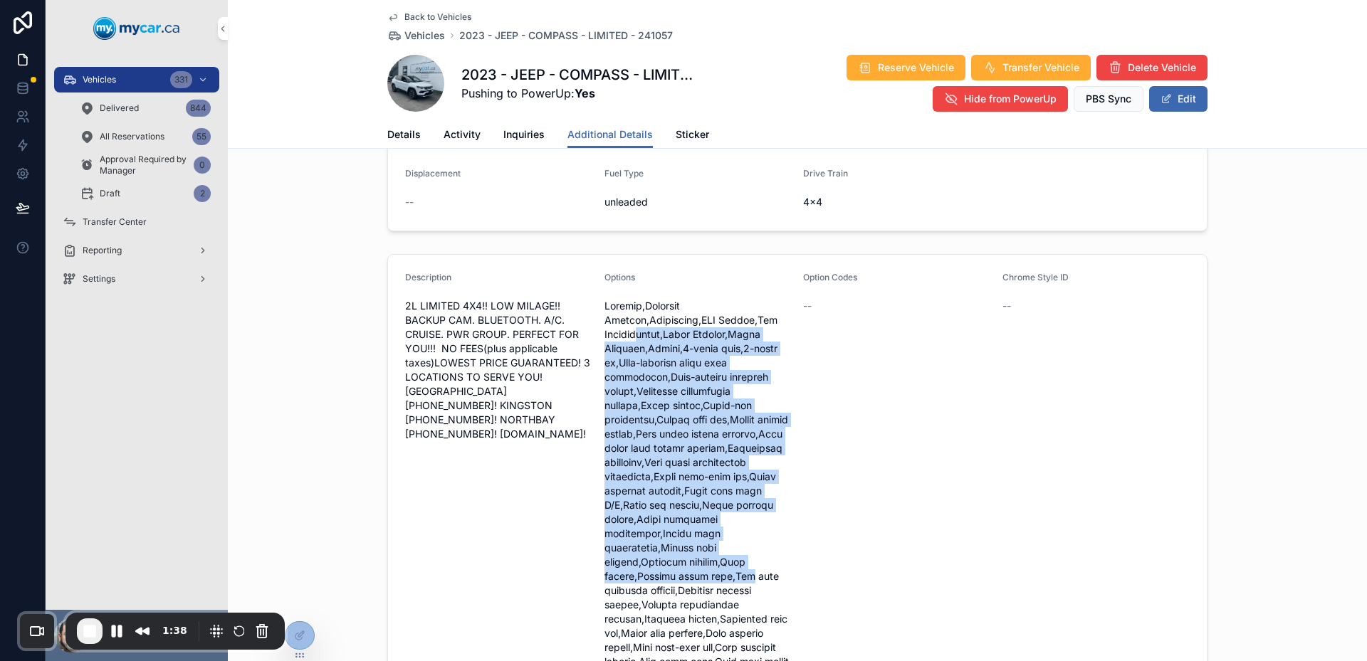
drag, startPoint x: 631, startPoint y: 332, endPoint x: 739, endPoint y: 560, distance: 251.3
click at [739, 560] on span "scrollable content" at bounding box center [698, 548] width 188 height 498
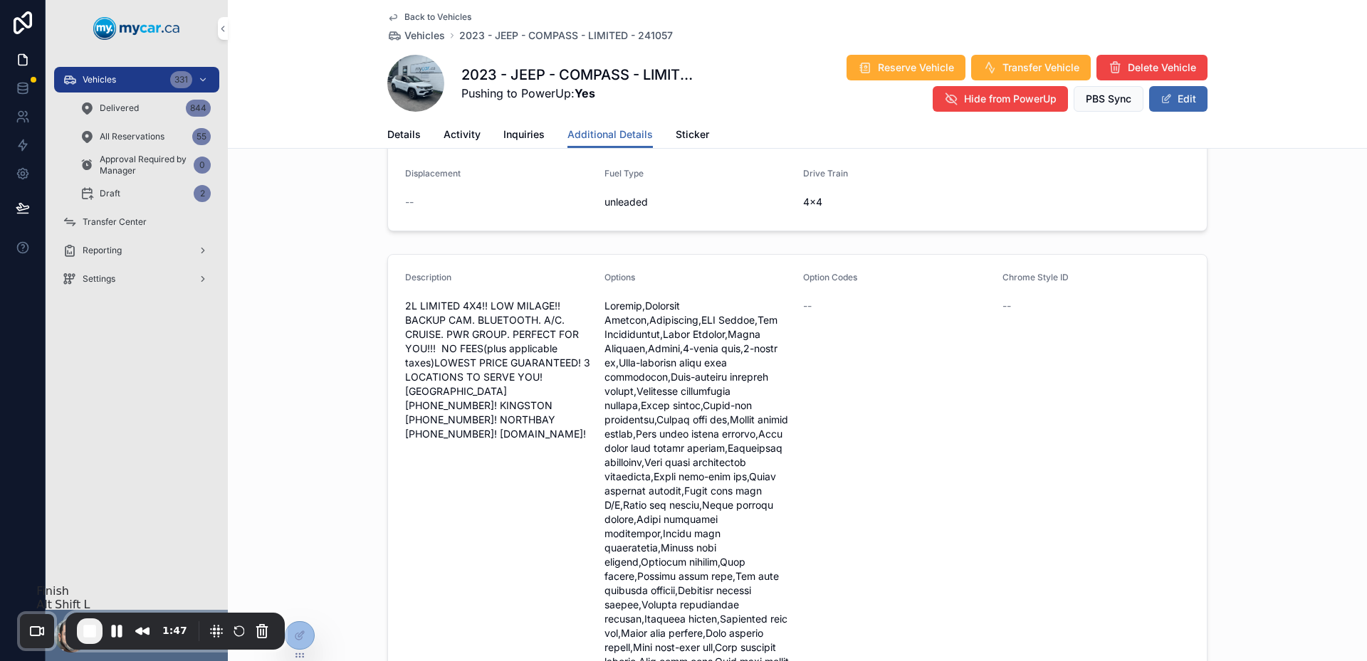
click at [90, 630] on span "End Recording" at bounding box center [89, 631] width 17 height 17
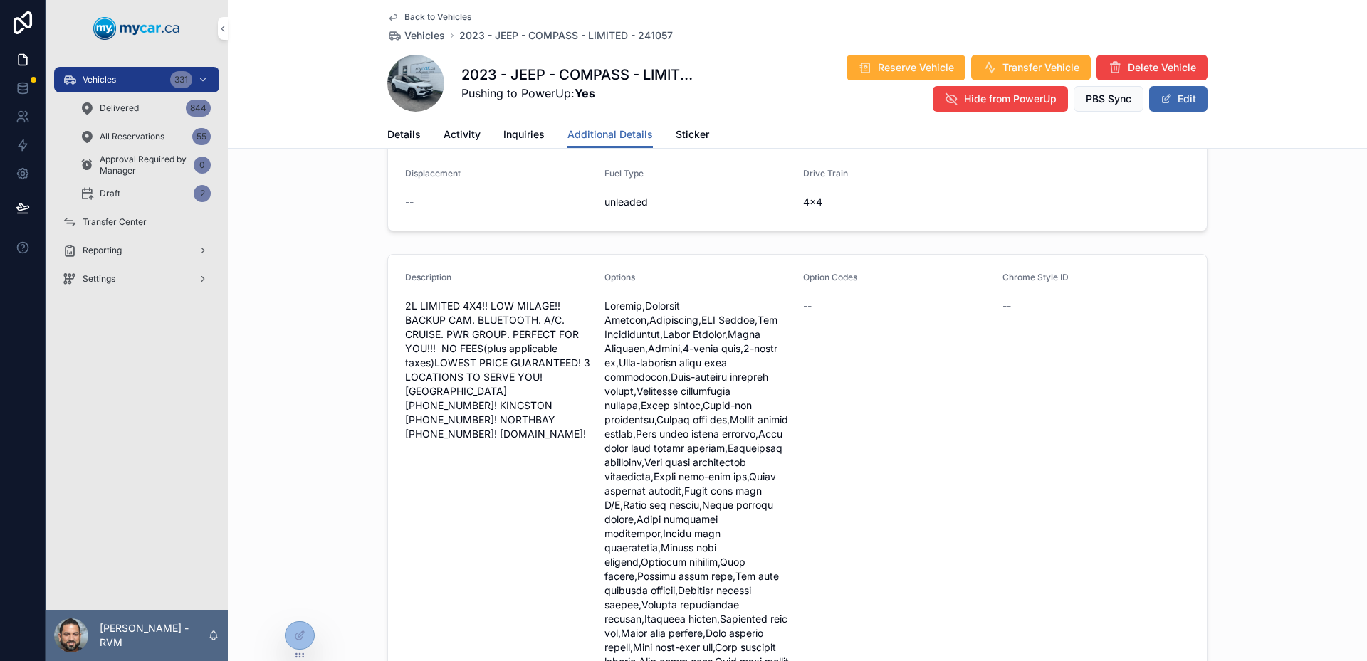
drag, startPoint x: 407, startPoint y: 125, endPoint x: 414, endPoint y: 134, distance: 11.3
click at [407, 126] on link "Details" at bounding box center [403, 136] width 33 height 28
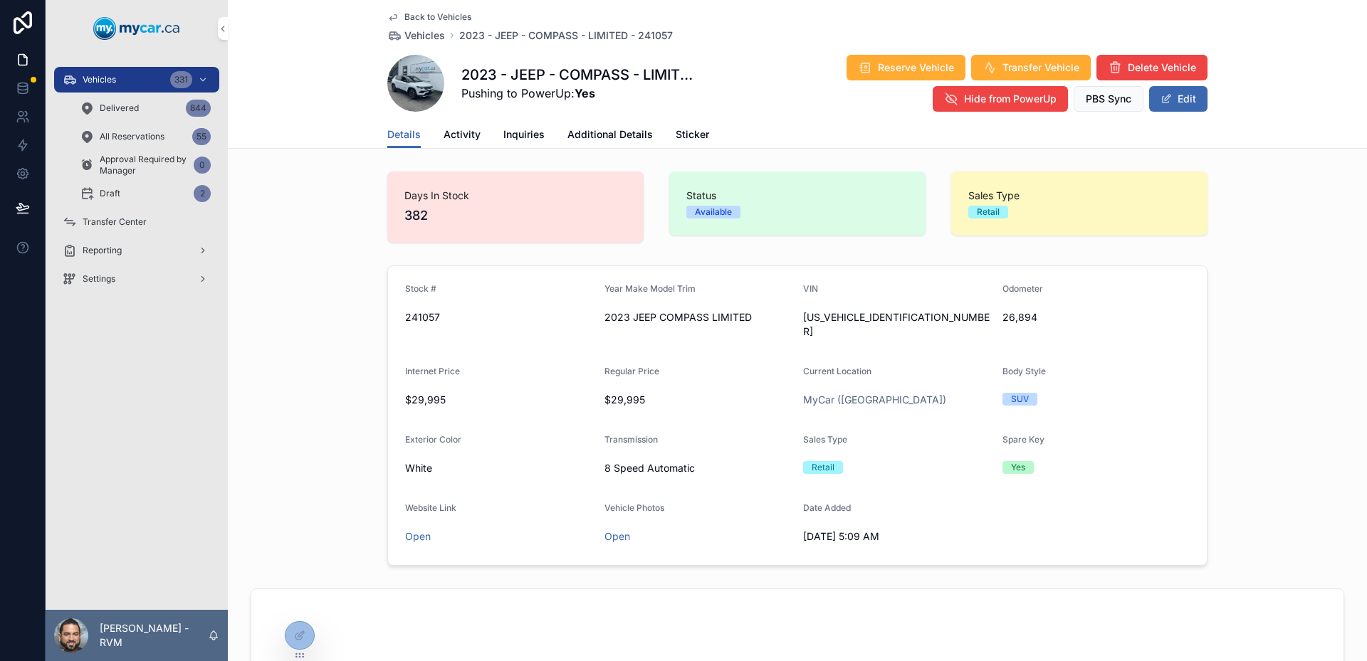
drag, startPoint x: 952, startPoint y: 509, endPoint x: 397, endPoint y: 261, distance: 608.4
click at [397, 261] on div "Stock # 241057 Year Make Model Trim 2023 JEEP COMPASS LIMITED VIN [US_VEHICLE_I…" at bounding box center [797, 416] width 1139 height 312
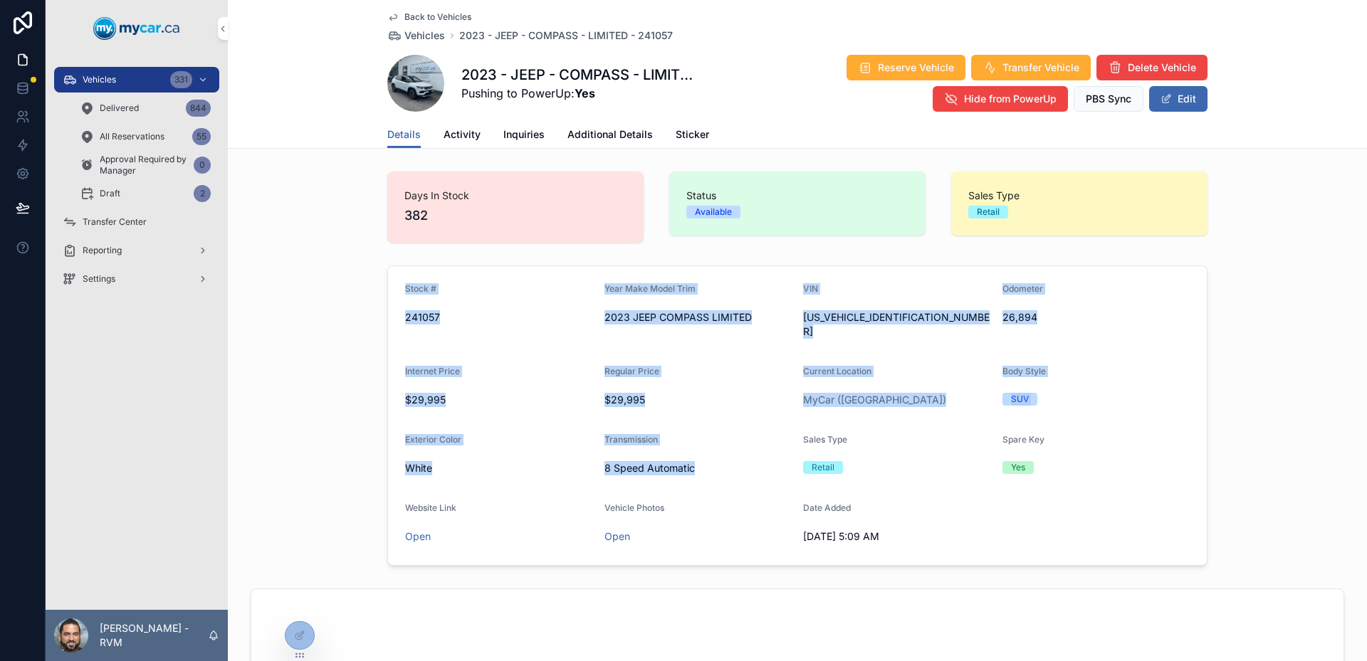
drag, startPoint x: 397, startPoint y: 261, endPoint x: 781, endPoint y: 463, distance: 434.7
click at [781, 463] on div "Stock # 241057 Year Make Model Trim 2023 JEEP COMPASS LIMITED VIN [US_VEHICLE_I…" at bounding box center [797, 416] width 1139 height 312
click at [781, 463] on div "8 Speed Automatic" at bounding box center [698, 468] width 188 height 23
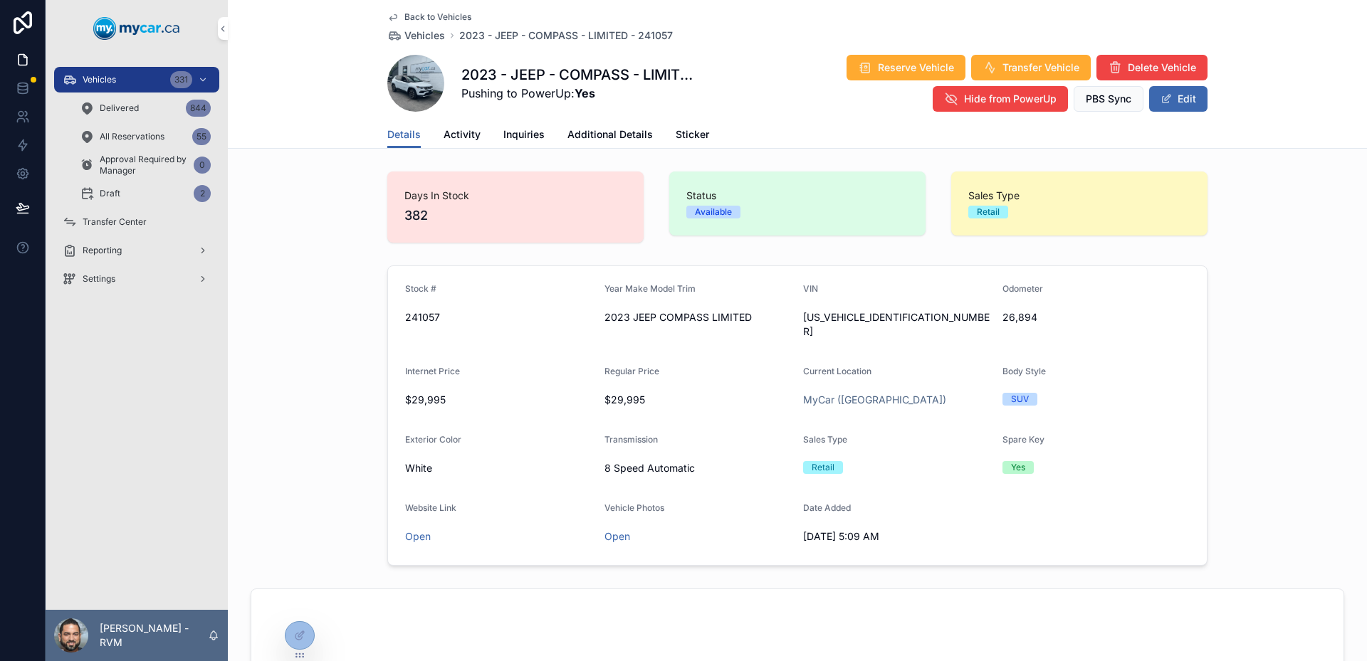
click at [449, 125] on link "Activity" at bounding box center [462, 136] width 37 height 28
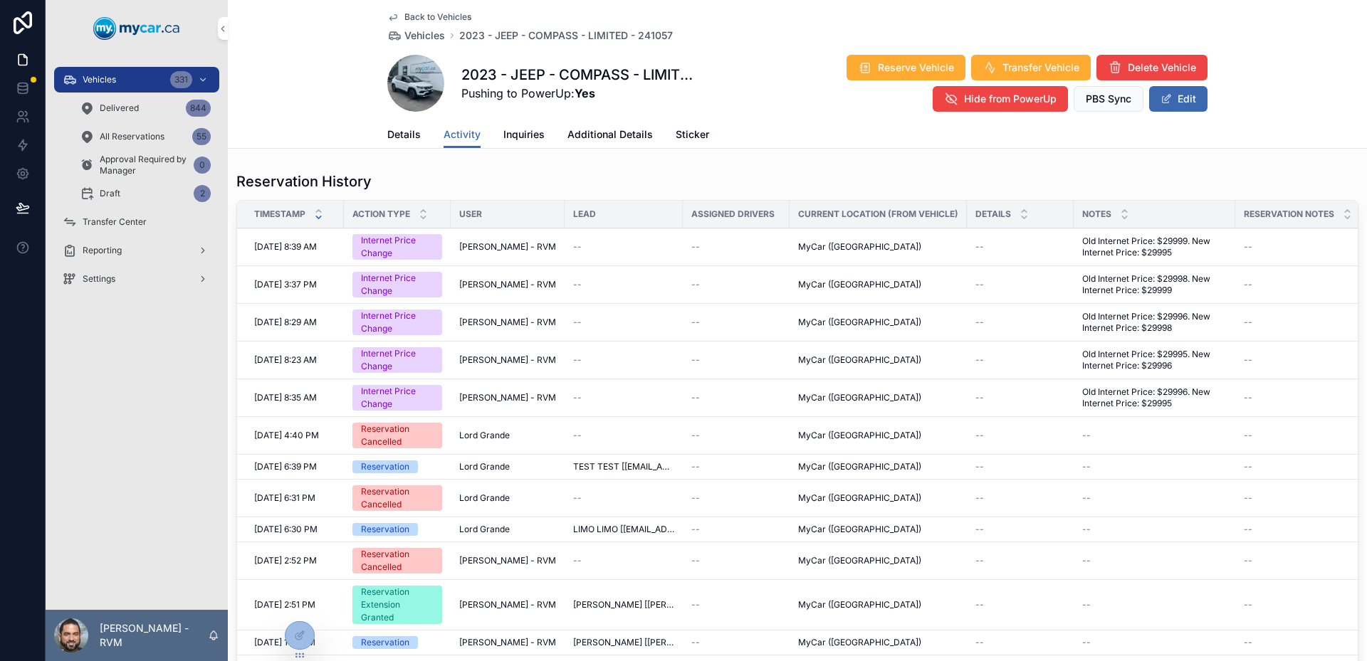
click at [417, 136] on div "Details Activity Inquiries Additional Details Sticker" at bounding box center [797, 134] width 820 height 27
click at [123, 61] on div "Vehicles 331 Delivered 844 All Reservations 55 Approval Required by Manager 0 D…" at bounding box center [137, 183] width 182 height 253
click at [130, 64] on div "Vehicles 331 Delivered 844 All Reservations 55 Approval Required by Manager 0 D…" at bounding box center [137, 183] width 182 height 253
click at [130, 73] on div "Vehicles 331" at bounding box center [137, 79] width 148 height 23
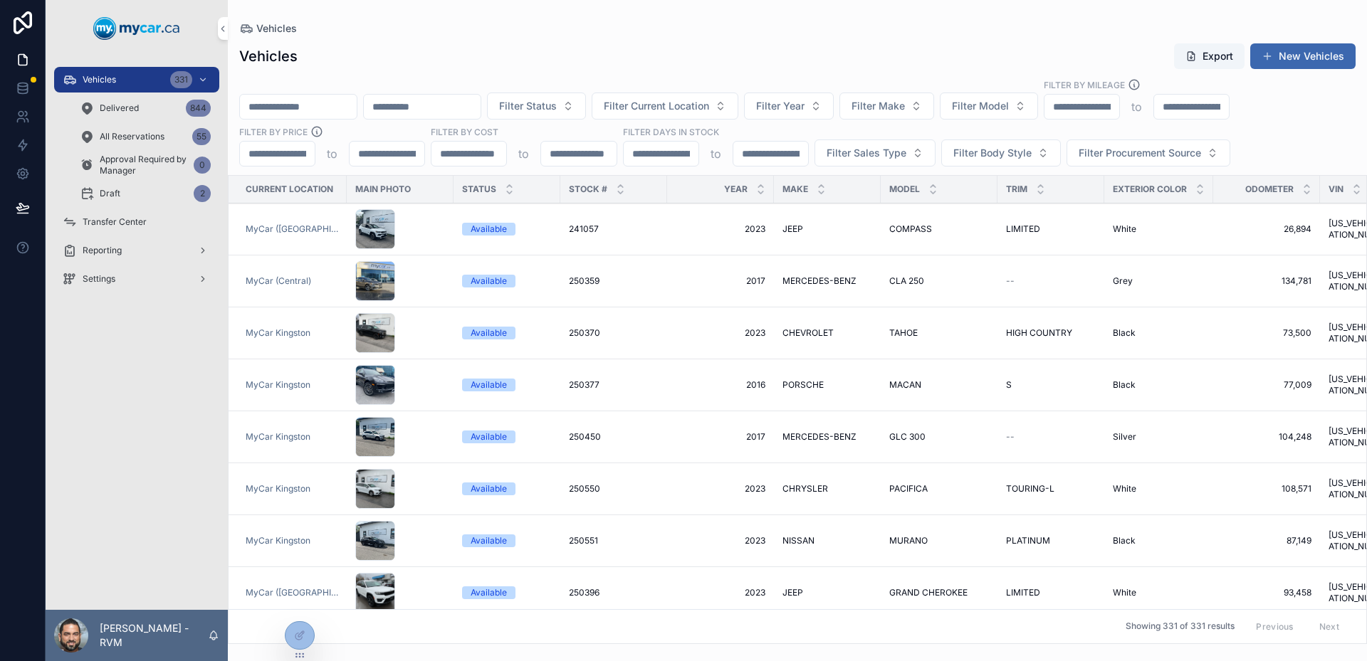
click at [1314, 65] on button "New Vehicles" at bounding box center [1302, 56] width 105 height 26
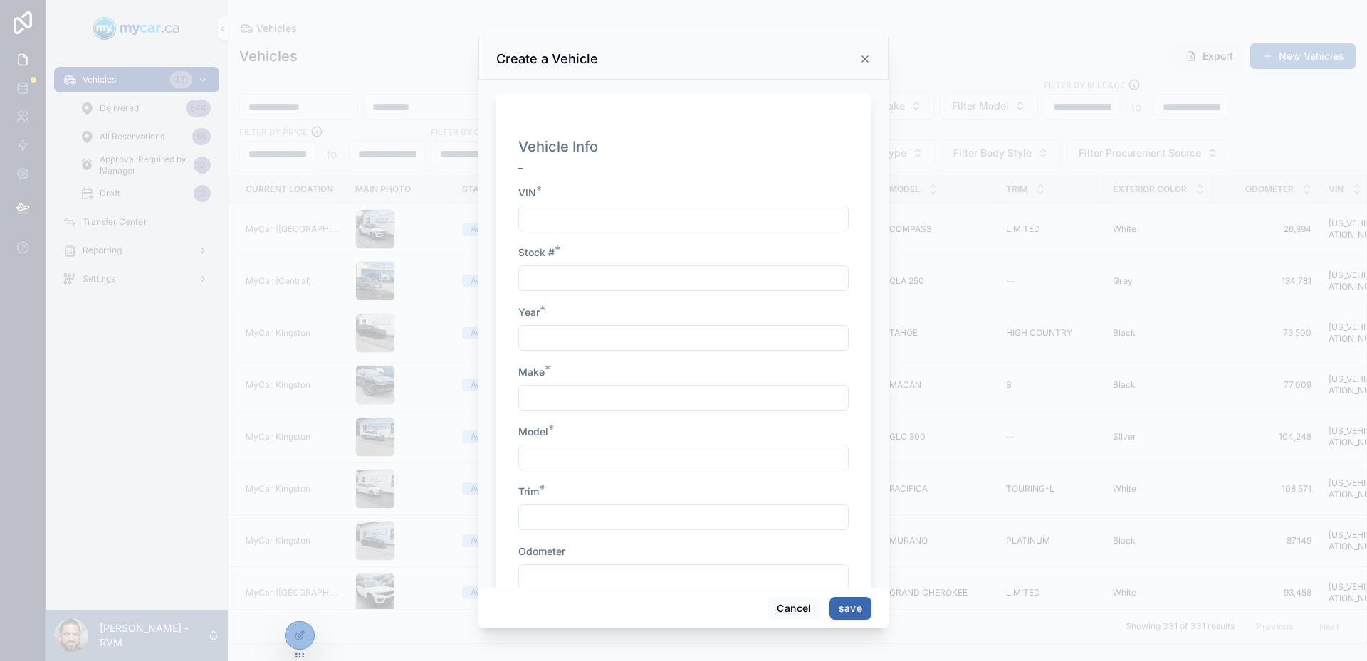
click at [869, 63] on icon "scrollable content" at bounding box center [864, 58] width 11 height 11
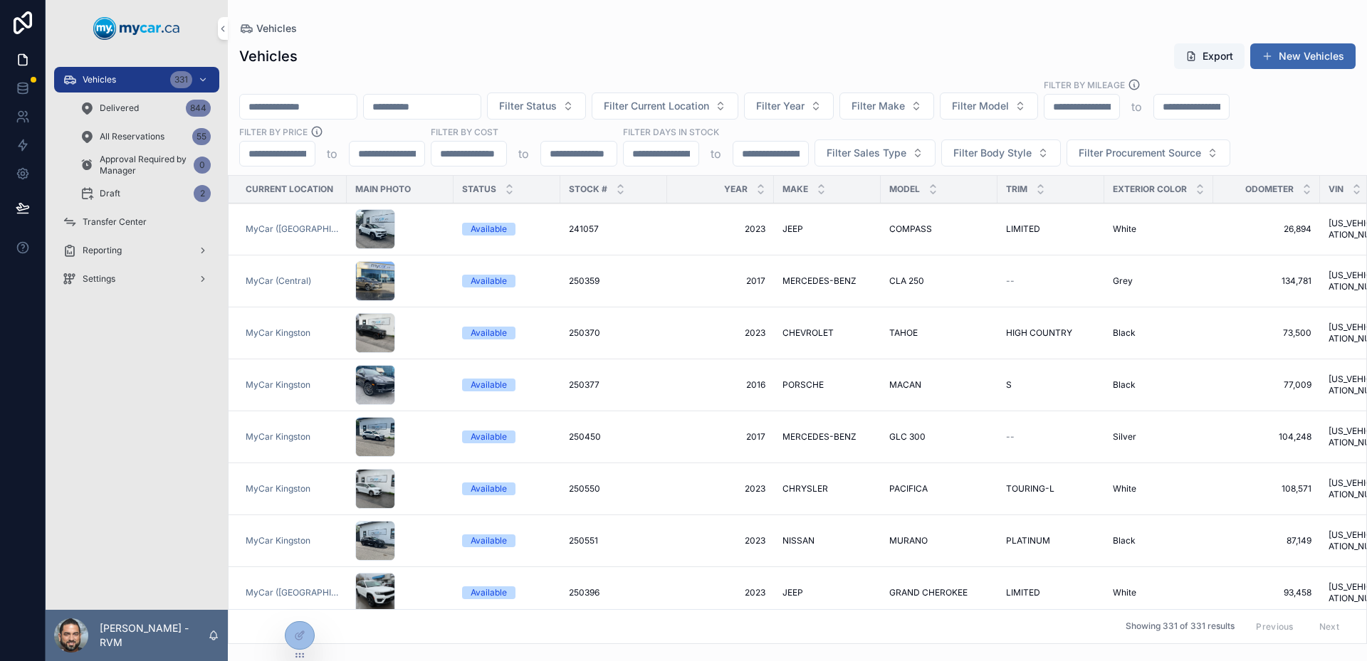
click at [917, 36] on div "Vehicles Export New Vehicles Filter Status Filter Current Location Filter Year …" at bounding box center [797, 339] width 1139 height 610
click at [445, 243] on td "scrollable content" at bounding box center [400, 230] width 107 height 52
click at [427, 234] on div "scrollable content" at bounding box center [400, 229] width 90 height 40
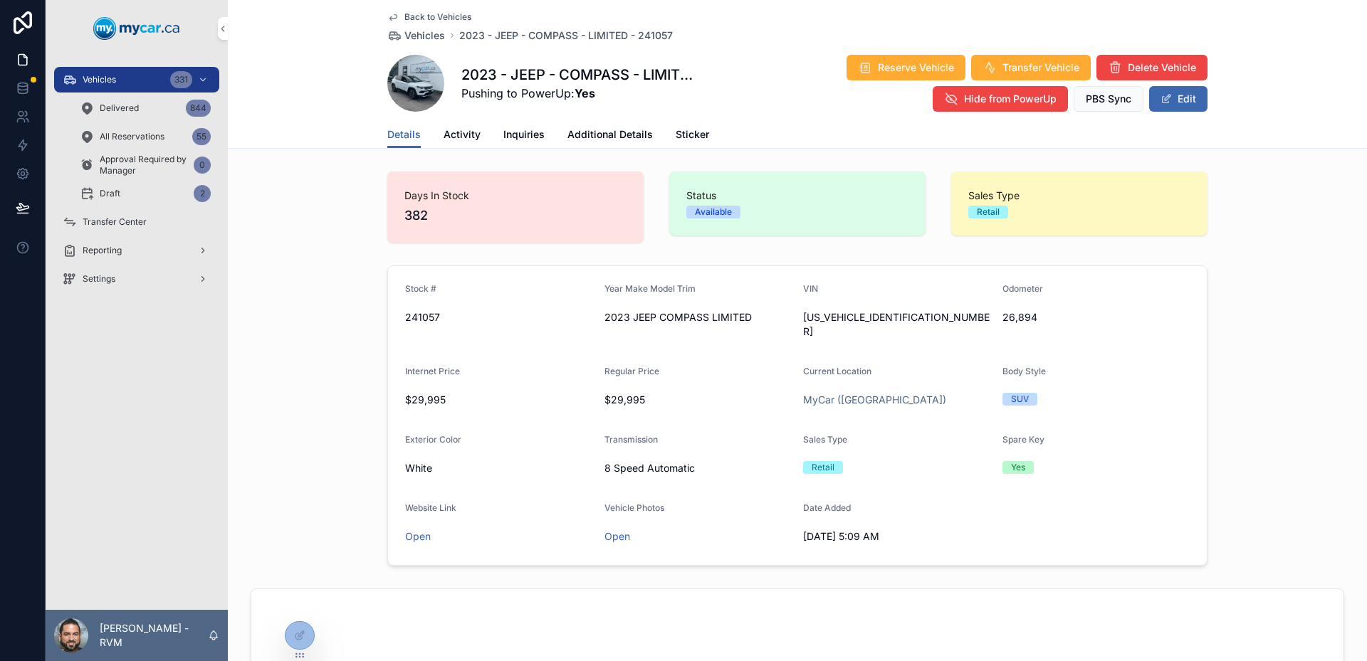
drag, startPoint x: 460, startPoint y: 130, endPoint x: 429, endPoint y: 138, distance: 32.3
click at [460, 131] on span "Activity" at bounding box center [462, 134] width 37 height 14
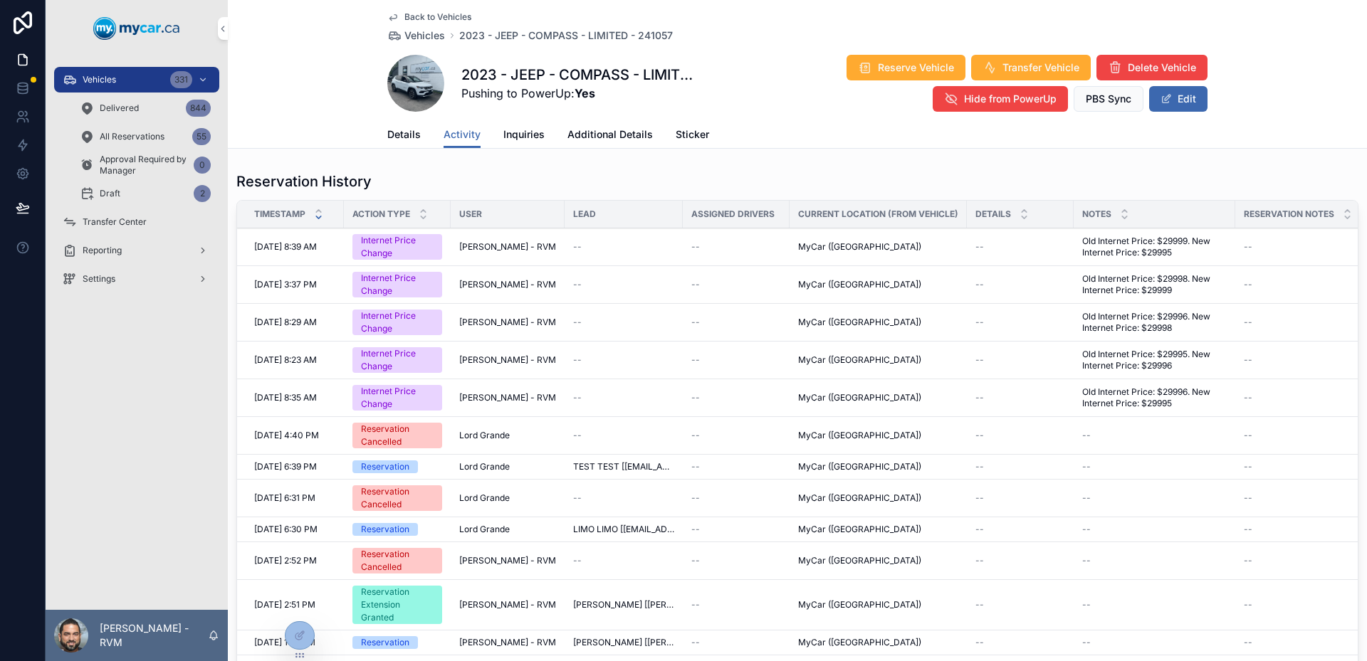
click at [416, 137] on div "Details Activity Inquiries Additional Details Sticker" at bounding box center [797, 134] width 820 height 27
click at [407, 138] on span "Details" at bounding box center [403, 134] width 33 height 14
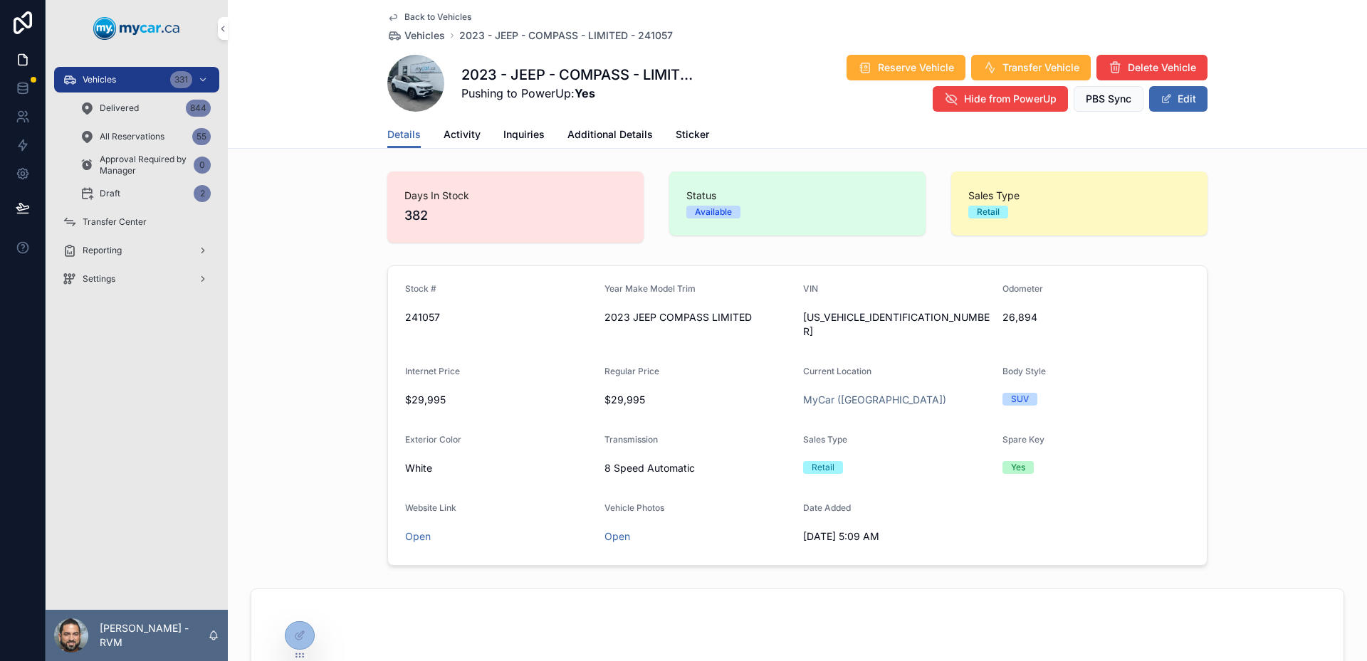
click at [296, 89] on div "Back to Vehicles Vehicles 2023 - JEEP - COMPASS - LIMITED - 241057 2023 - JEEP …" at bounding box center [797, 74] width 1139 height 149
click at [404, 13] on span "Back to Vehicles" at bounding box center [437, 16] width 67 height 11
